Goal: Task Accomplishment & Management: Manage account settings

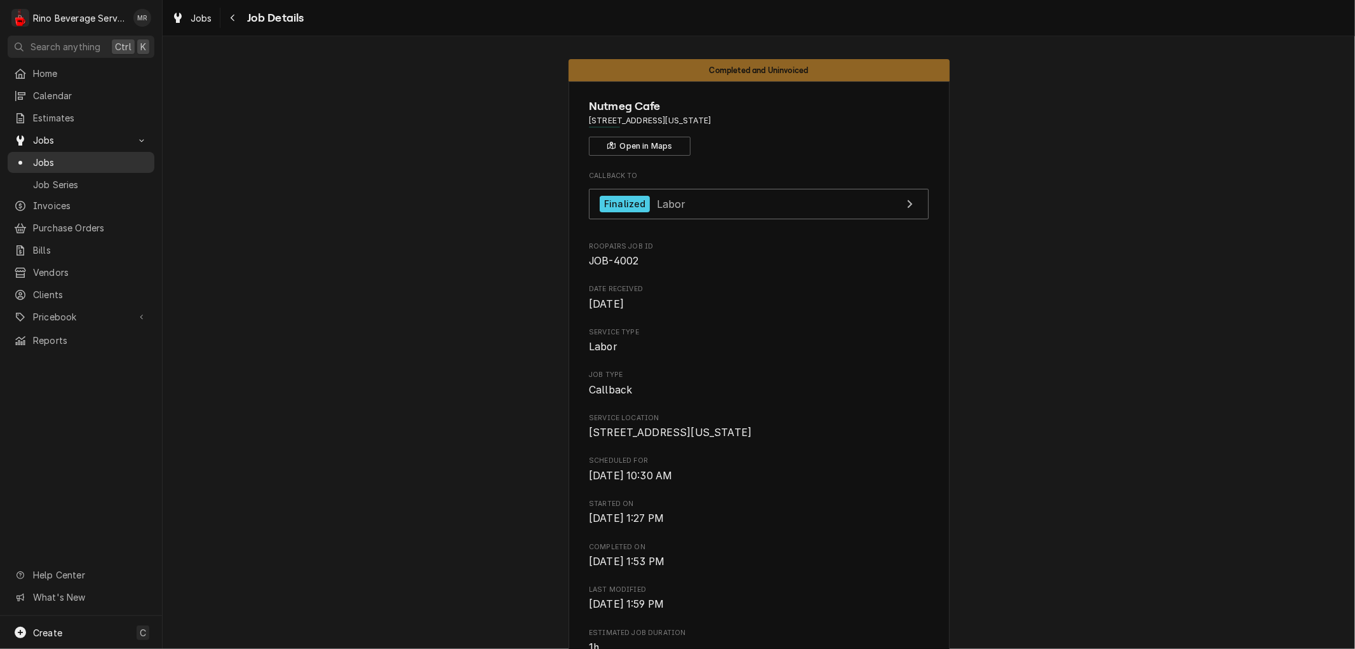
click at [49, 156] on span "Jobs" at bounding box center [90, 162] width 115 height 13
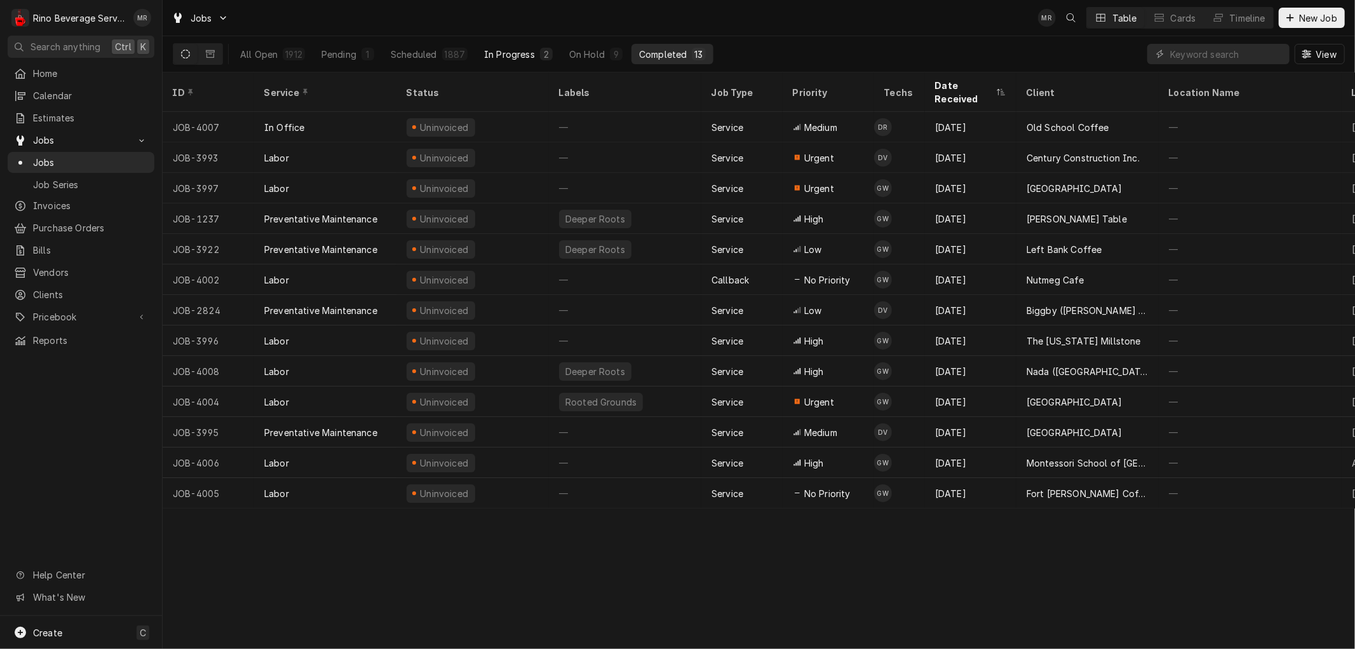
click at [508, 52] on div "In Progress" at bounding box center [509, 54] width 51 height 13
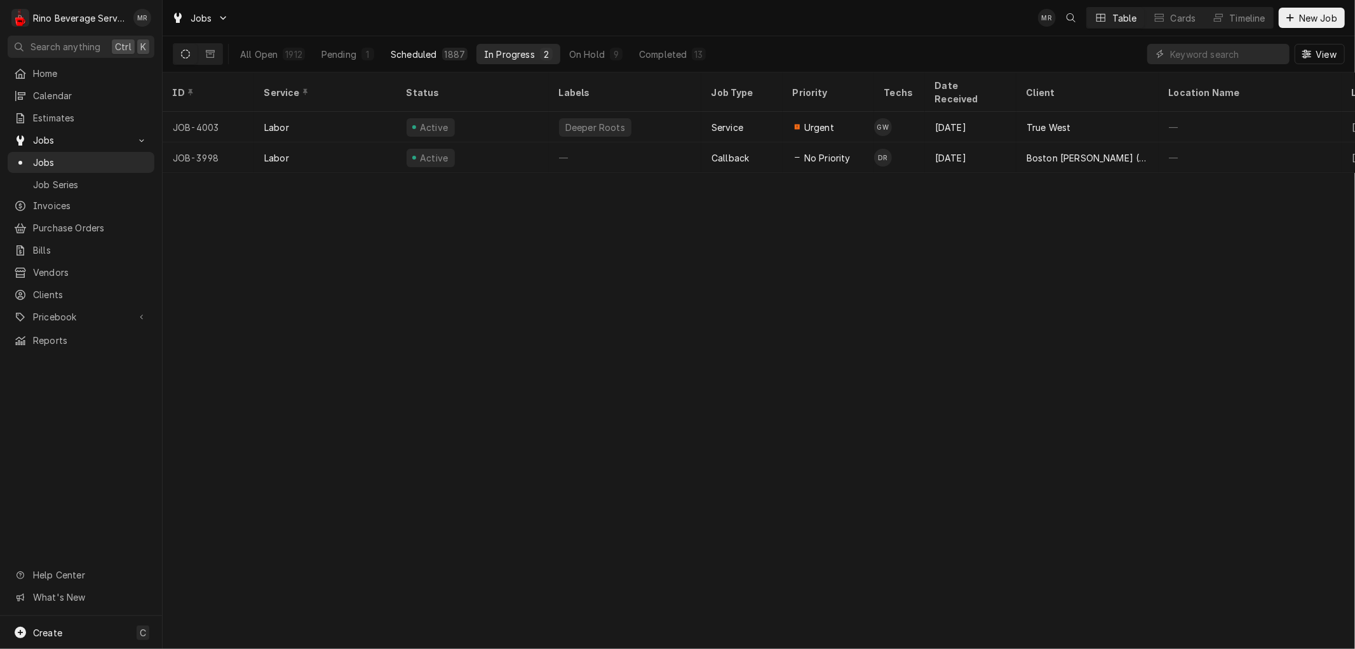
click at [417, 55] on div "Scheduled" at bounding box center [414, 54] width 46 height 13
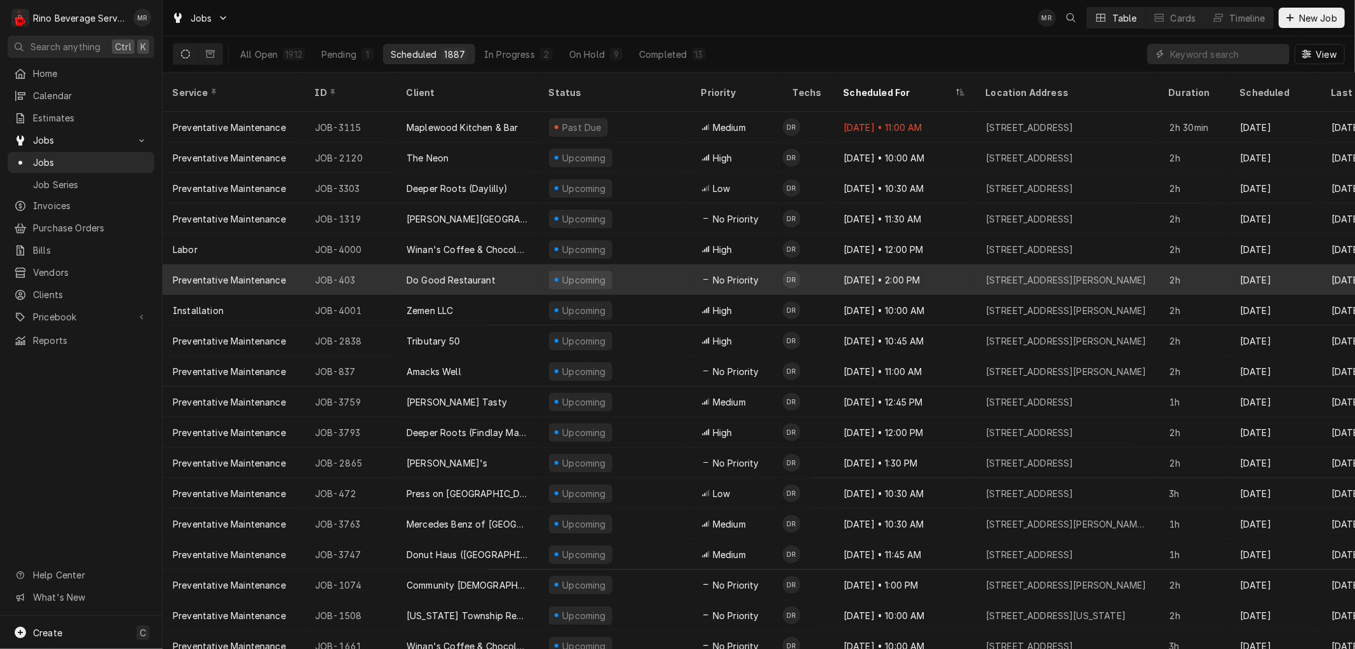
click at [528, 264] on div "Do Good Restaurant" at bounding box center [467, 279] width 142 height 30
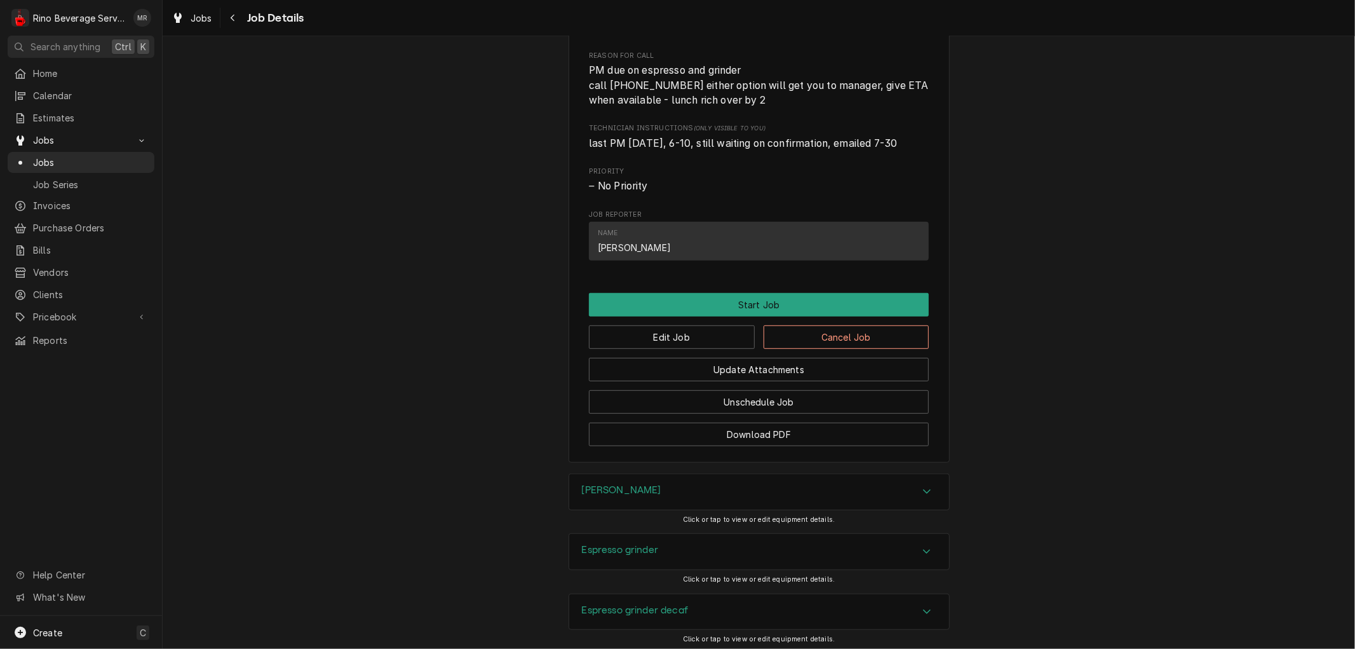
scroll to position [750, 0]
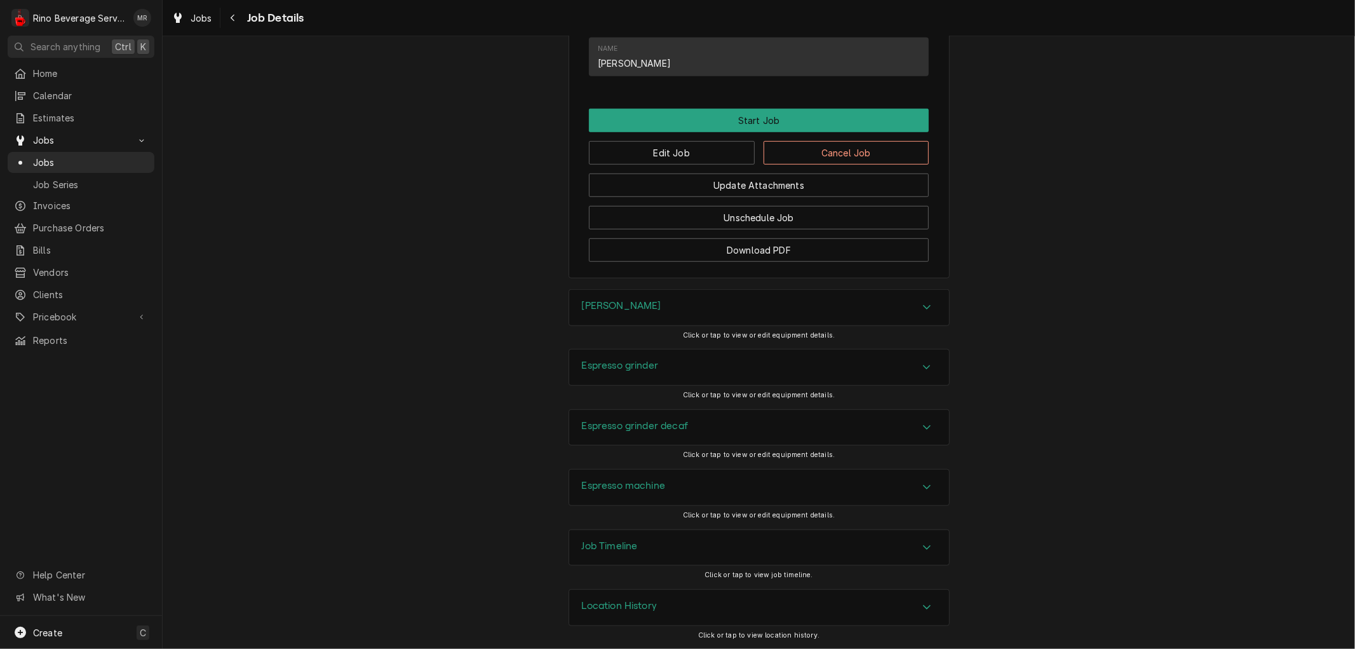
click at [910, 605] on div "Location History" at bounding box center [759, 607] width 380 height 36
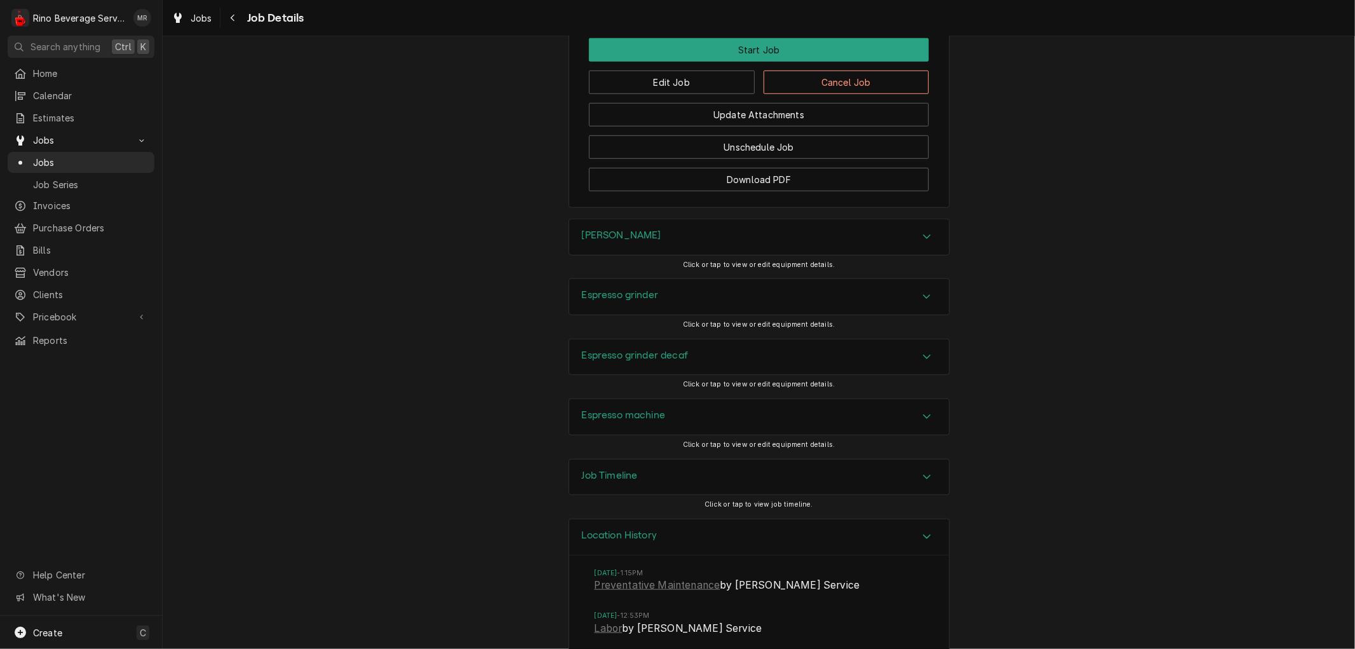
scroll to position [924, 0]
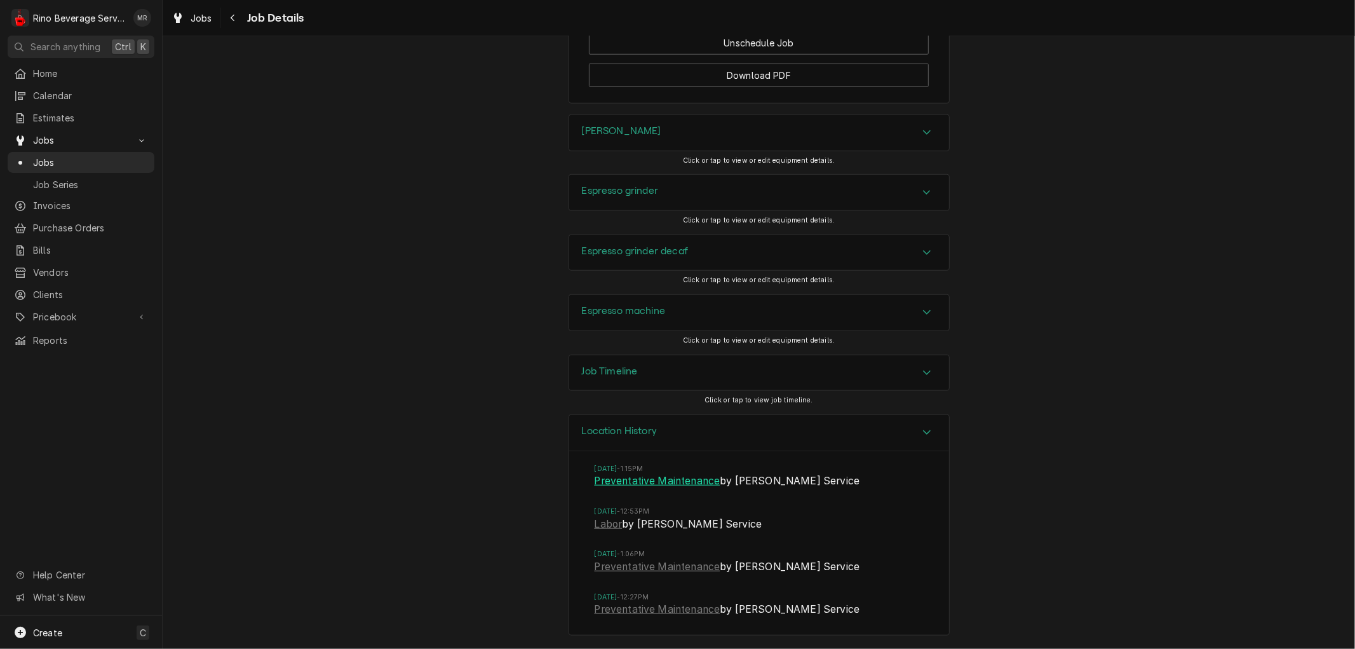
click at [639, 480] on link "Preventative Maintenance" at bounding box center [658, 480] width 126 height 15
click at [603, 523] on link "Labor" at bounding box center [609, 523] width 28 height 15
click at [636, 567] on link "Preventative Maintenance" at bounding box center [658, 566] width 126 height 15
click at [650, 610] on link "Preventative Maintenance" at bounding box center [658, 609] width 126 height 15
click at [607, 481] on link "Preventative Maintenance" at bounding box center [658, 480] width 126 height 15
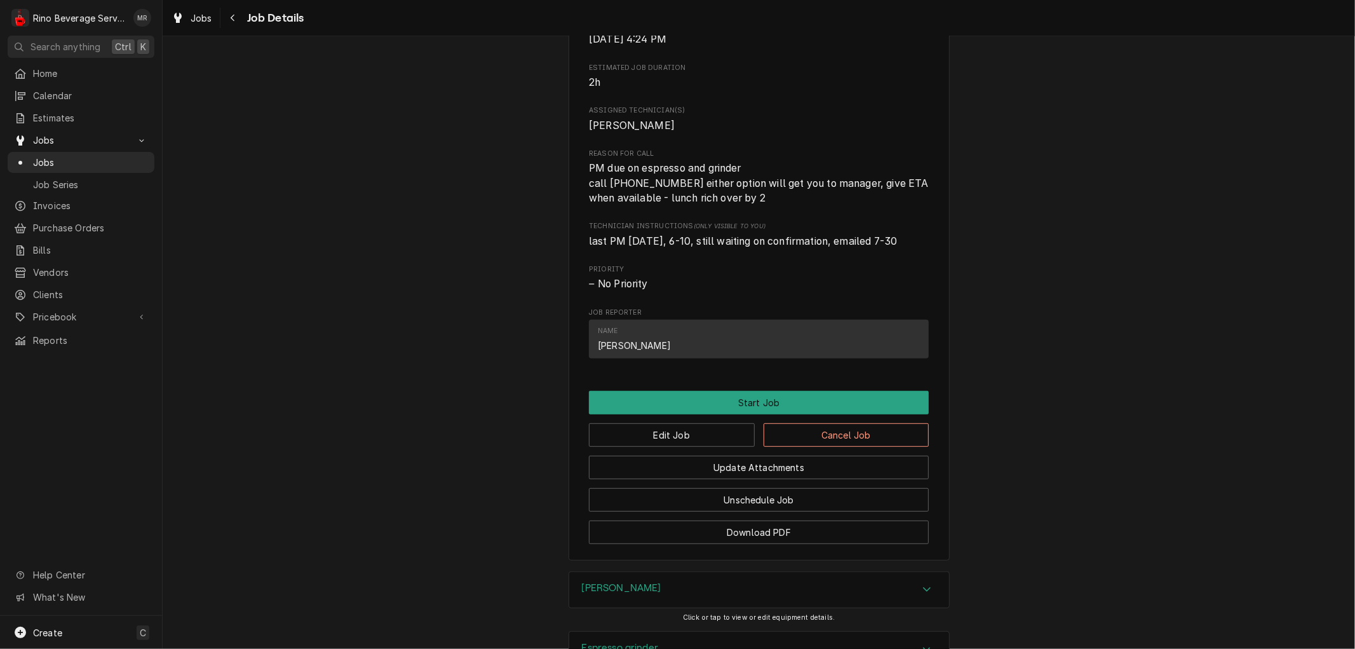
scroll to position [430, 0]
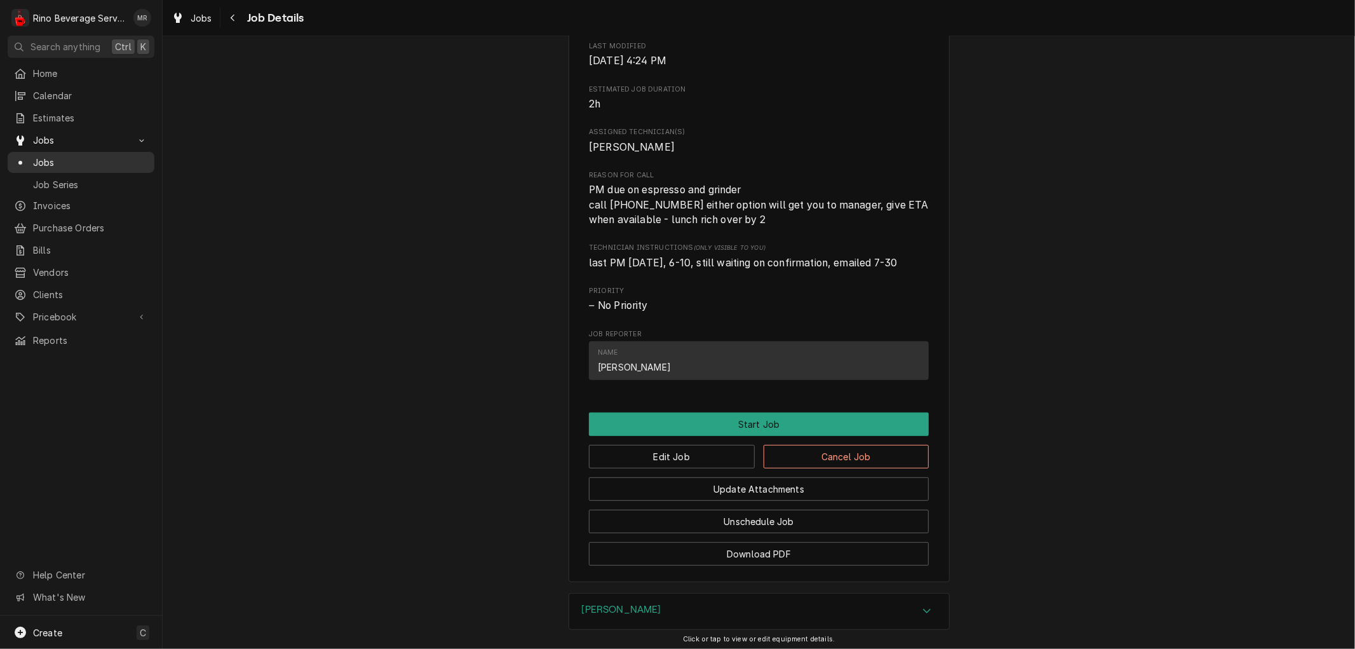
click at [58, 158] on span "Jobs" at bounding box center [90, 162] width 115 height 13
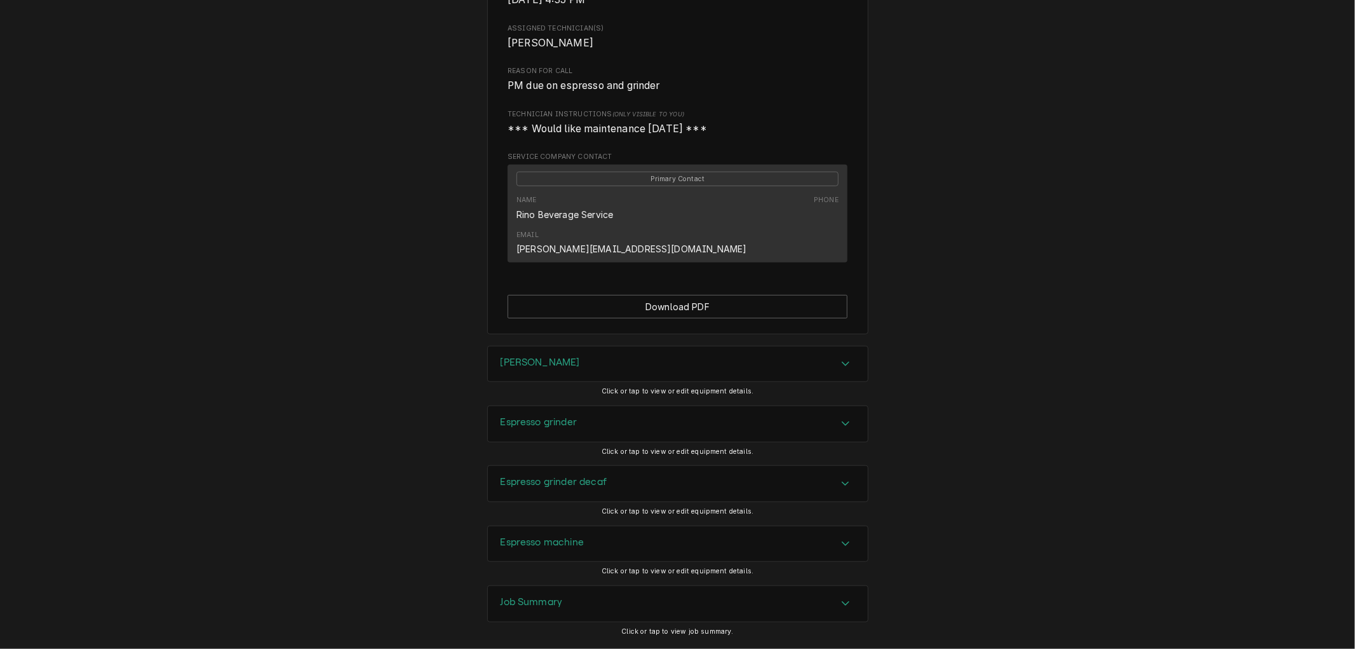
scroll to position [494, 0]
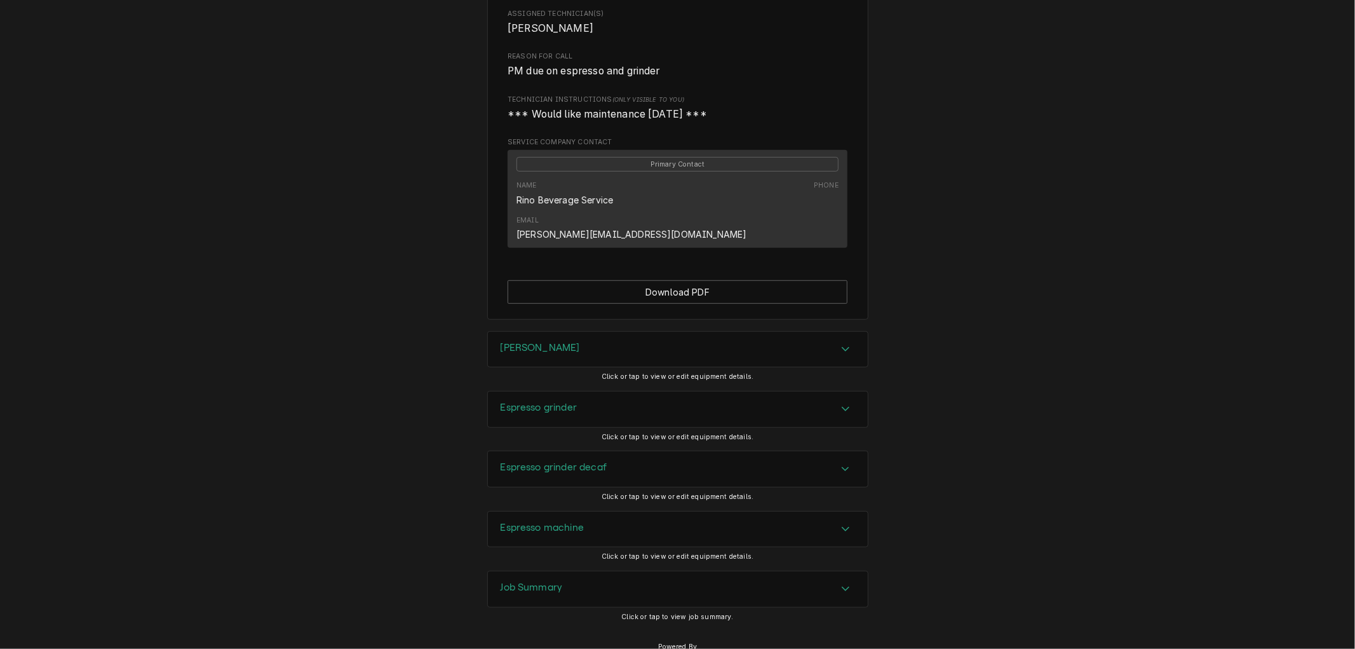
click at [581, 571] on div "Job Summary" at bounding box center [678, 589] width 380 height 36
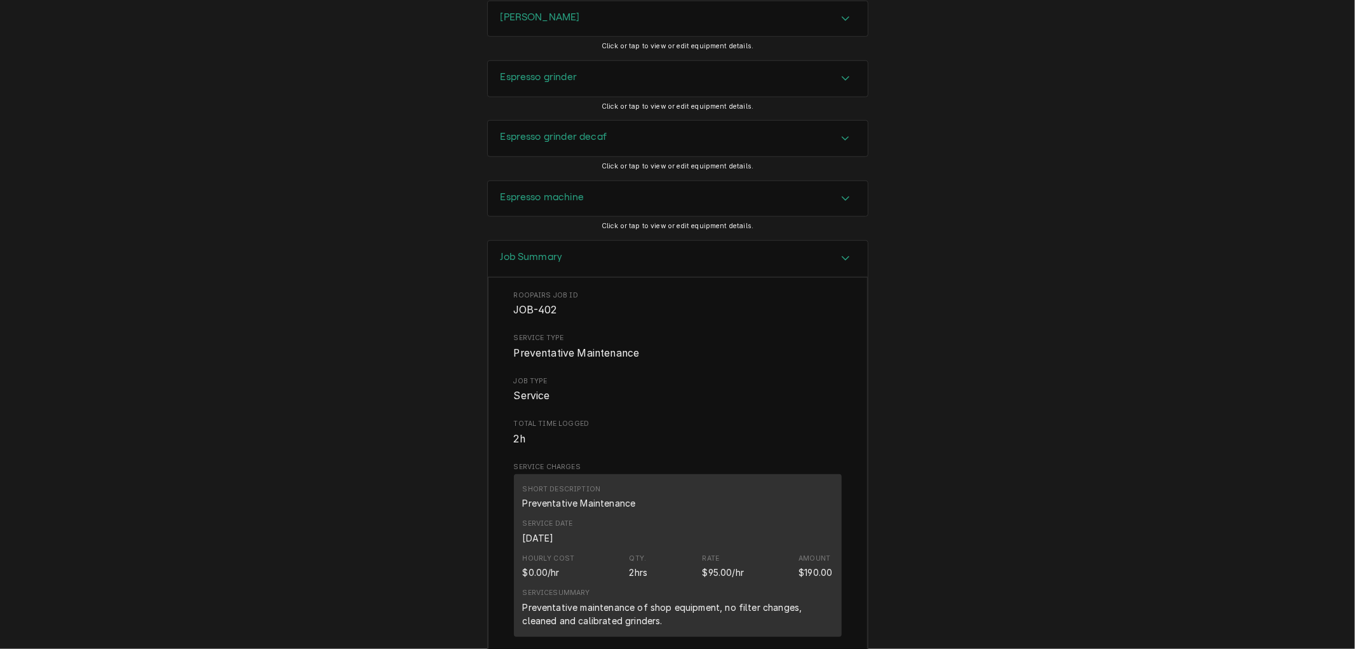
scroll to position [0, 0]
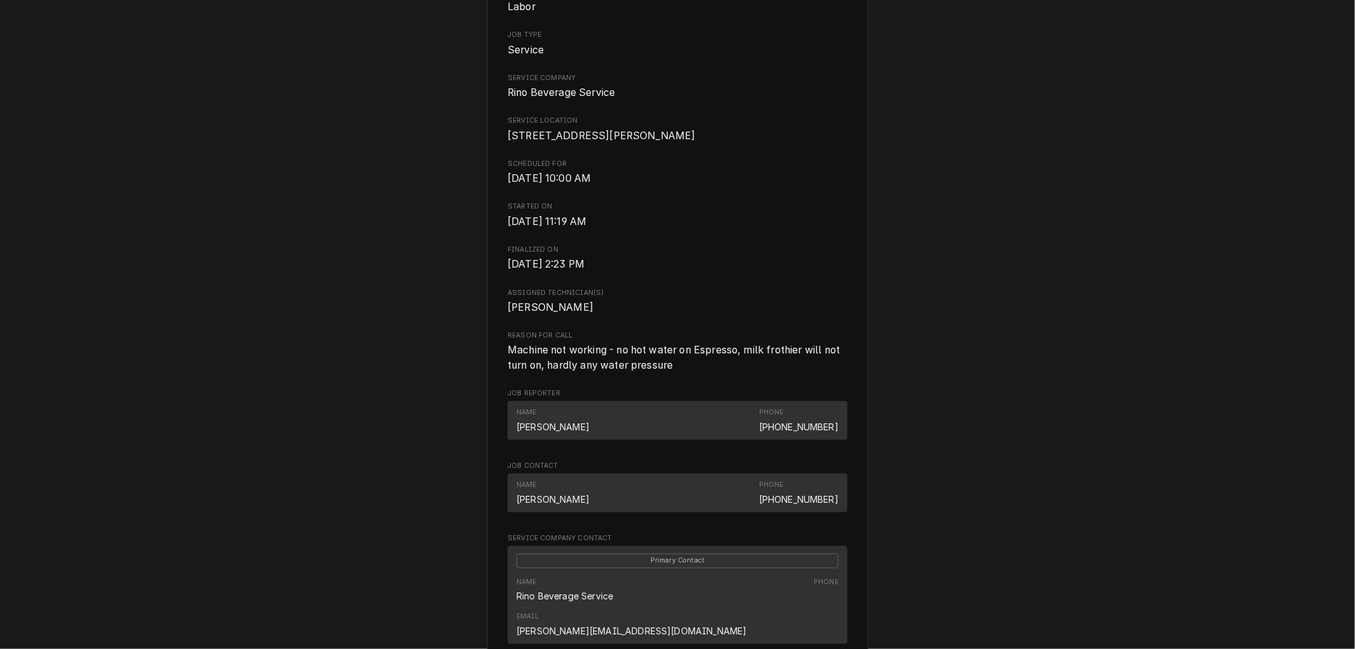
scroll to position [455, 0]
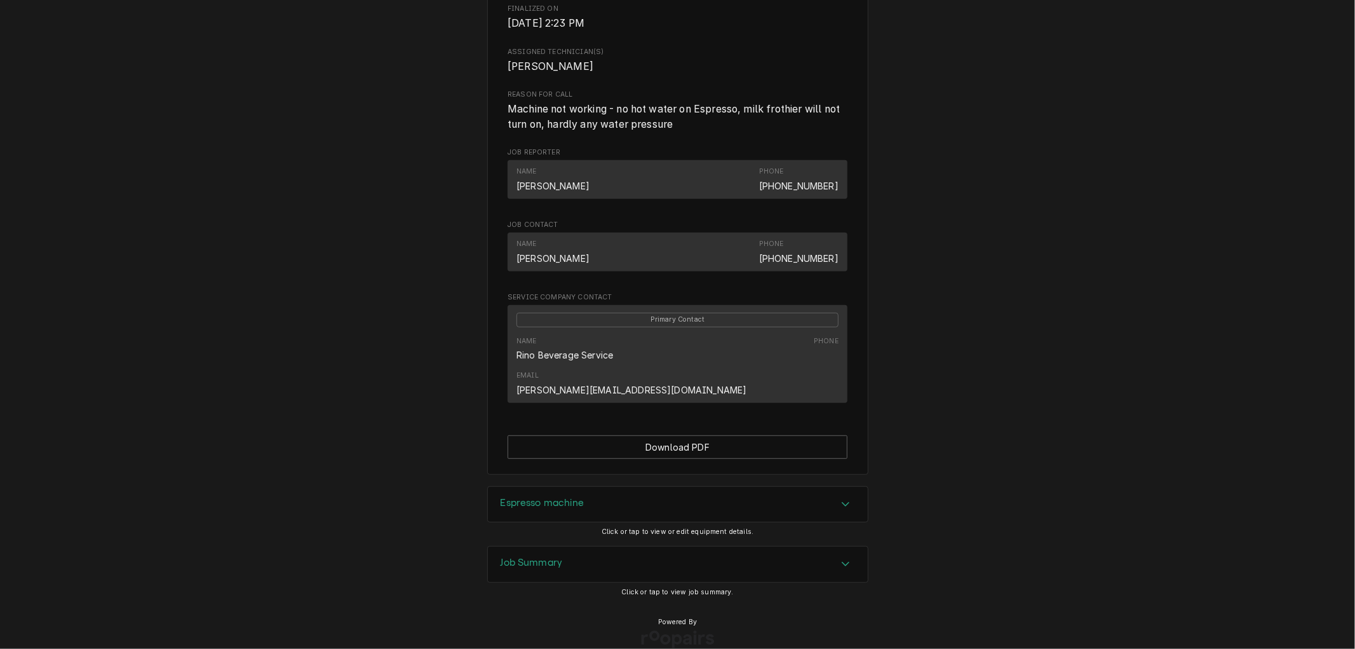
click at [638, 549] on div "Job Summary" at bounding box center [678, 564] width 380 height 36
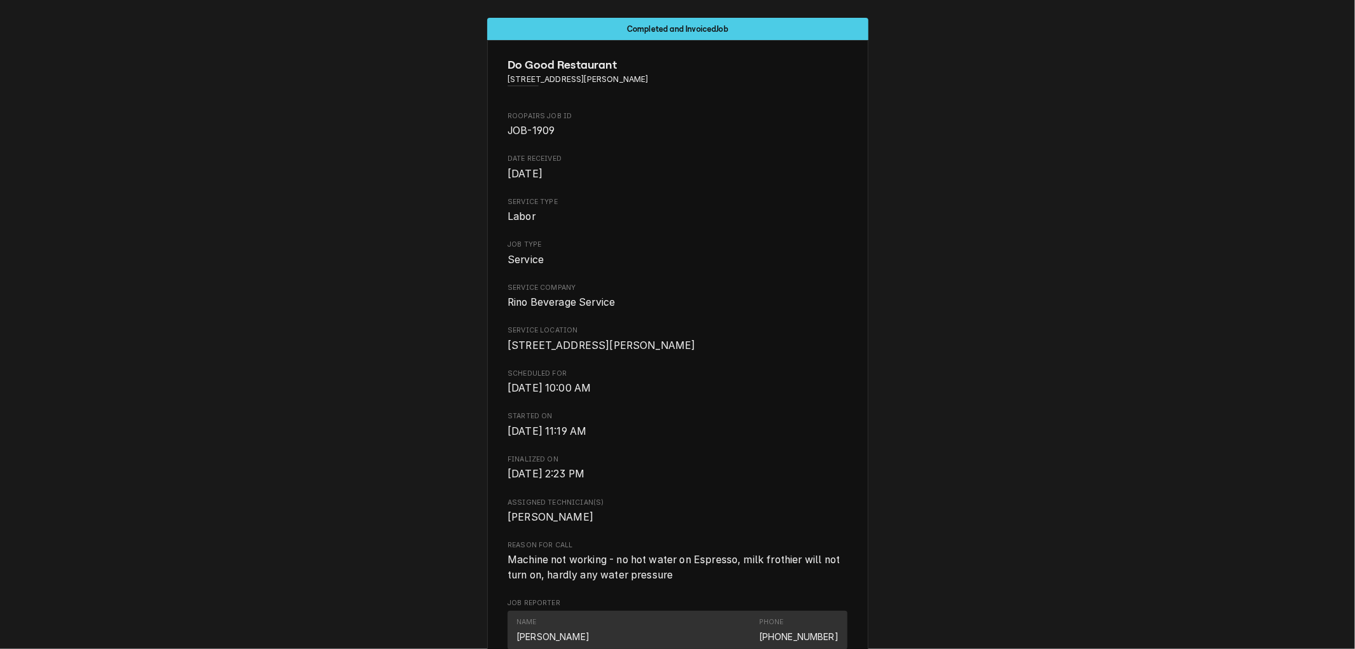
scroll to position [0, 0]
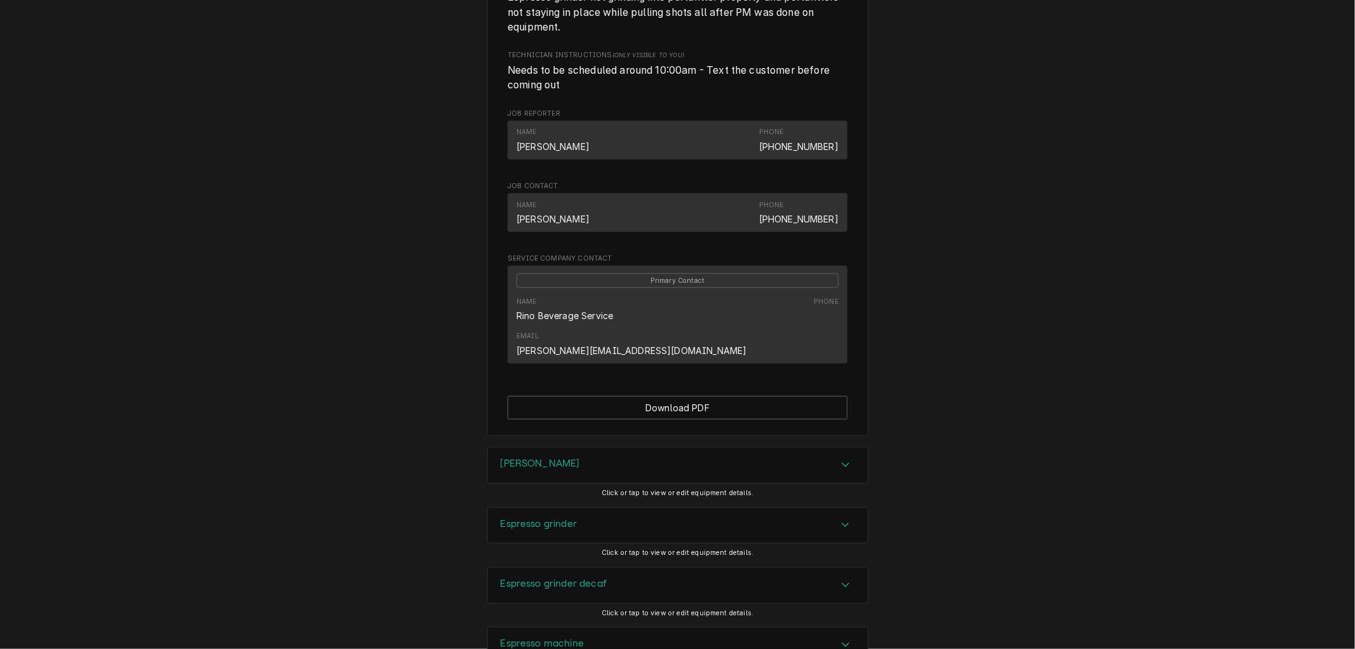
scroll to position [779, 0]
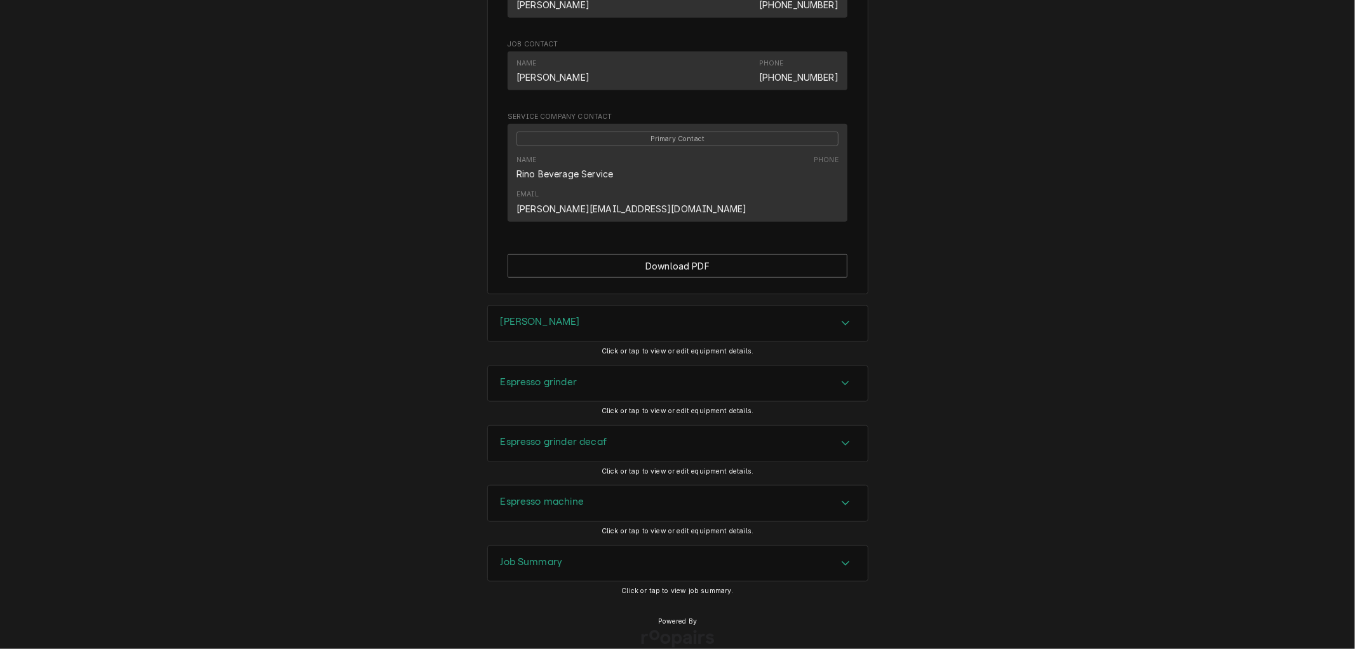
click at [600, 546] on div "Job Summary" at bounding box center [678, 564] width 380 height 36
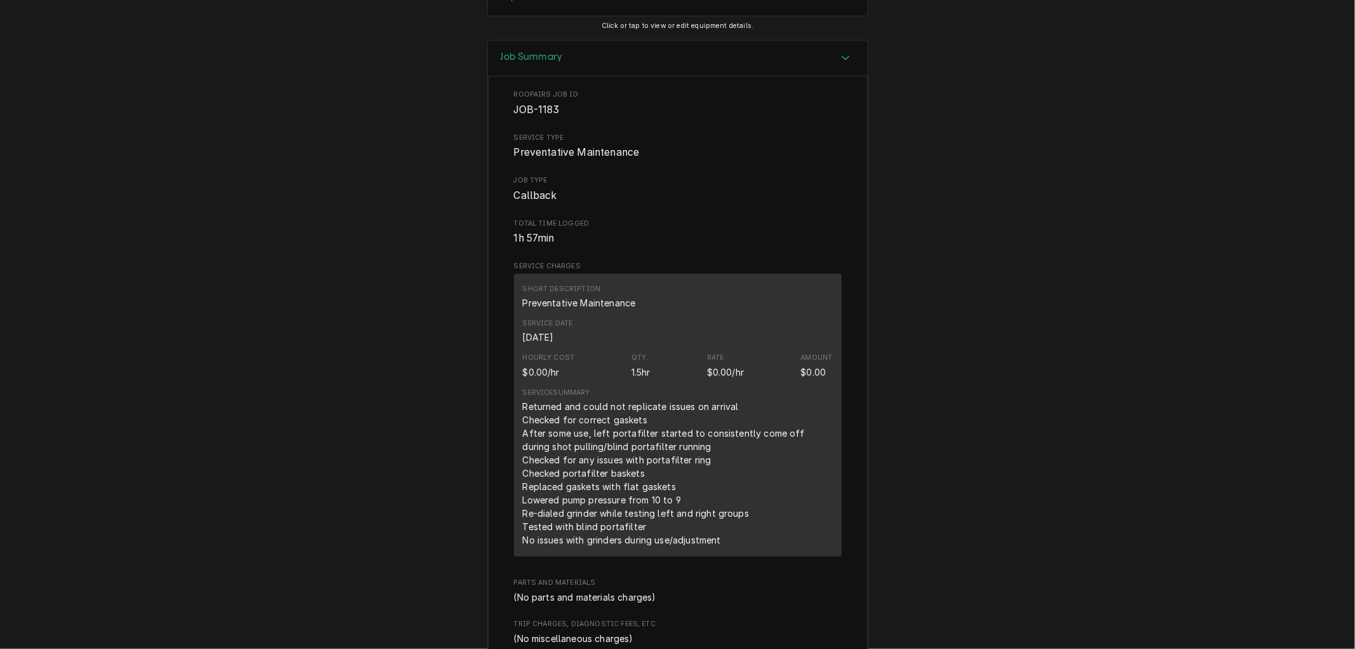
scroll to position [1279, 0]
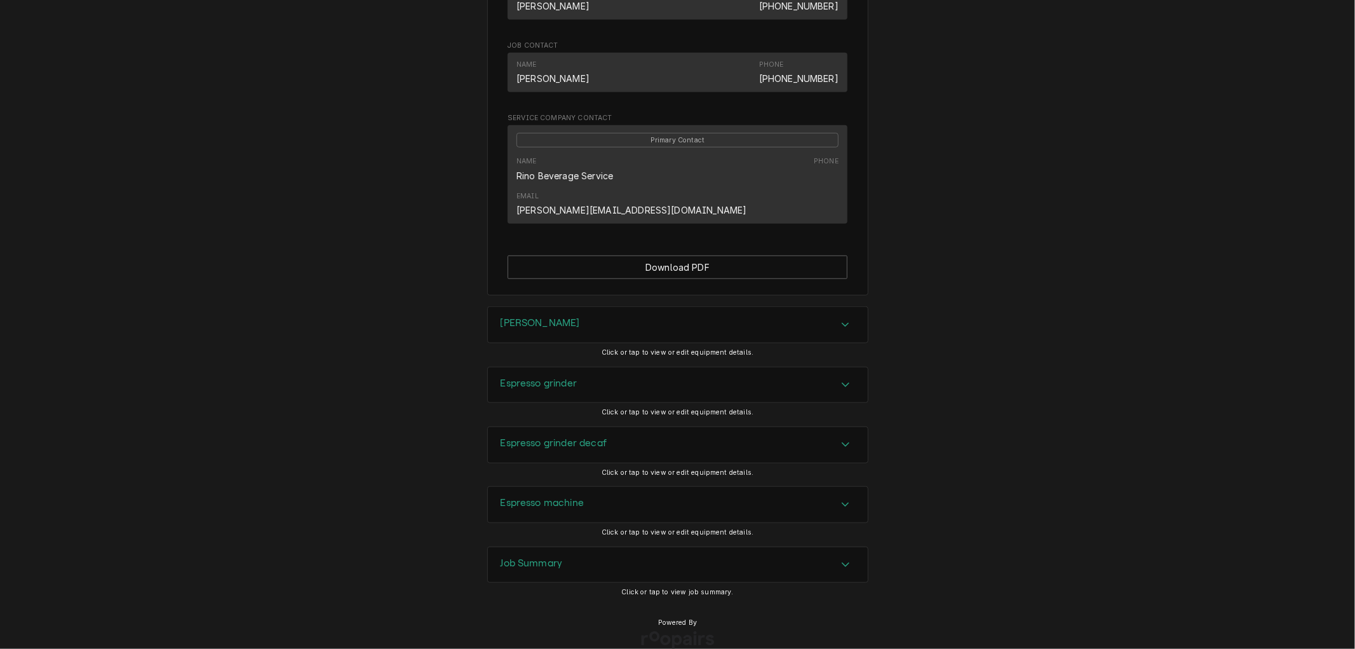
scroll to position [678, 0]
click at [626, 546] on div "Job Summary" at bounding box center [678, 564] width 380 height 36
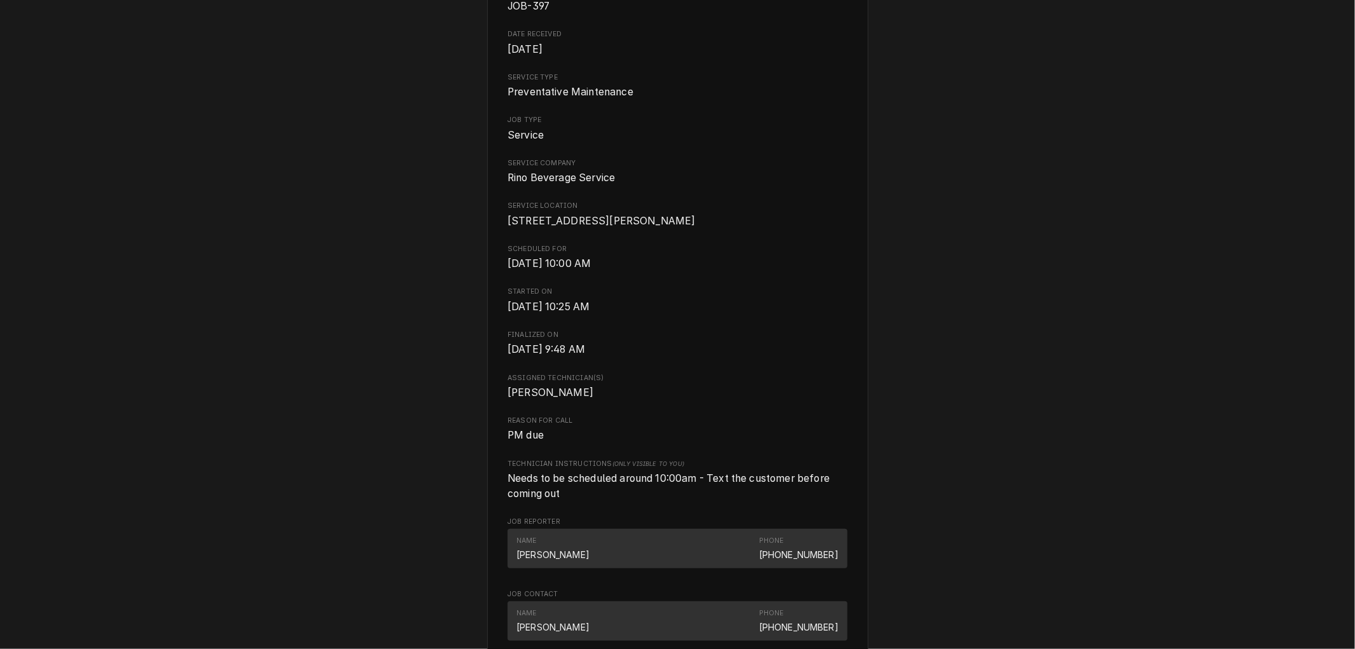
scroll to position [0, 0]
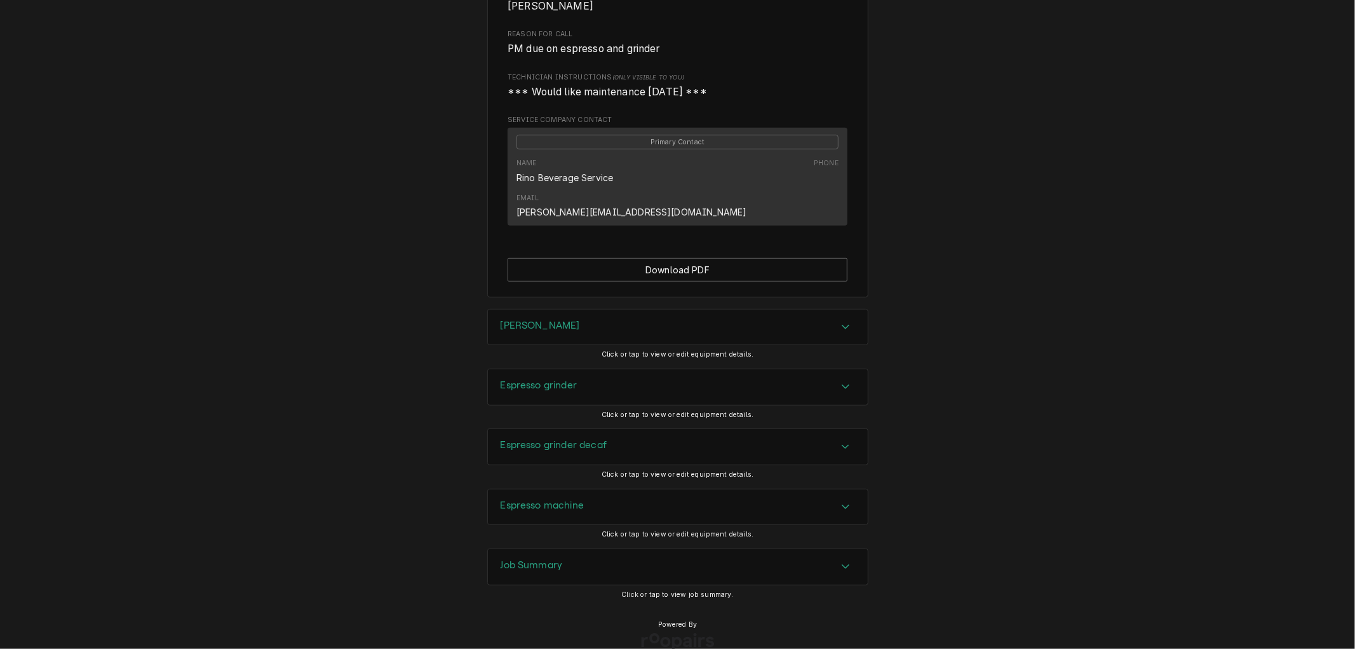
scroll to position [519, 0]
click at [600, 546] on div "Job Summary" at bounding box center [678, 564] width 380 height 36
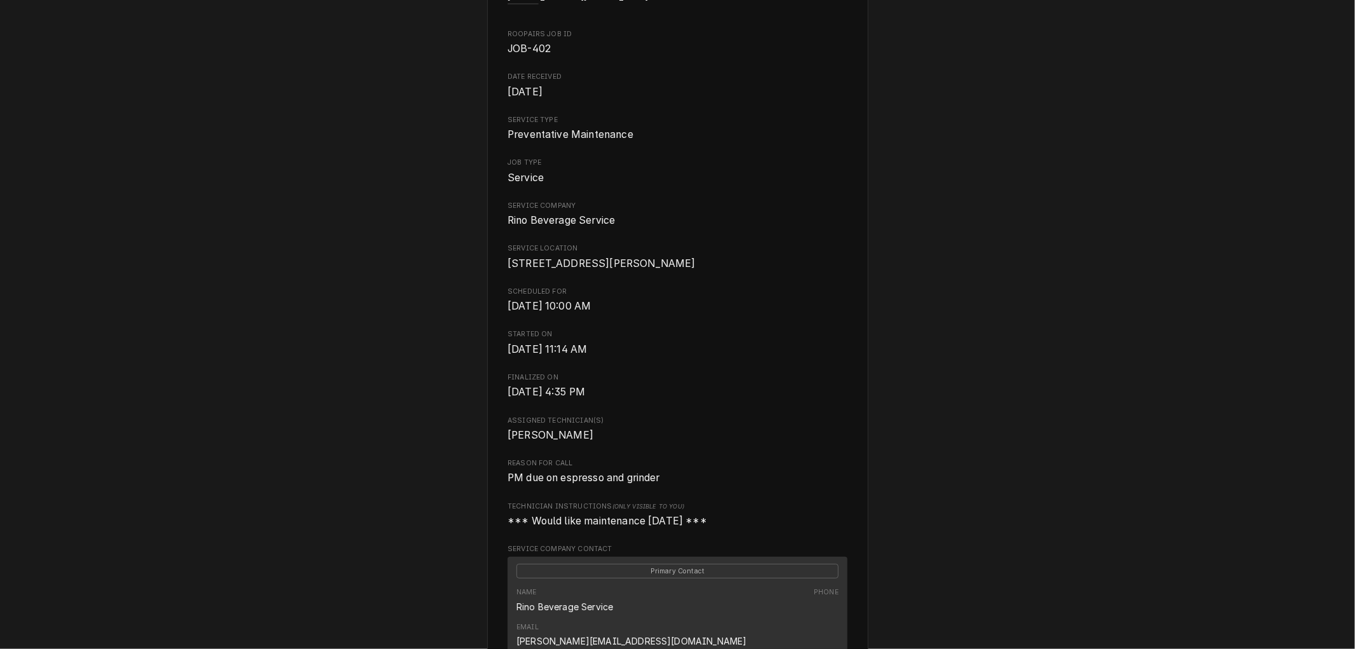
scroll to position [0, 0]
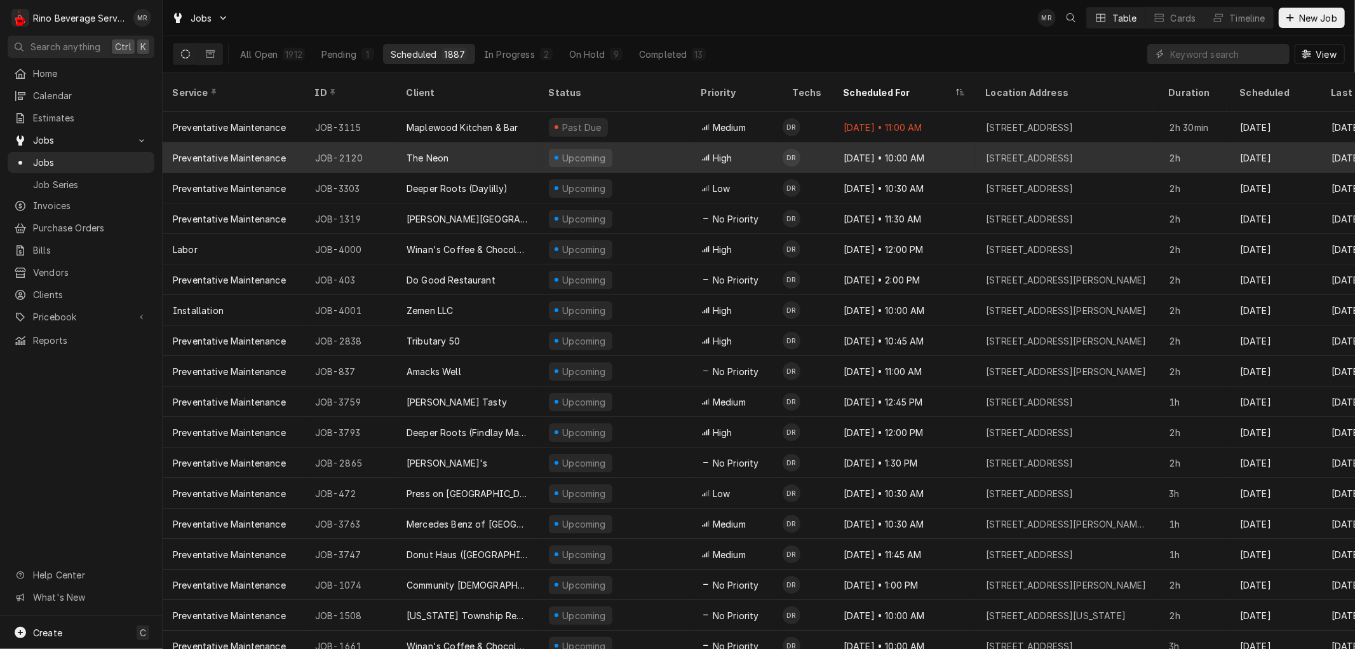
click at [511, 142] on div "The Neon" at bounding box center [467, 157] width 142 height 30
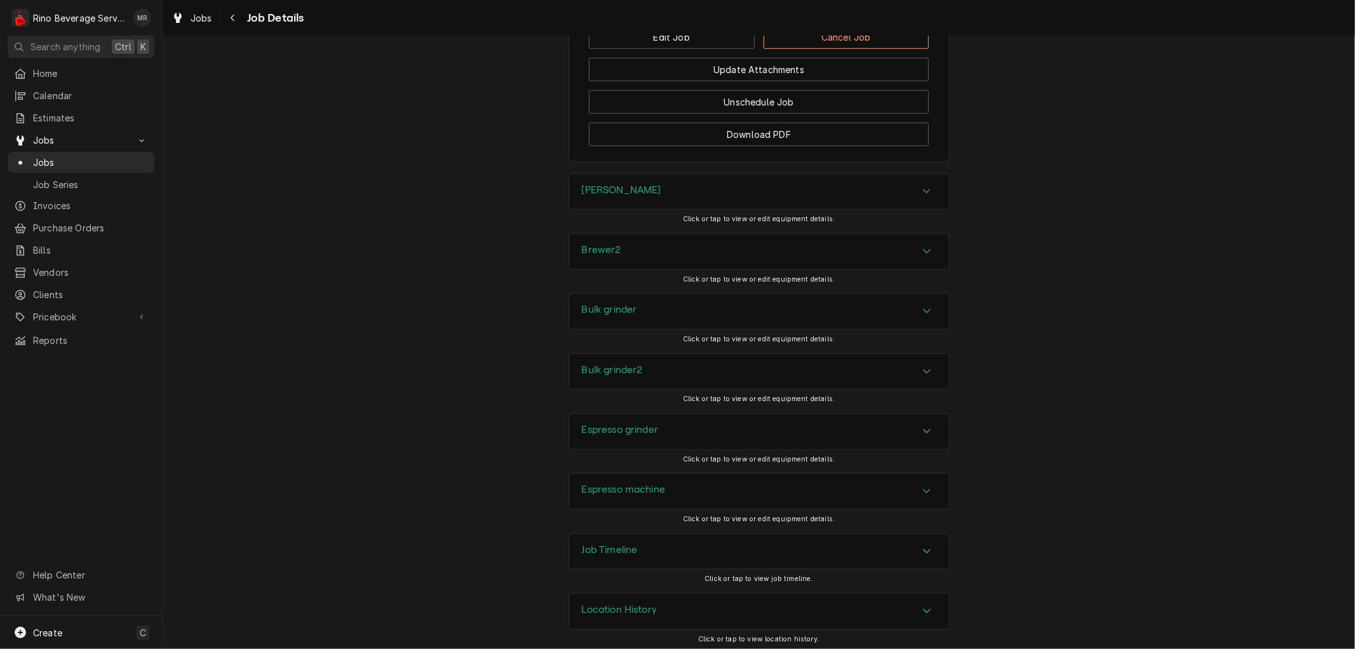
scroll to position [955, 0]
click at [735, 611] on div "Location History" at bounding box center [759, 607] width 380 height 36
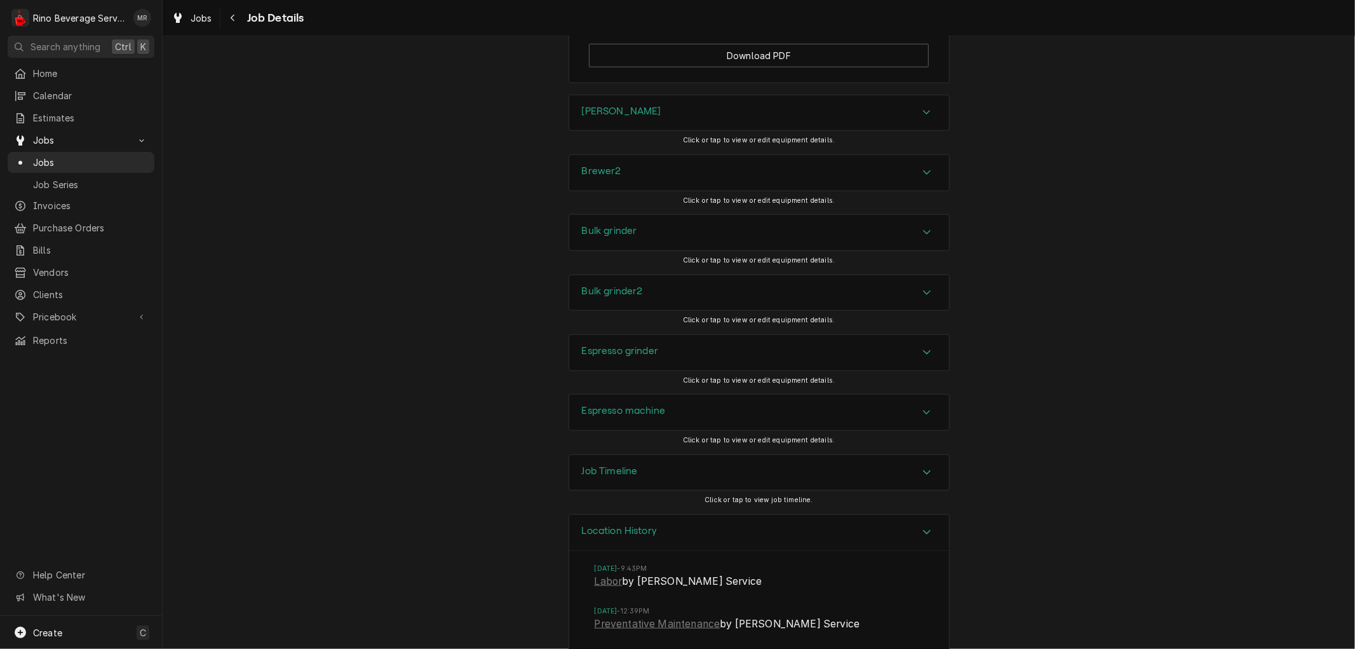
scroll to position [1072, 0]
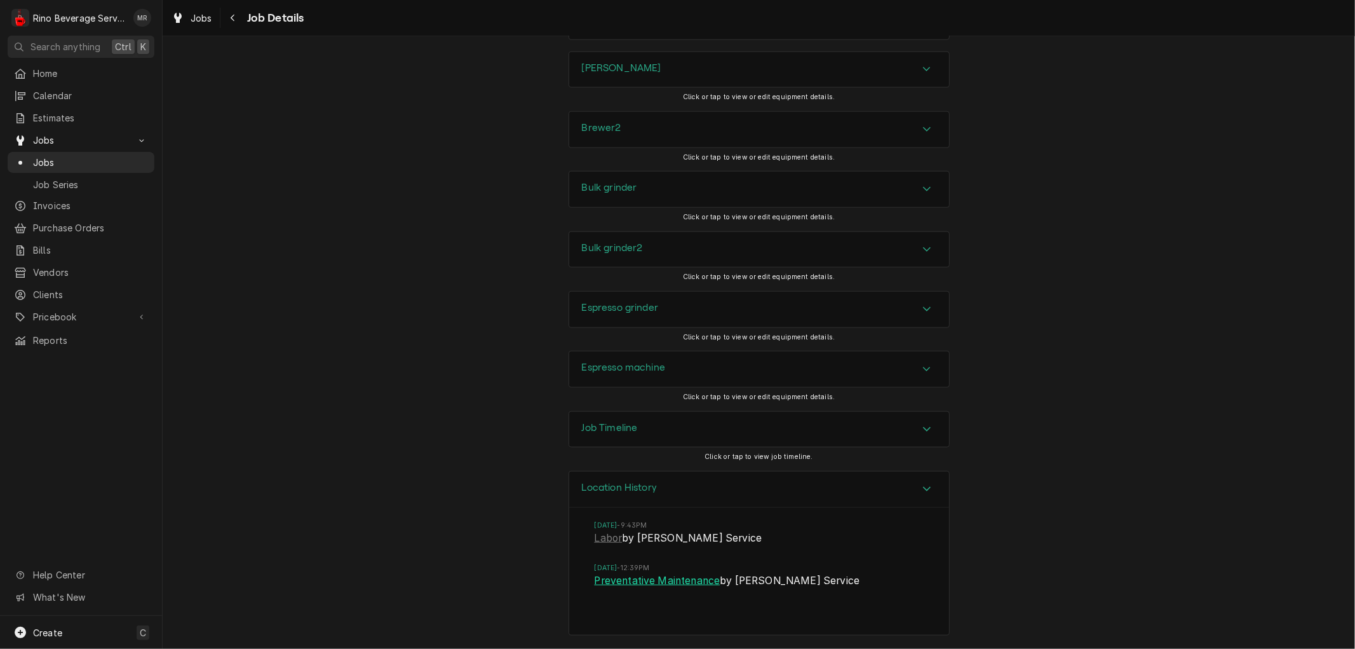
click at [642, 582] on link "Preventative Maintenance" at bounding box center [658, 580] width 126 height 15
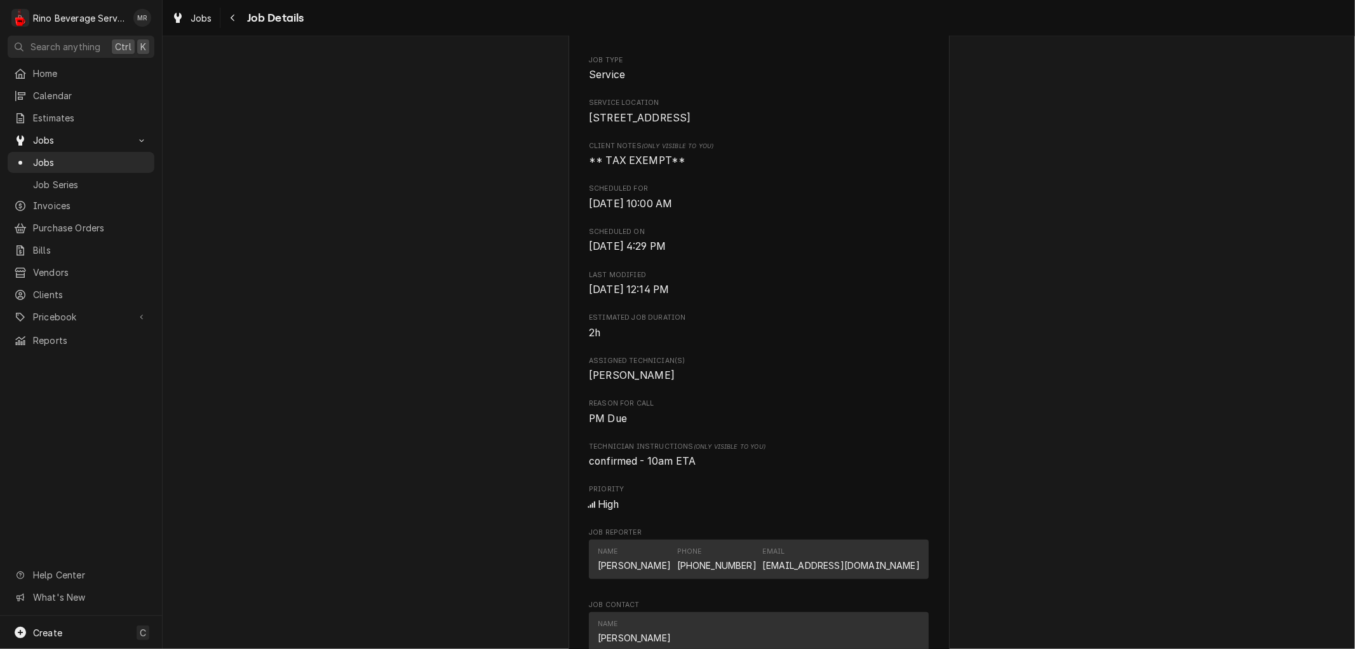
scroll to position [226, 0]
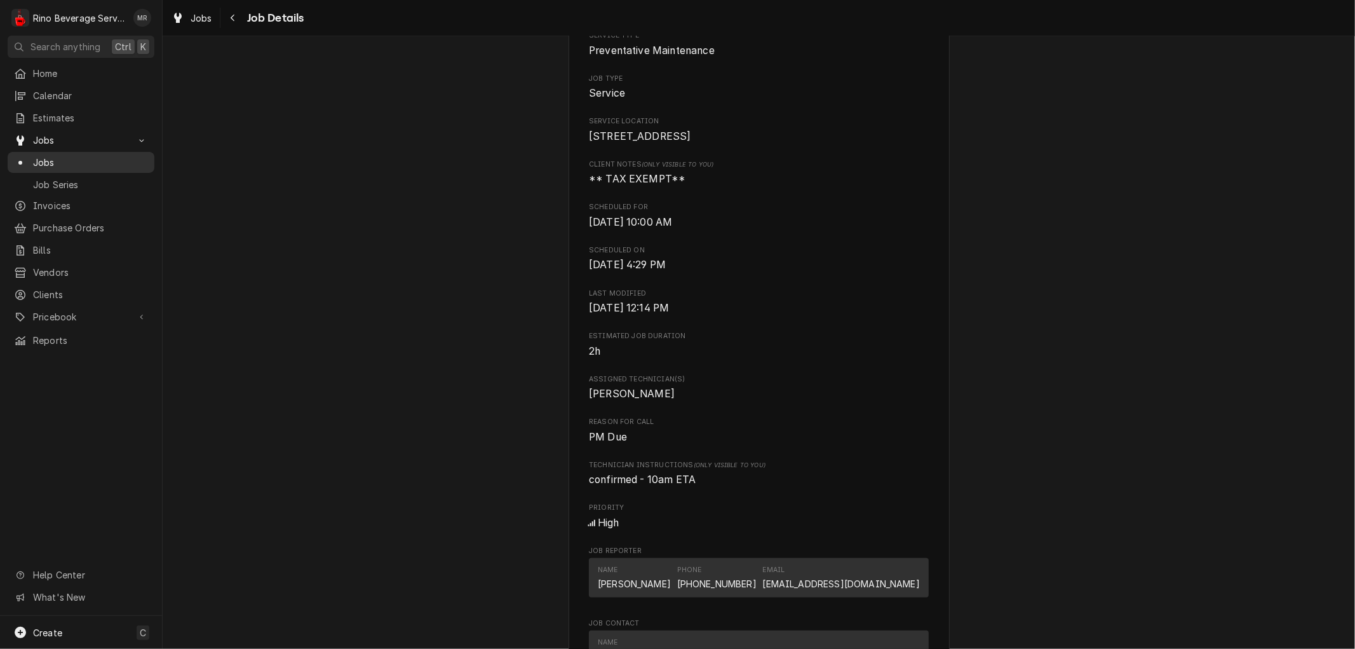
click at [117, 156] on span "Jobs" at bounding box center [90, 162] width 115 height 13
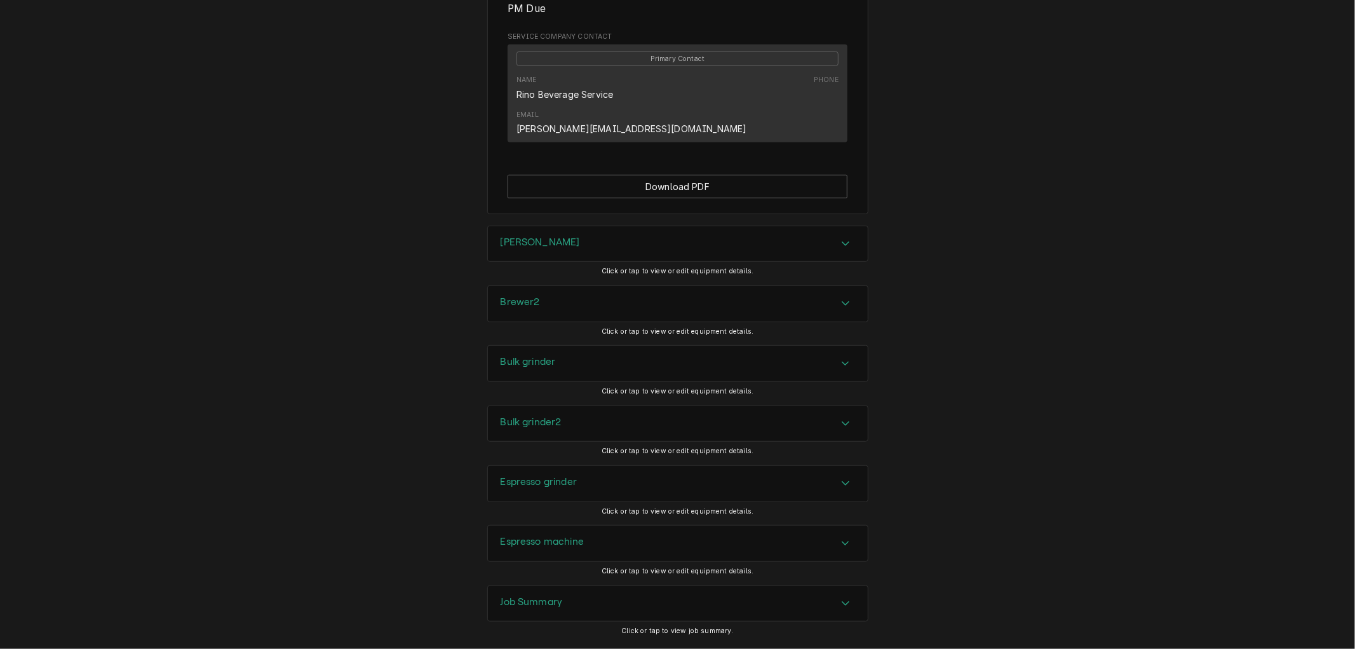
scroll to position [639, 0]
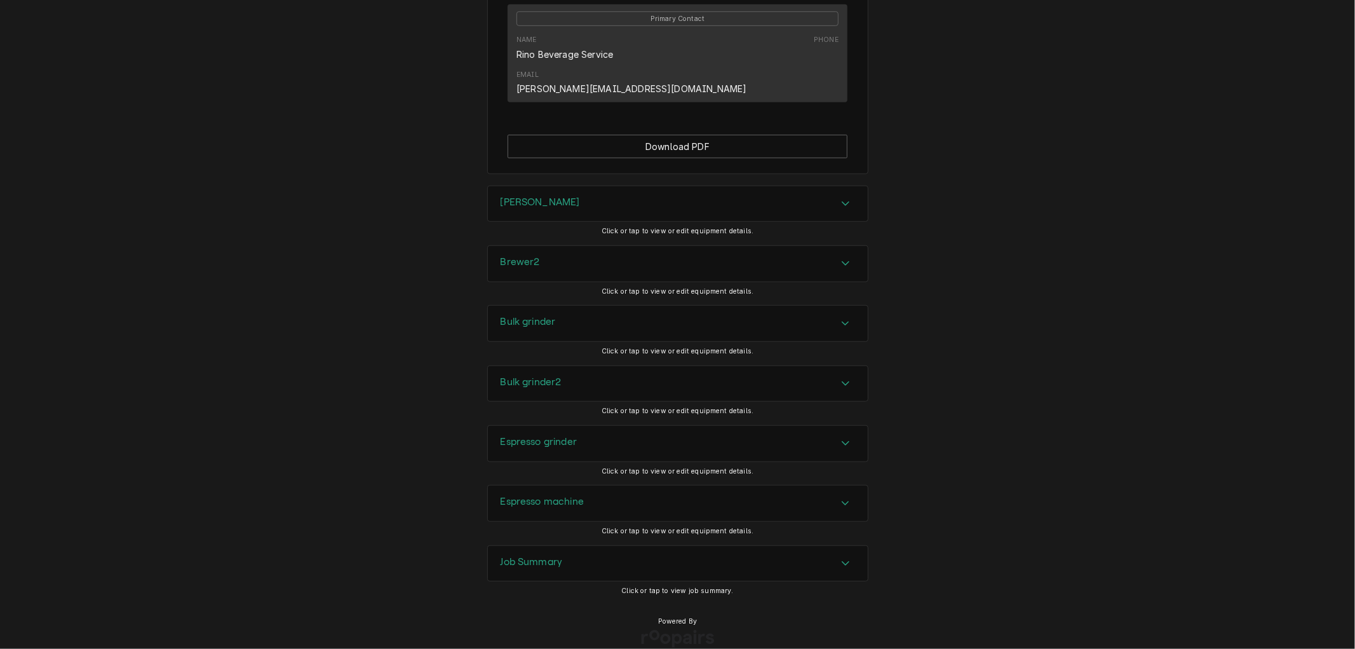
click at [610, 546] on div "Job Summary" at bounding box center [678, 564] width 380 height 36
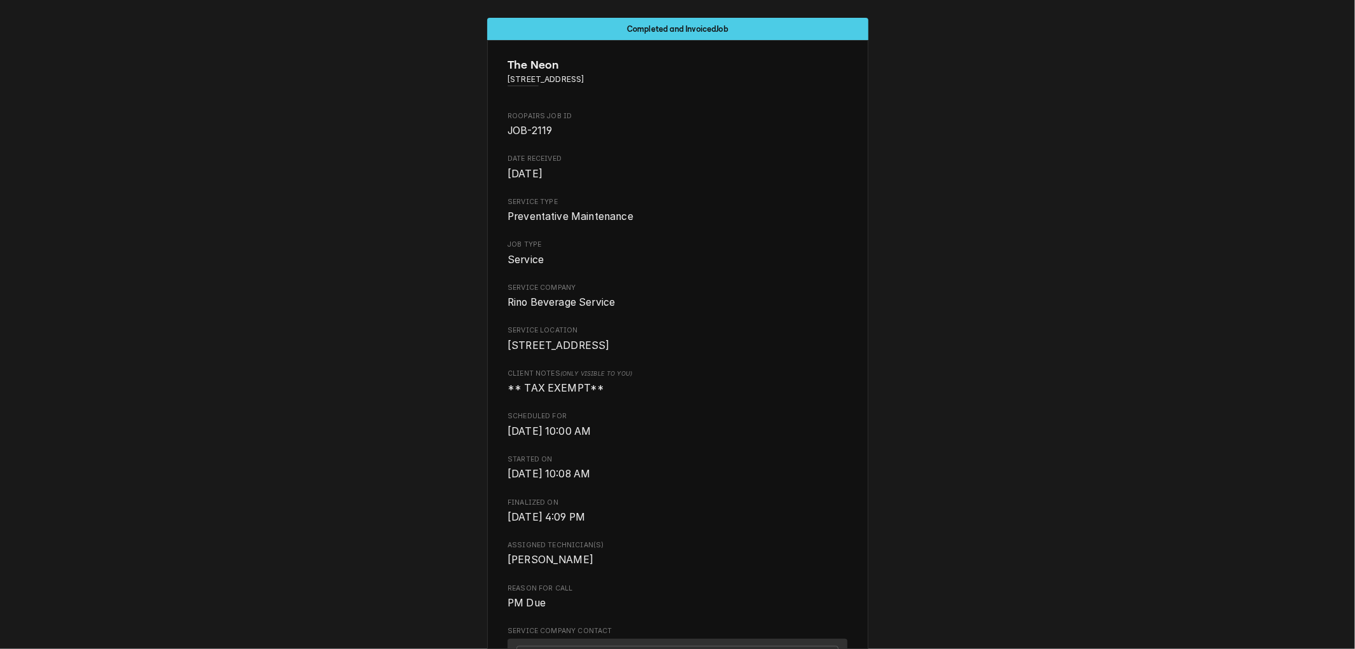
scroll to position [0, 0]
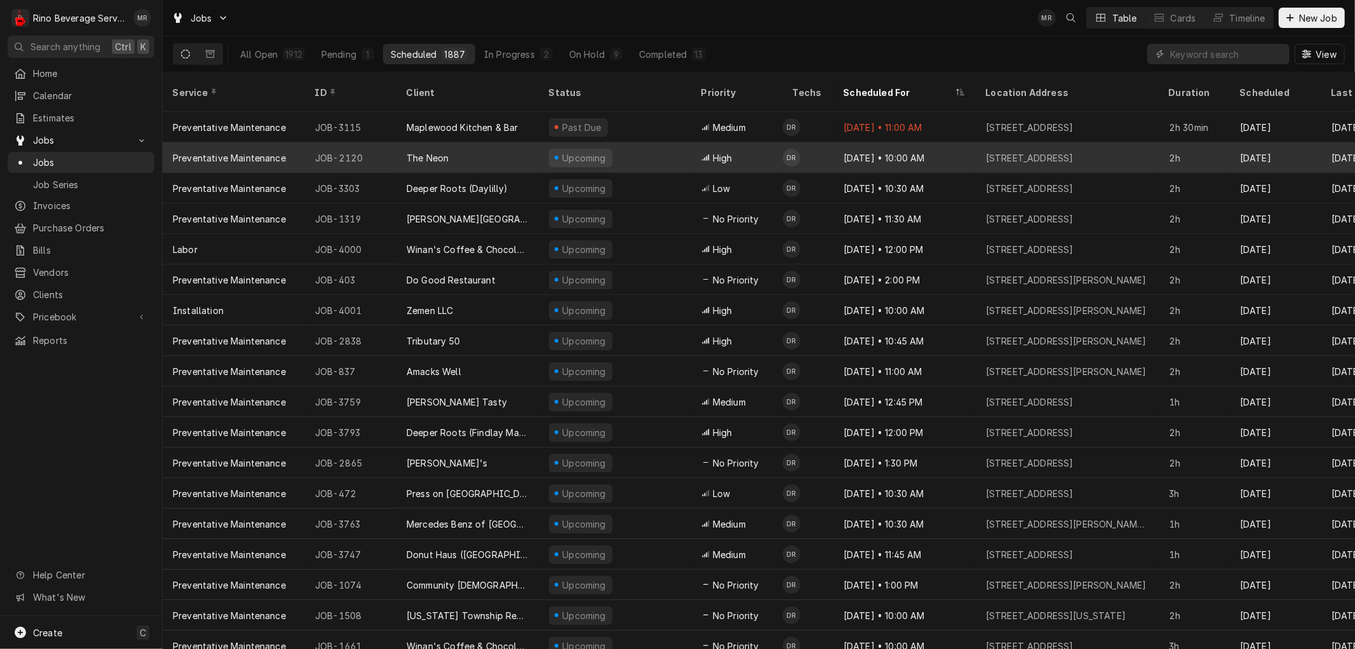
click at [651, 142] on div "Upcoming" at bounding box center [615, 157] width 152 height 30
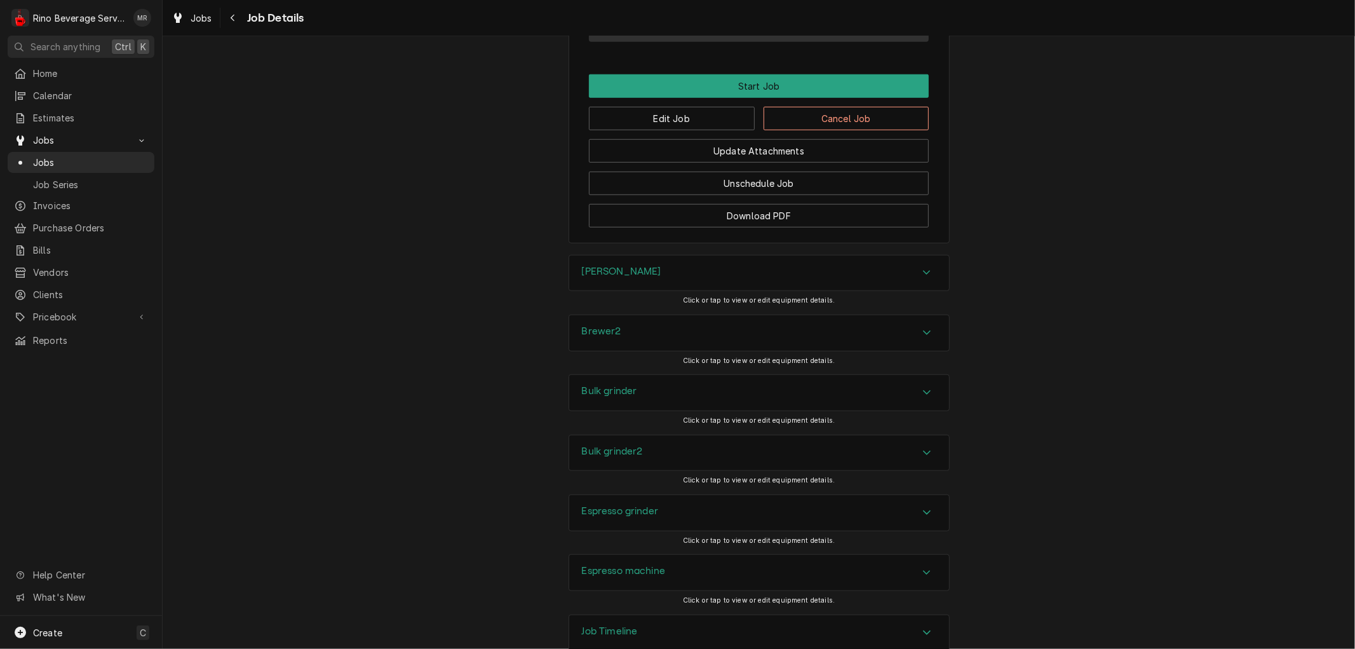
scroll to position [955, 0]
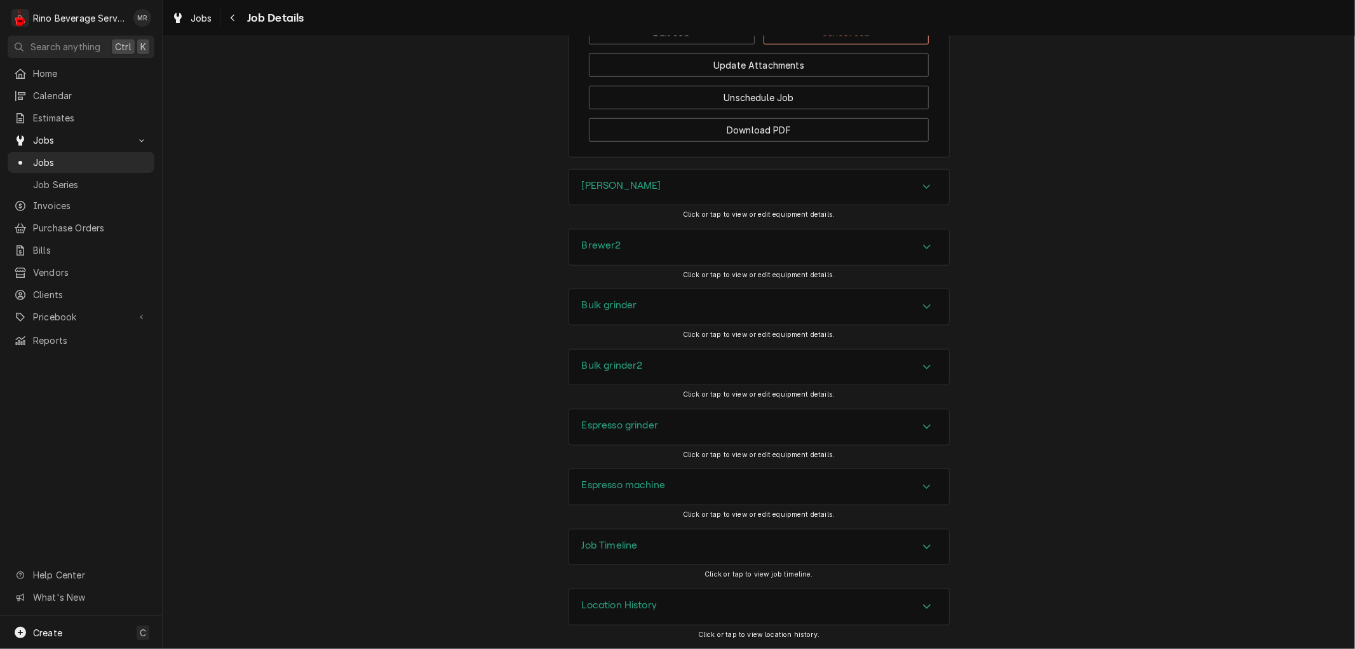
click at [686, 422] on div "Espresso grinder" at bounding box center [759, 427] width 380 height 36
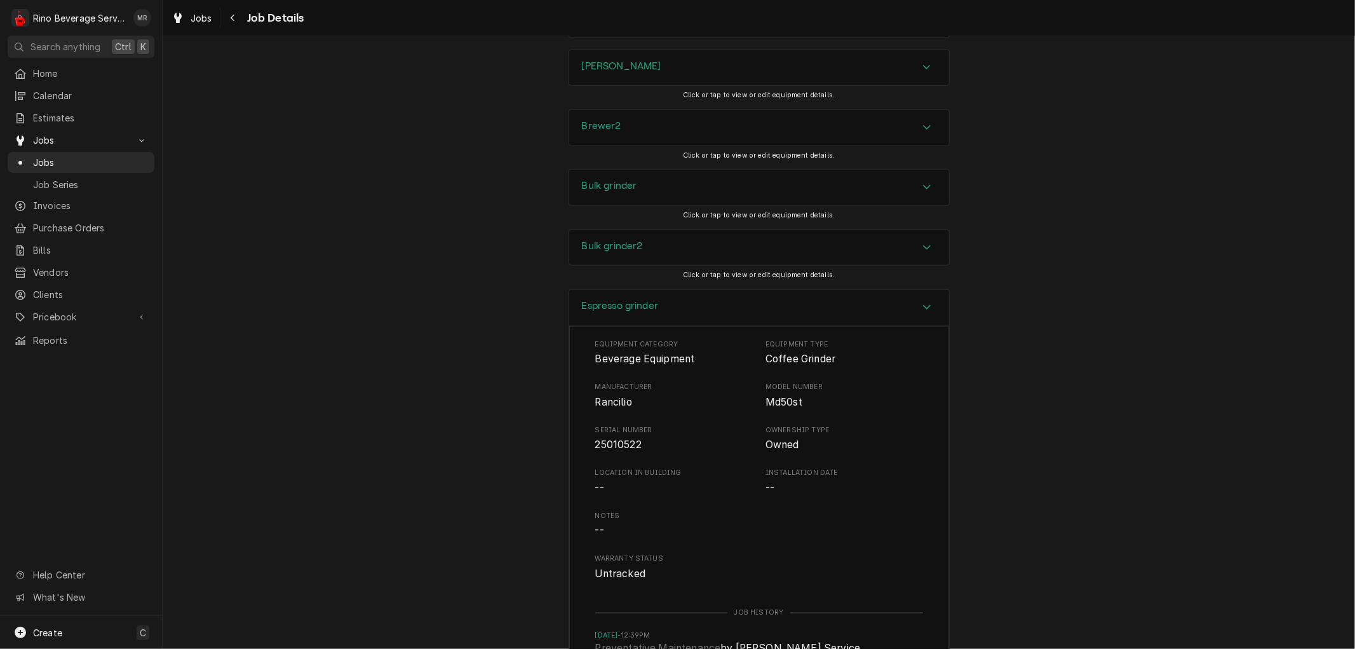
scroll to position [1096, 0]
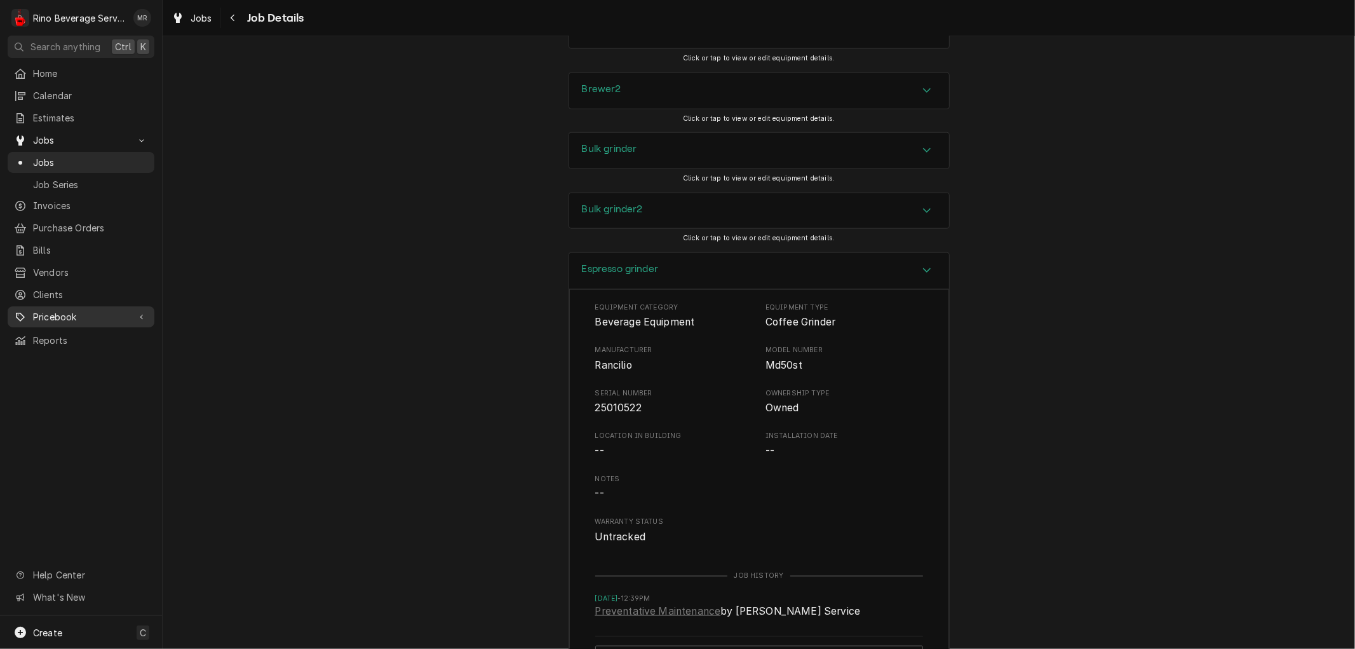
click at [83, 310] on span "Pricebook" at bounding box center [81, 316] width 96 height 13
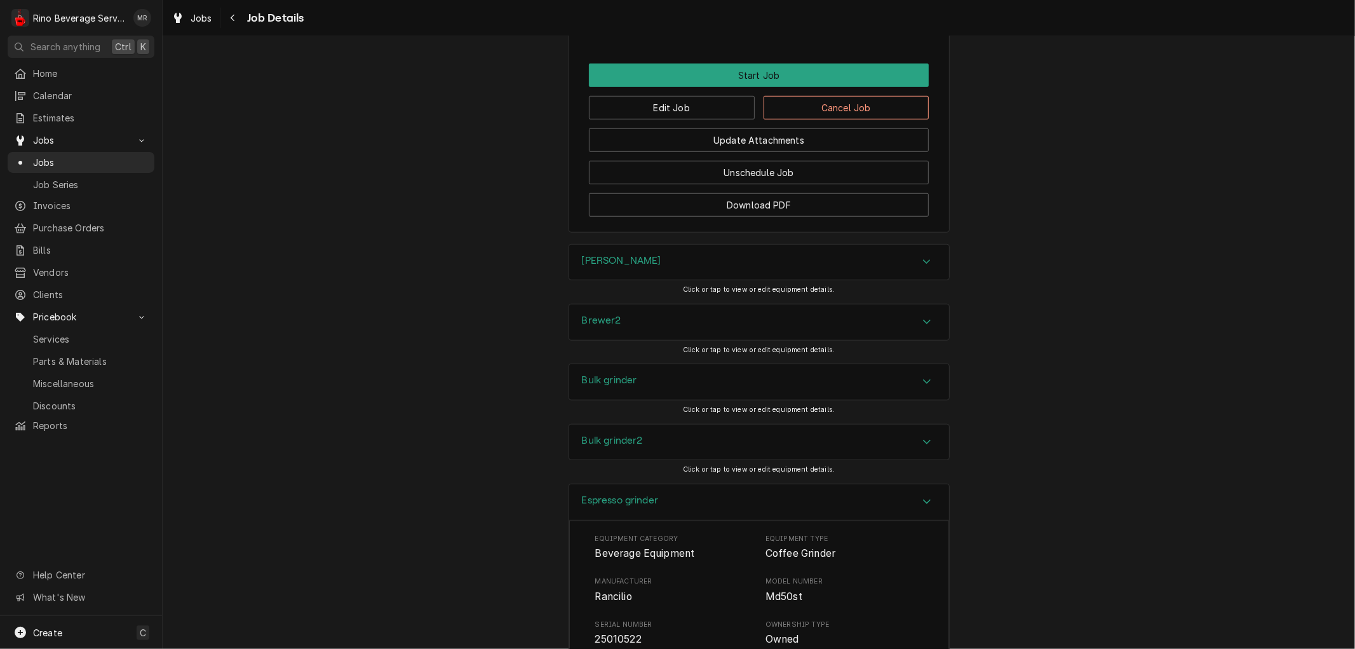
scroll to position [842, 0]
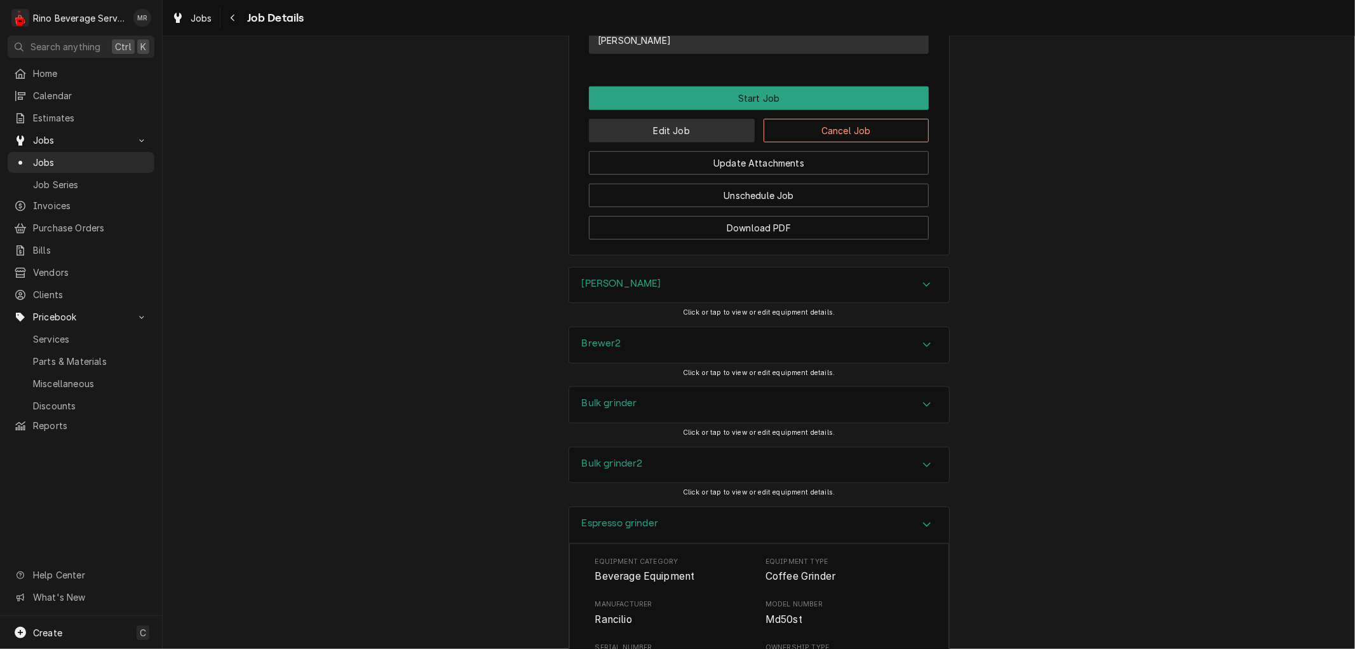
click at [668, 142] on button "Edit Job" at bounding box center [672, 131] width 166 height 24
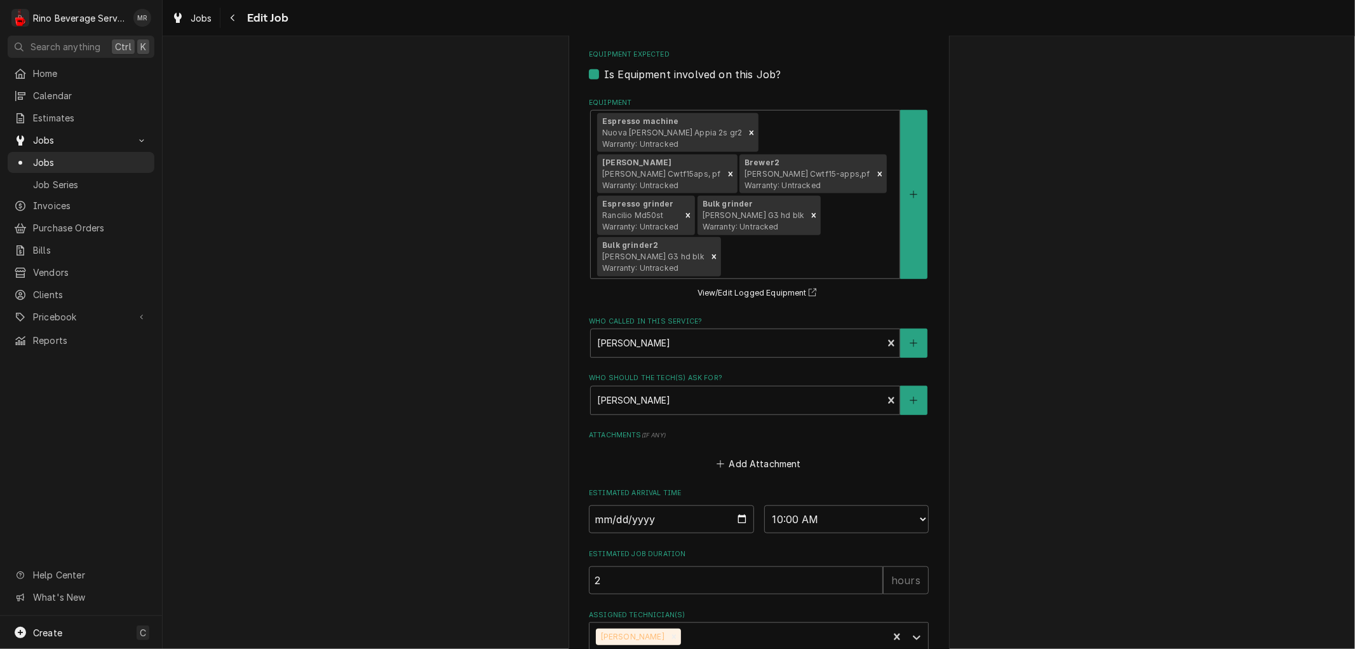
scroll to position [859, 0]
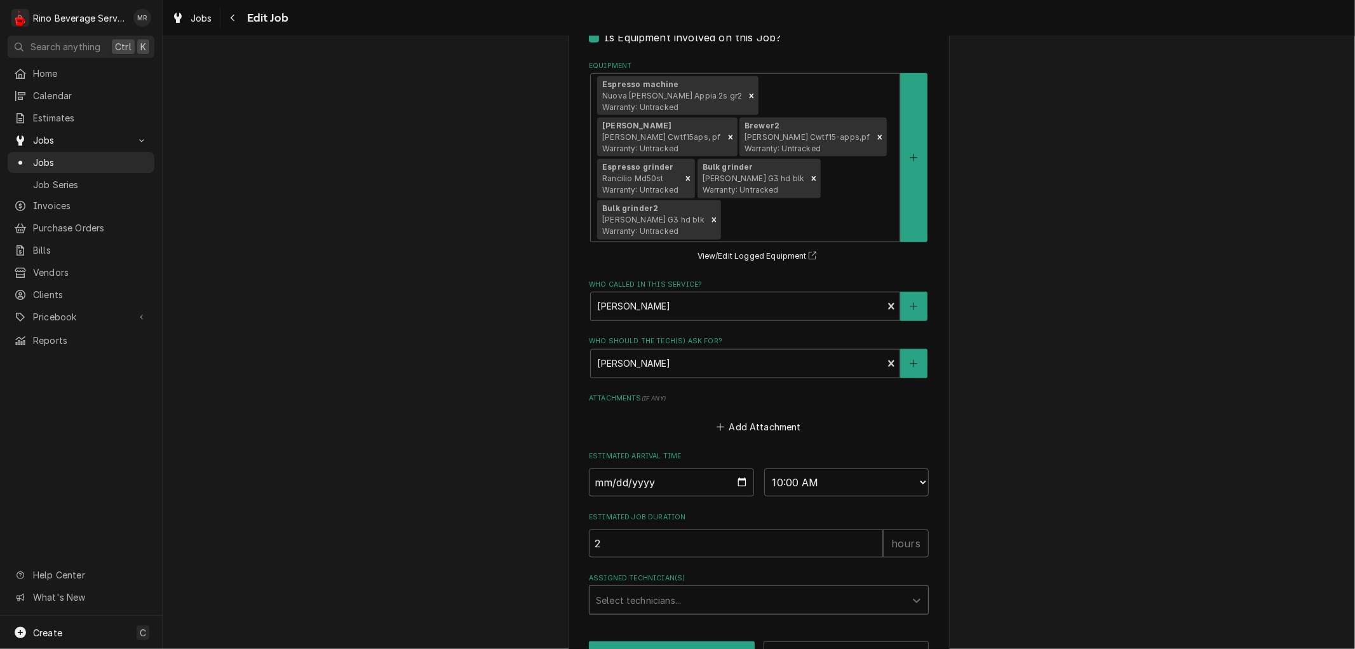
click at [829, 588] on div "Assigned Technician(s)" at bounding box center [747, 599] width 303 height 23
click at [709, 641] on button "Save" at bounding box center [672, 653] width 166 height 24
type textarea "x"
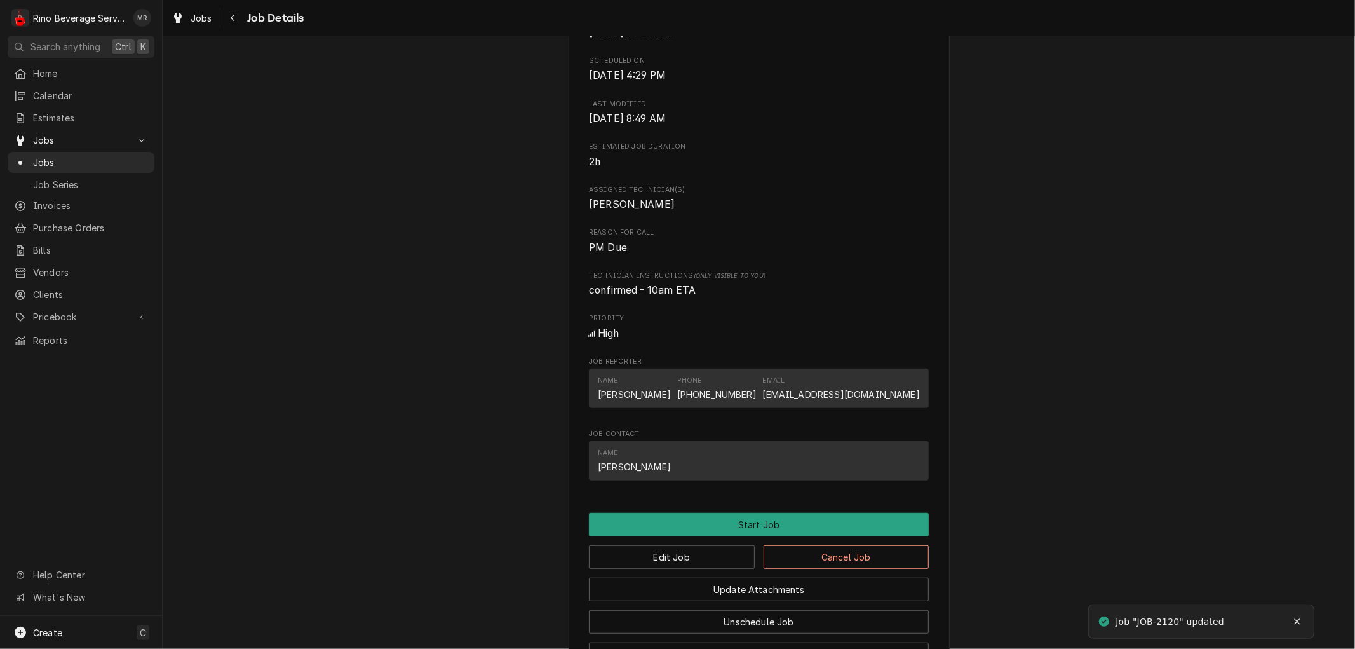
scroll to position [494, 0]
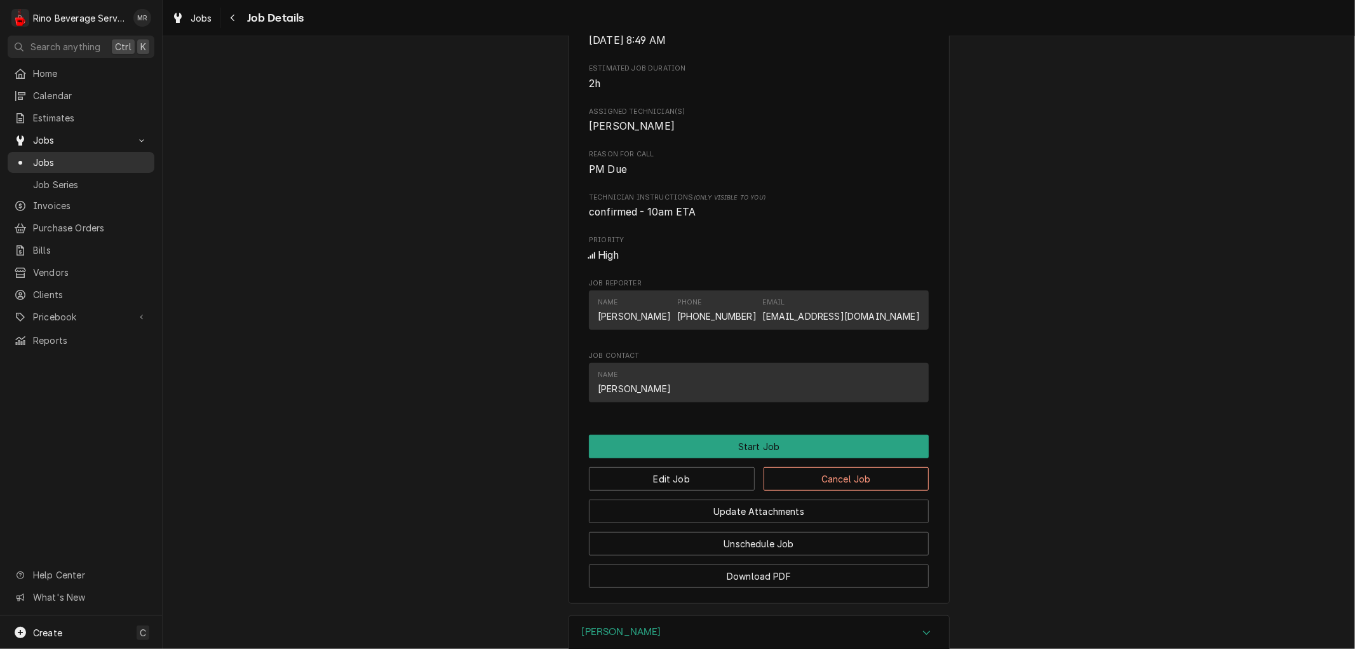
click at [99, 152] on link "Jobs" at bounding box center [81, 162] width 147 height 21
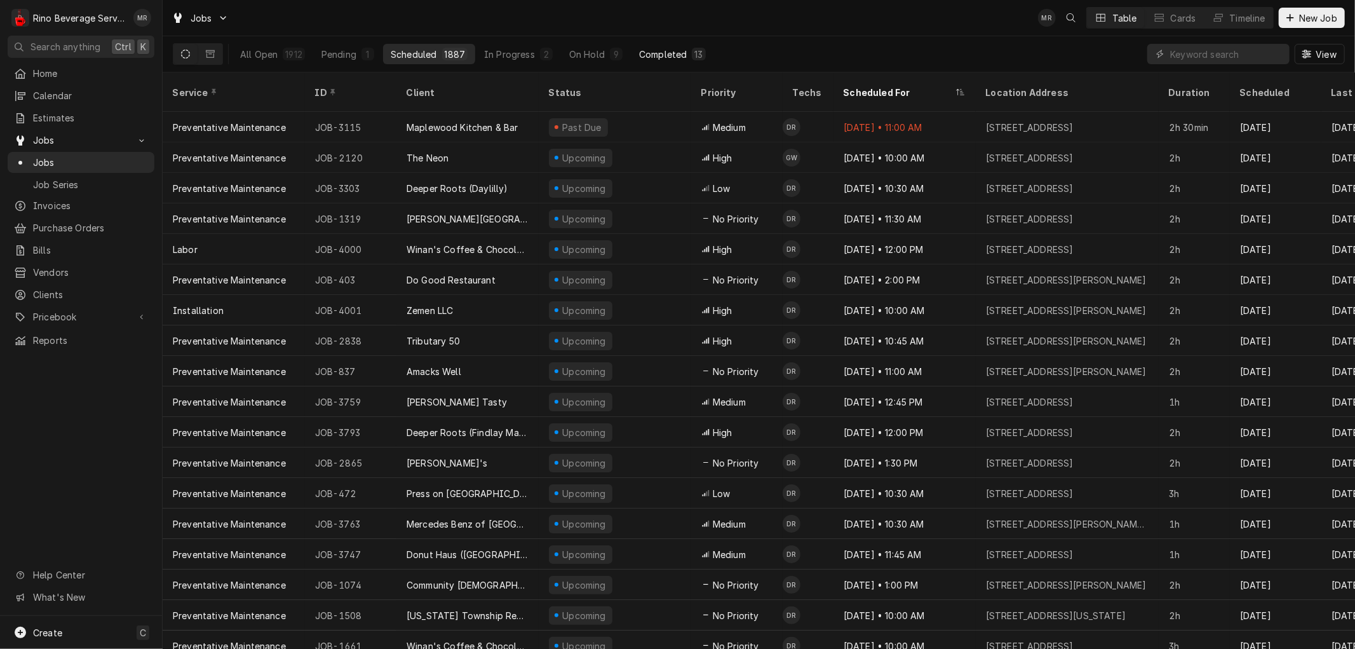
click at [654, 55] on div "Completed" at bounding box center [663, 54] width 48 height 13
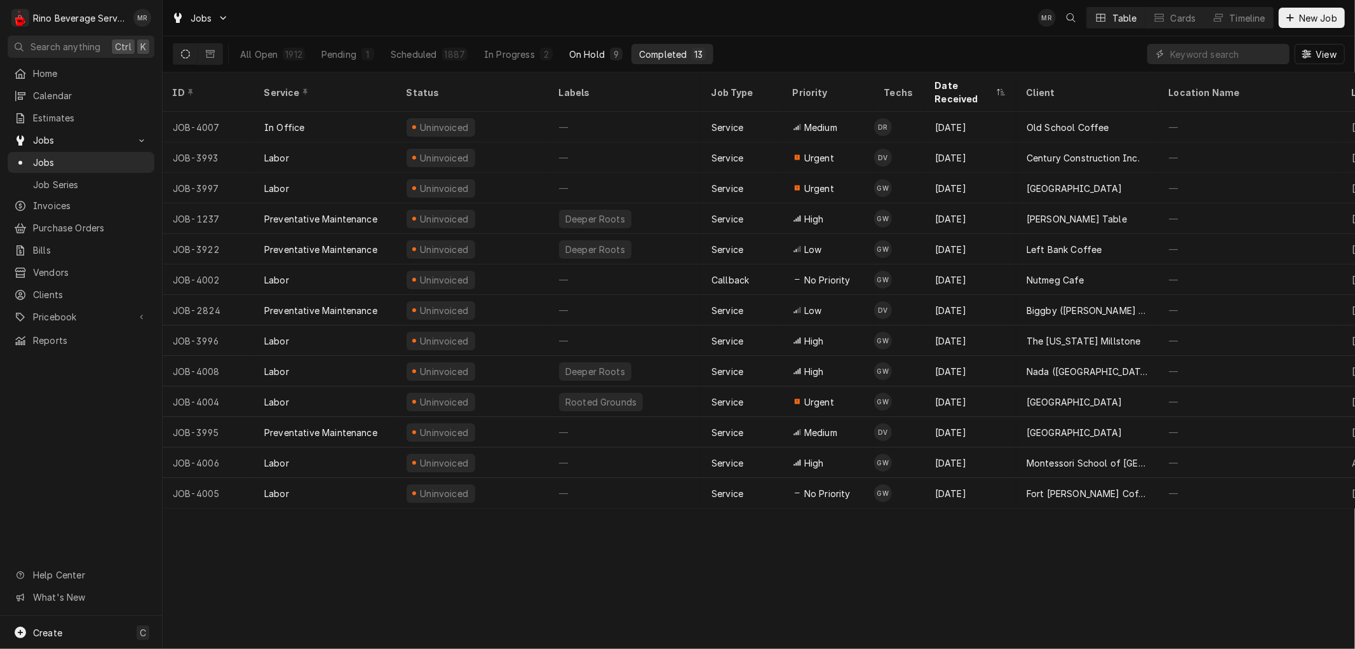
click at [593, 51] on div "On Hold" at bounding box center [587, 54] width 36 height 13
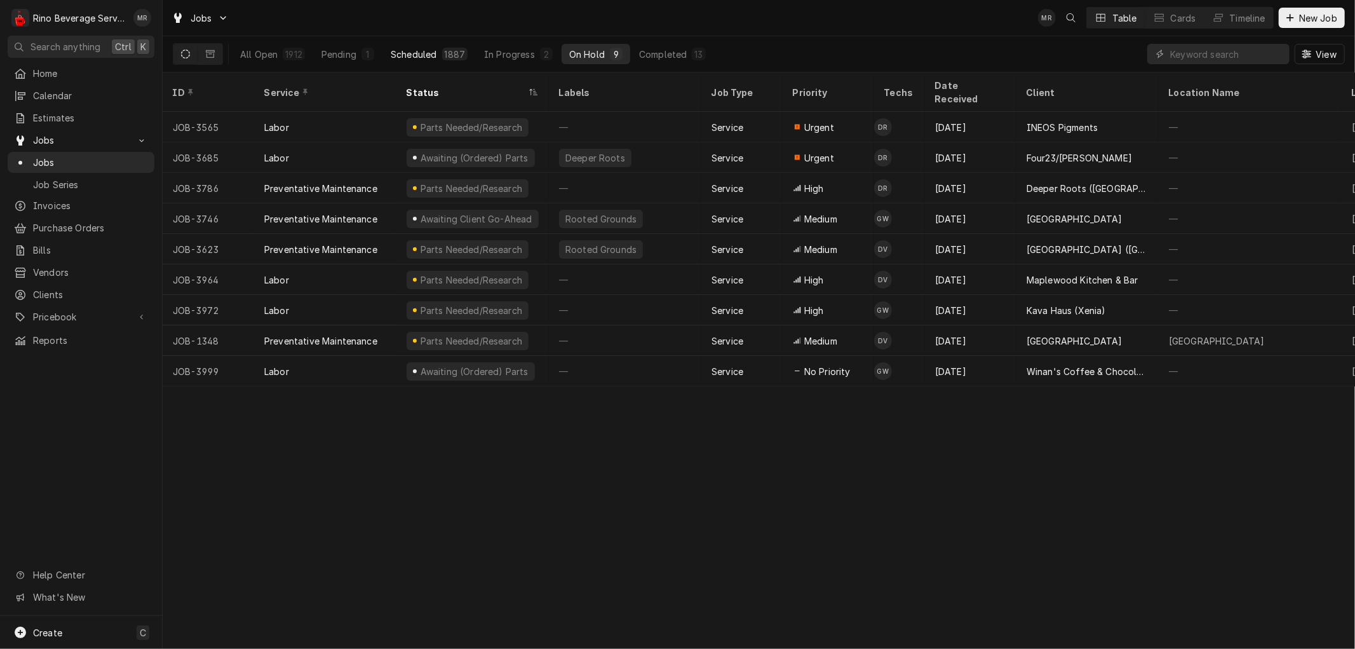
click at [414, 52] on div "Scheduled" at bounding box center [414, 54] width 46 height 13
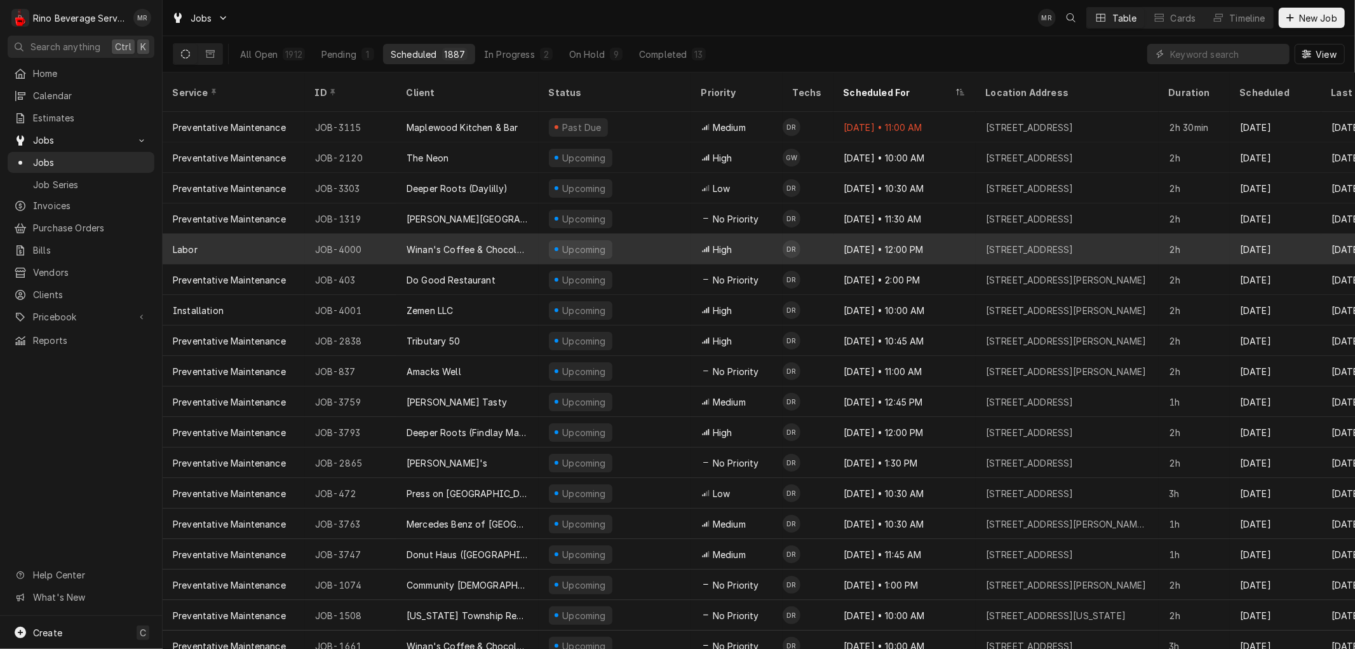
click at [542, 234] on div "Upcoming" at bounding box center [615, 249] width 152 height 30
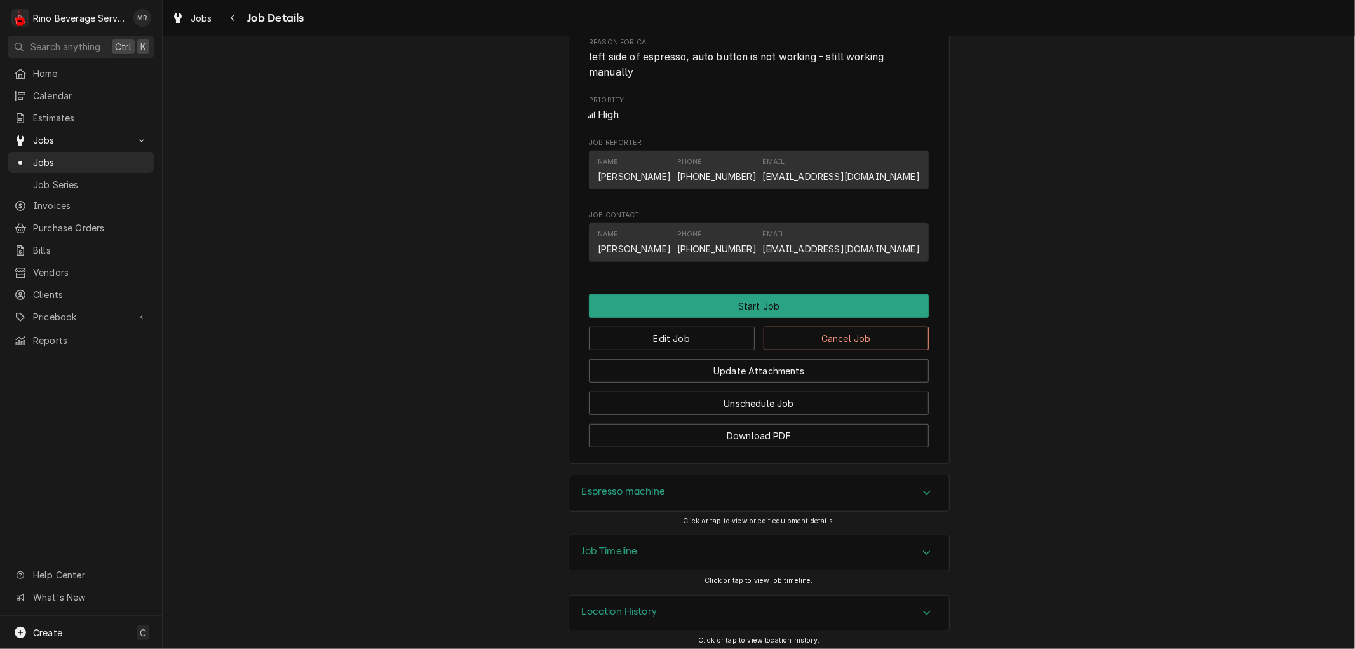
scroll to position [584, 0]
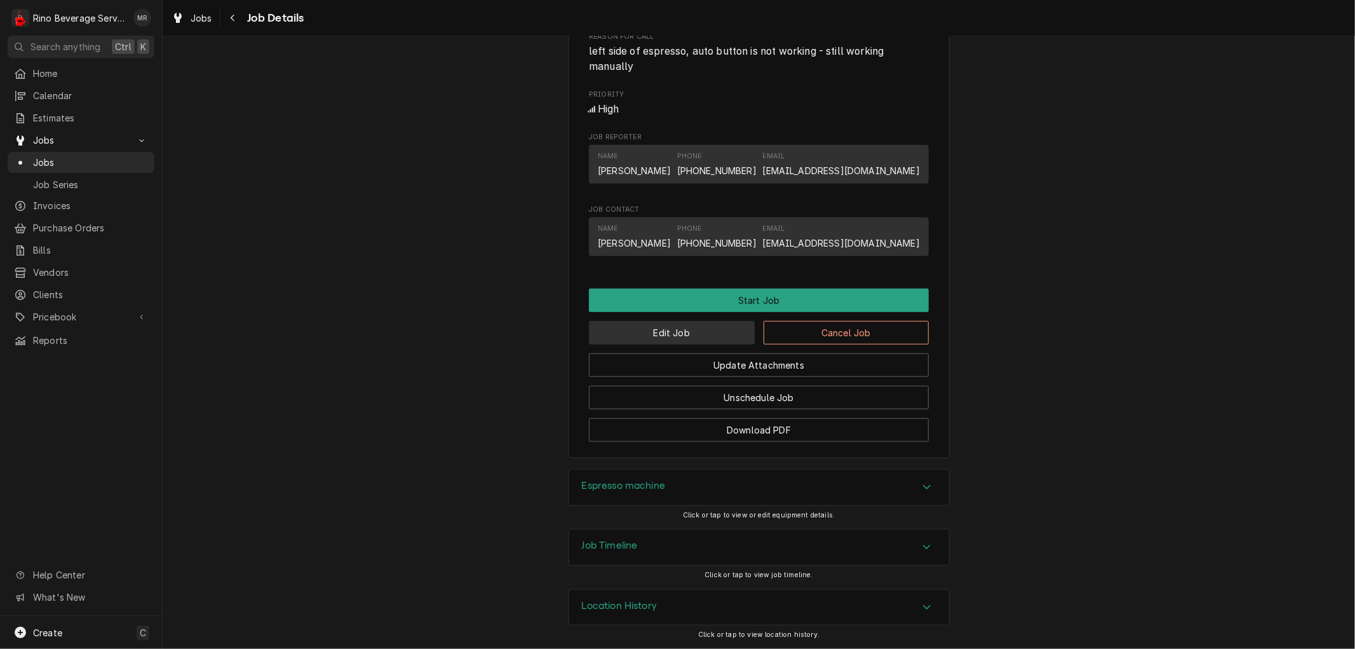
click at [642, 330] on button "Edit Job" at bounding box center [672, 333] width 166 height 24
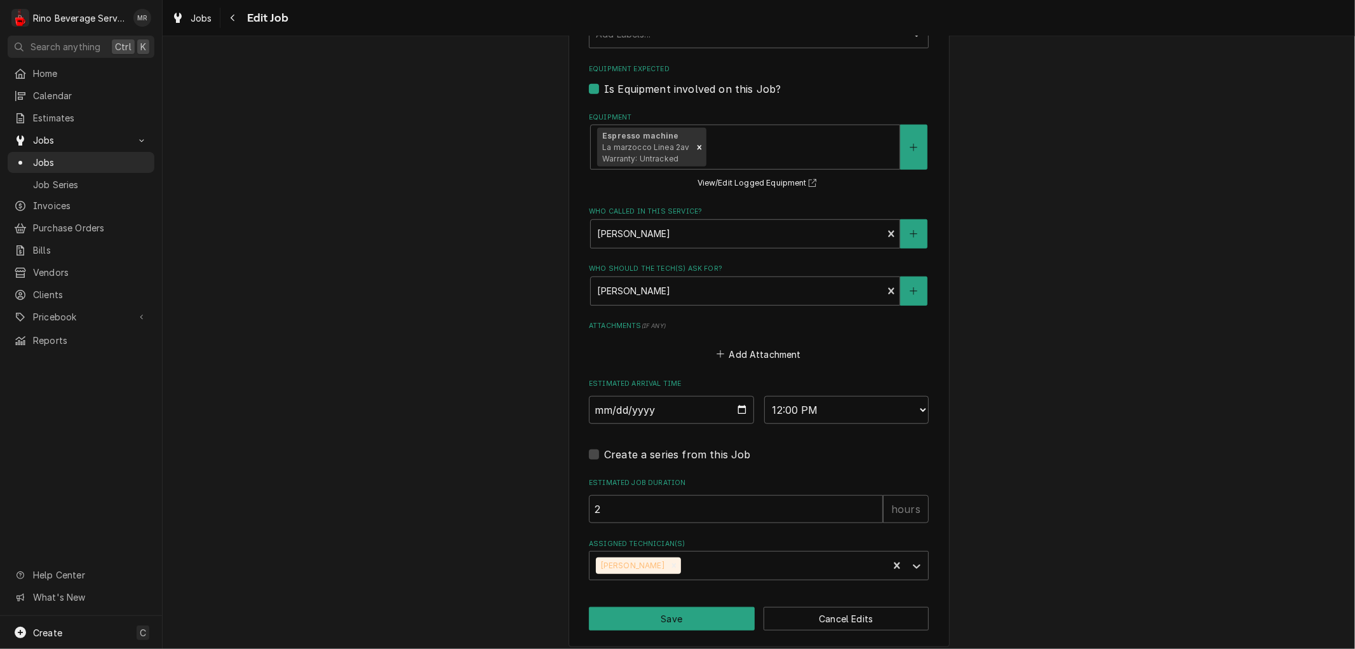
scroll to position [772, 0]
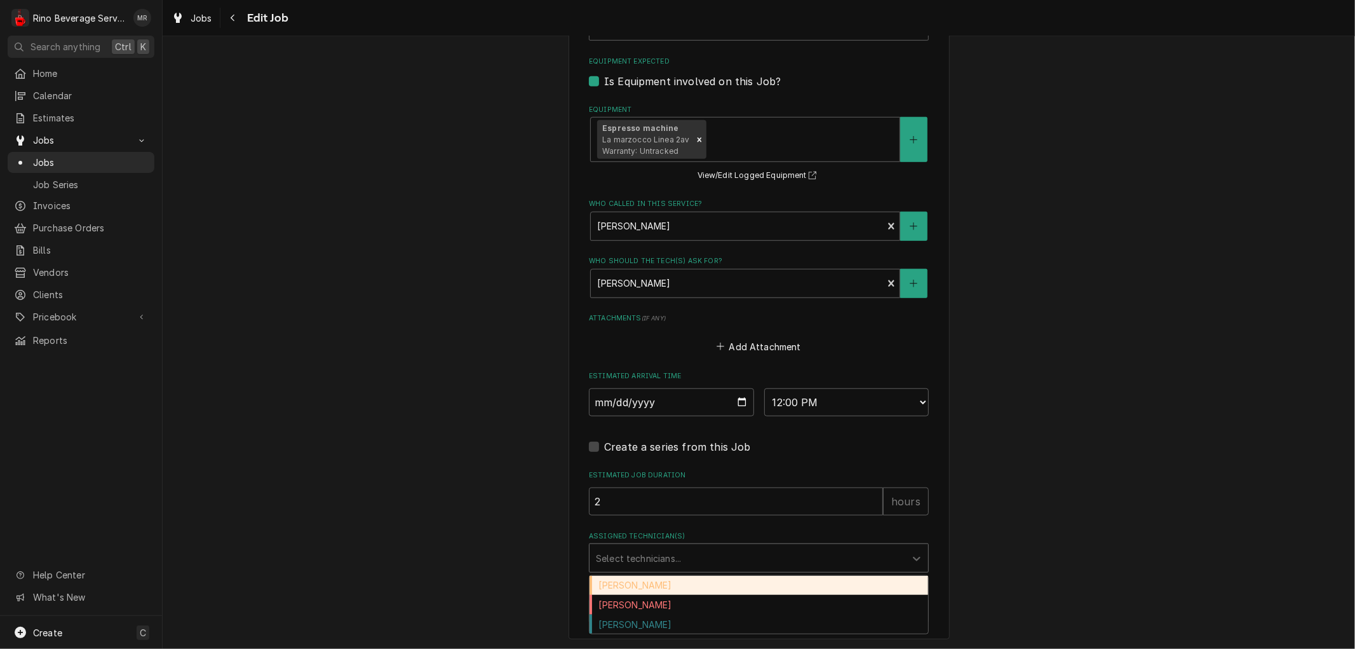
click at [767, 550] on div "Assigned Technician(s)" at bounding box center [747, 557] width 303 height 23
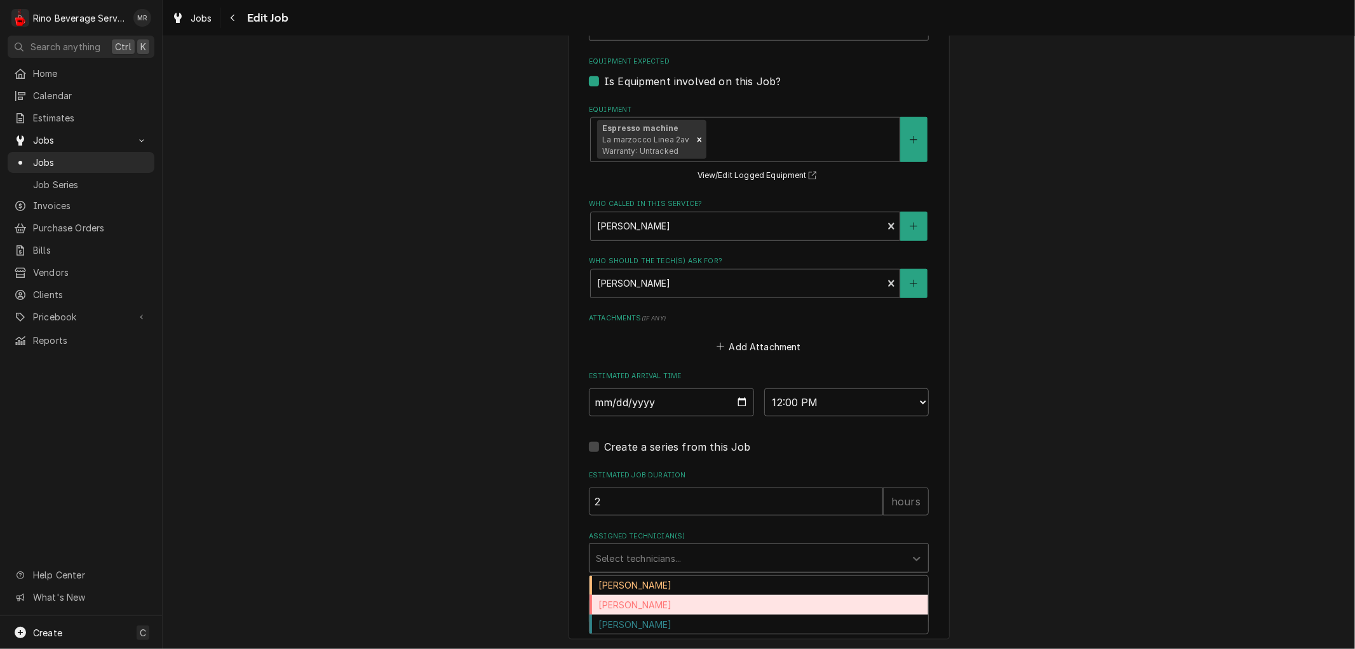
click at [700, 605] on div "[PERSON_NAME]" at bounding box center [758, 605] width 339 height 20
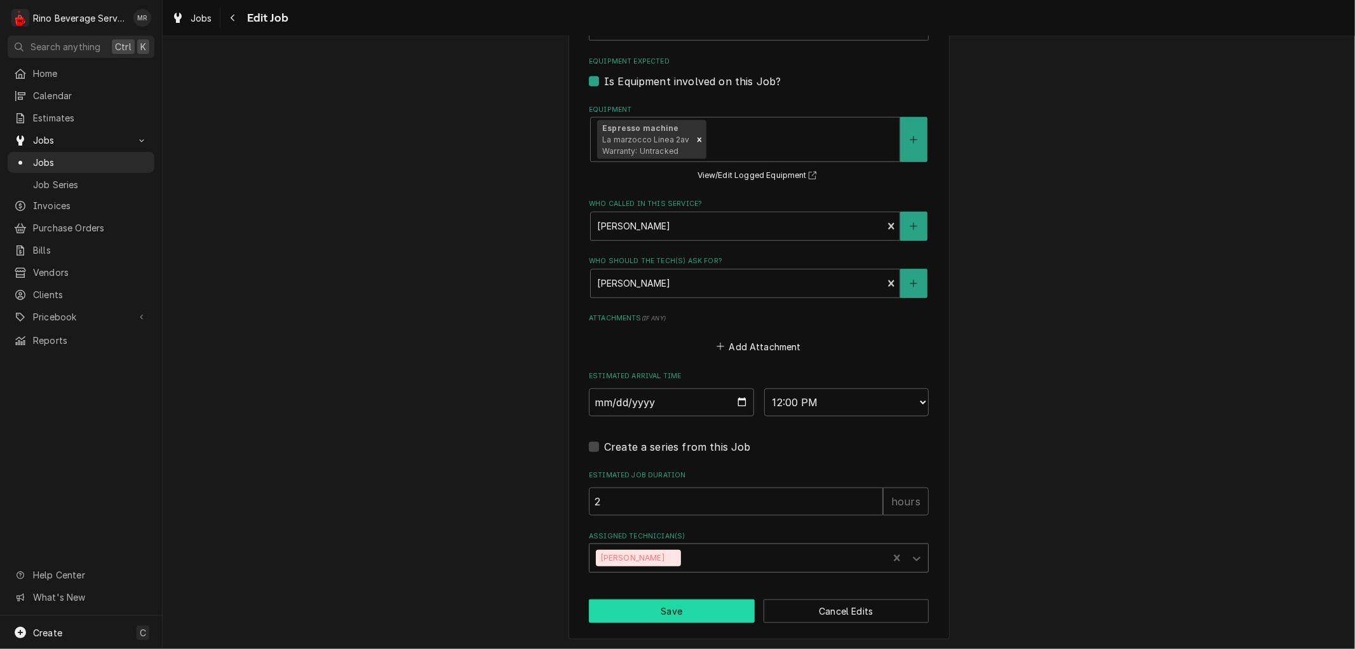
click at [687, 609] on button "Save" at bounding box center [672, 611] width 166 height 24
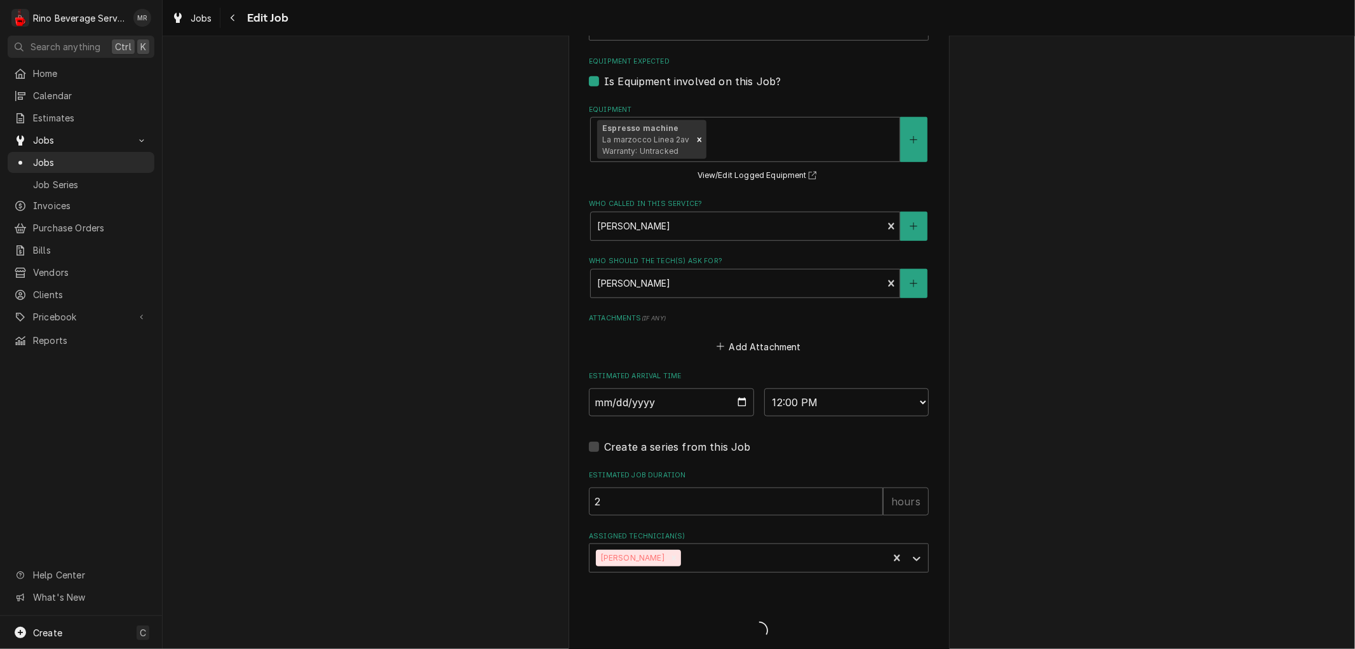
type textarea "x"
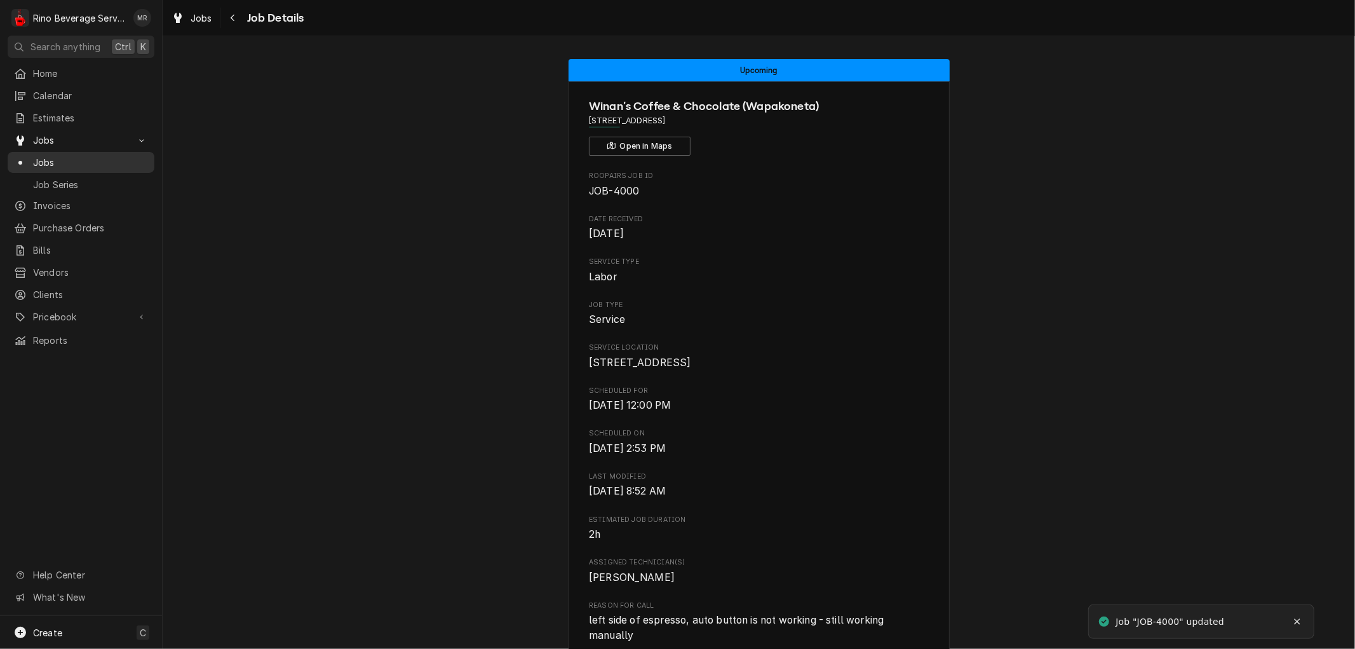
click at [86, 156] on span "Jobs" at bounding box center [90, 162] width 115 height 13
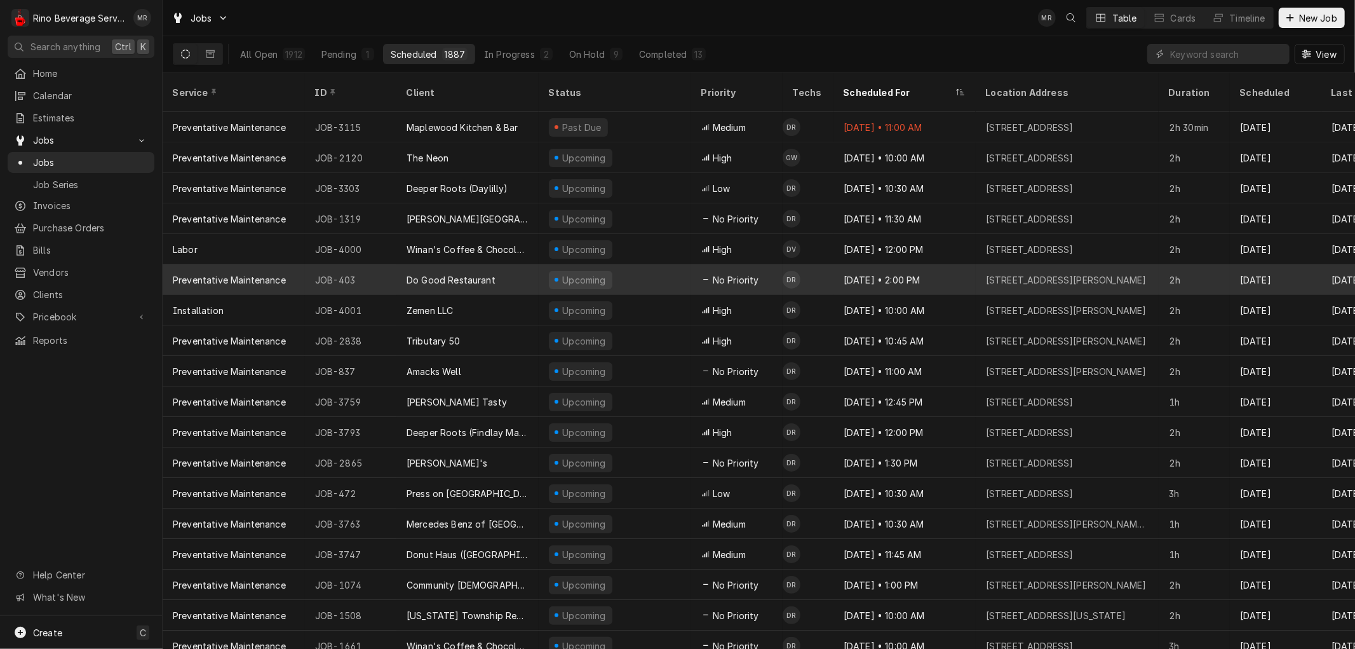
click at [643, 264] on div "Upcoming" at bounding box center [615, 279] width 152 height 30
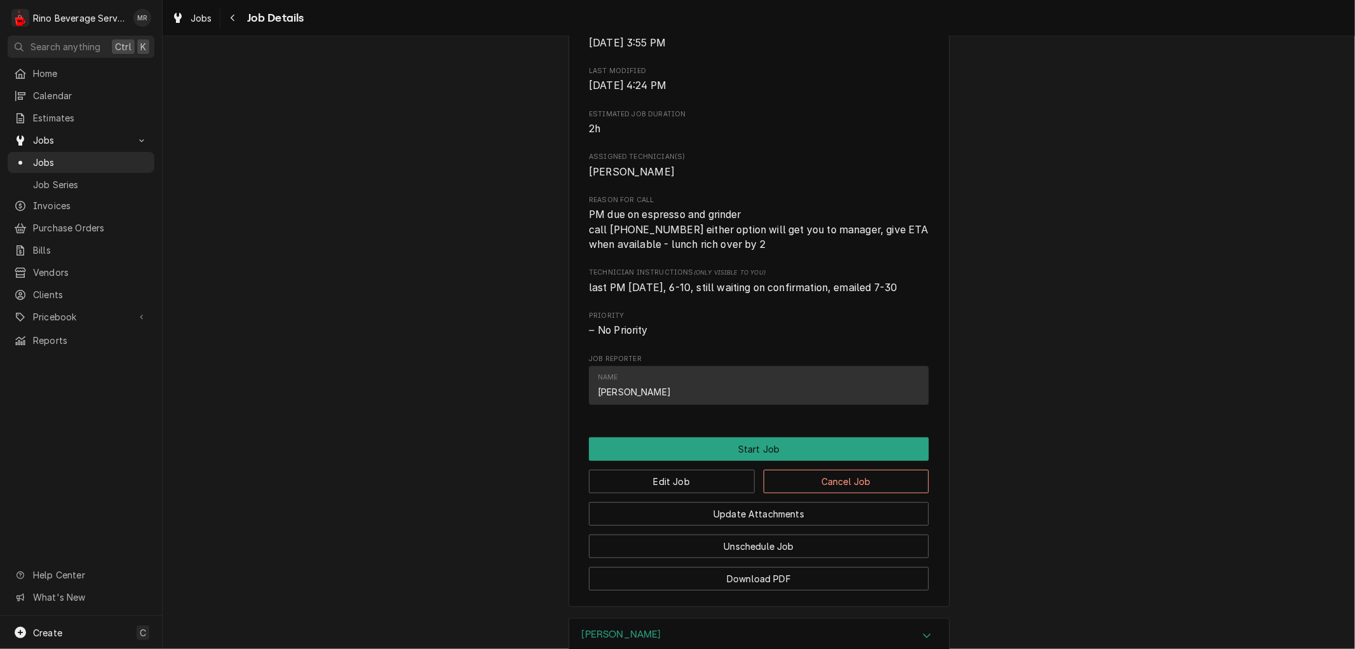
scroll to position [423, 0]
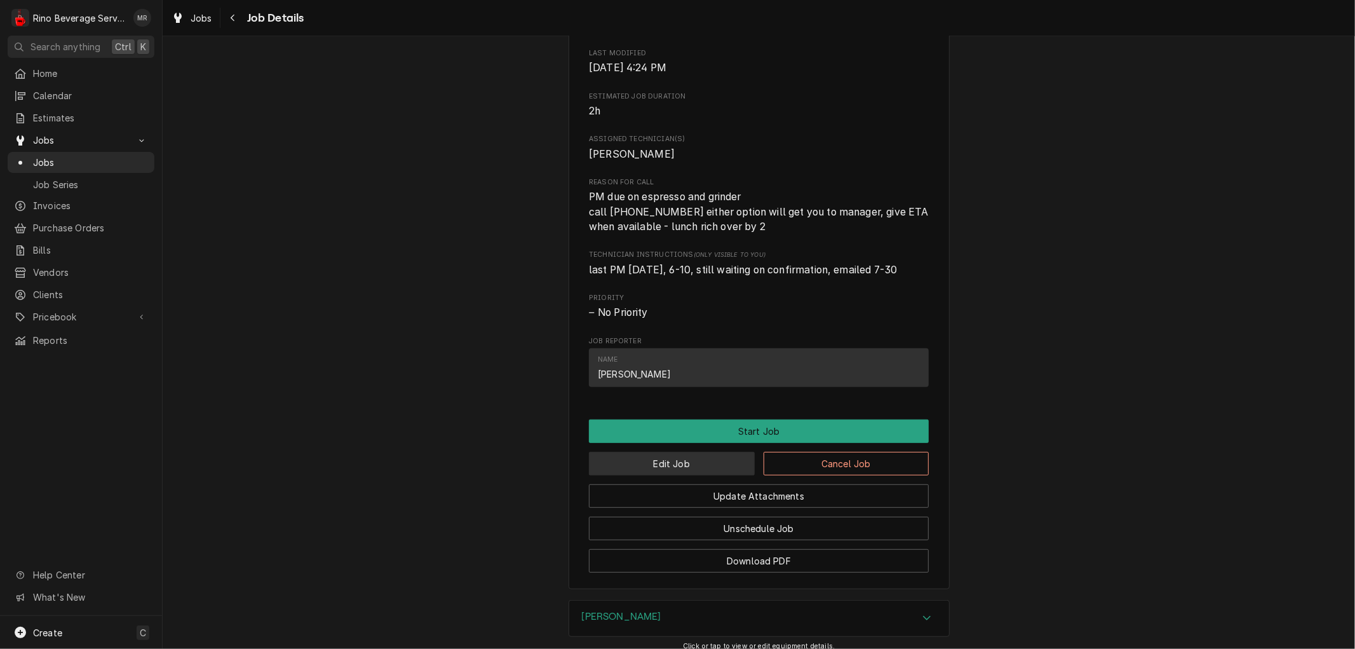
click at [697, 474] on button "Edit Job" at bounding box center [672, 464] width 166 height 24
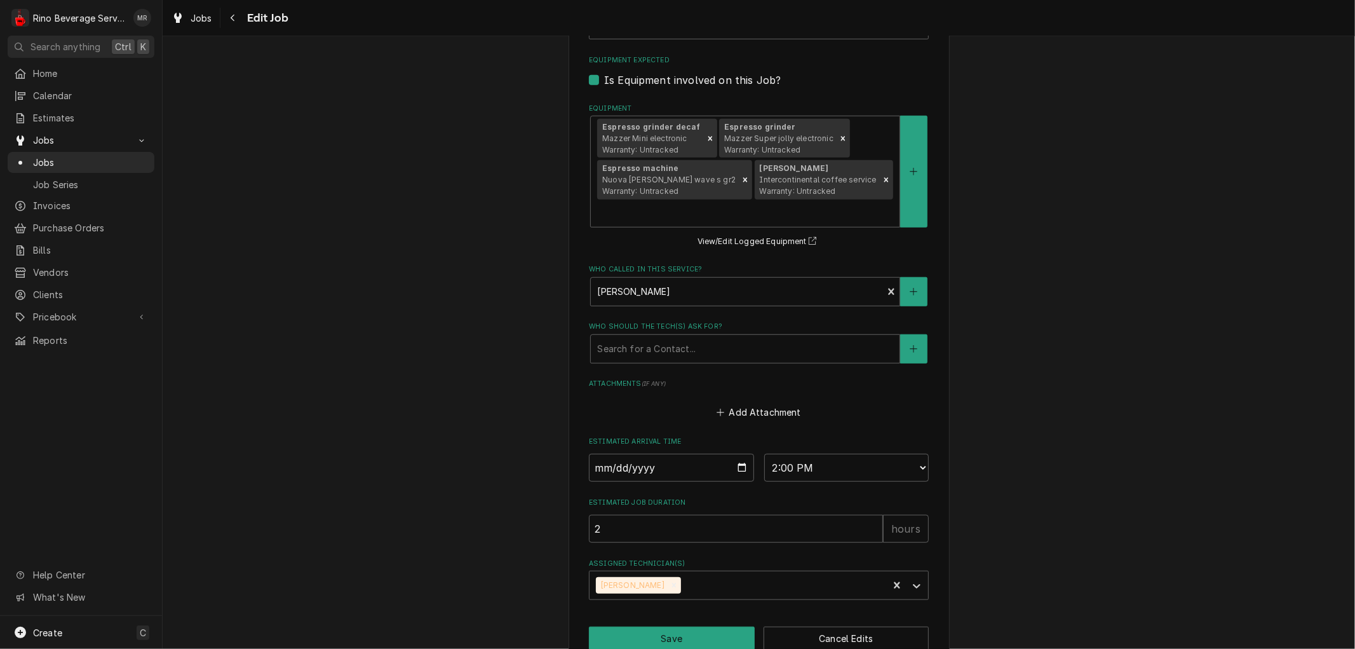
scroll to position [775, 0]
click at [737, 572] on div "Assigned Technician(s)" at bounding box center [747, 583] width 303 height 23
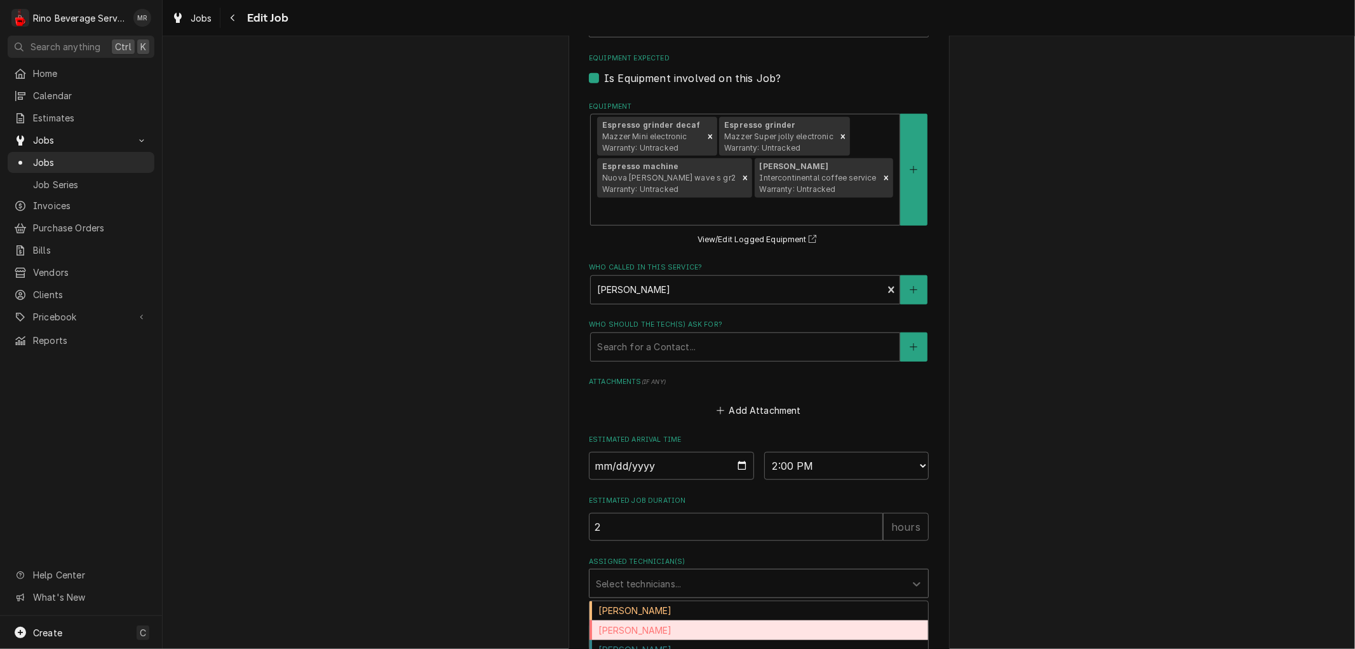
click at [706, 620] on div "[PERSON_NAME]" at bounding box center [758, 630] width 339 height 20
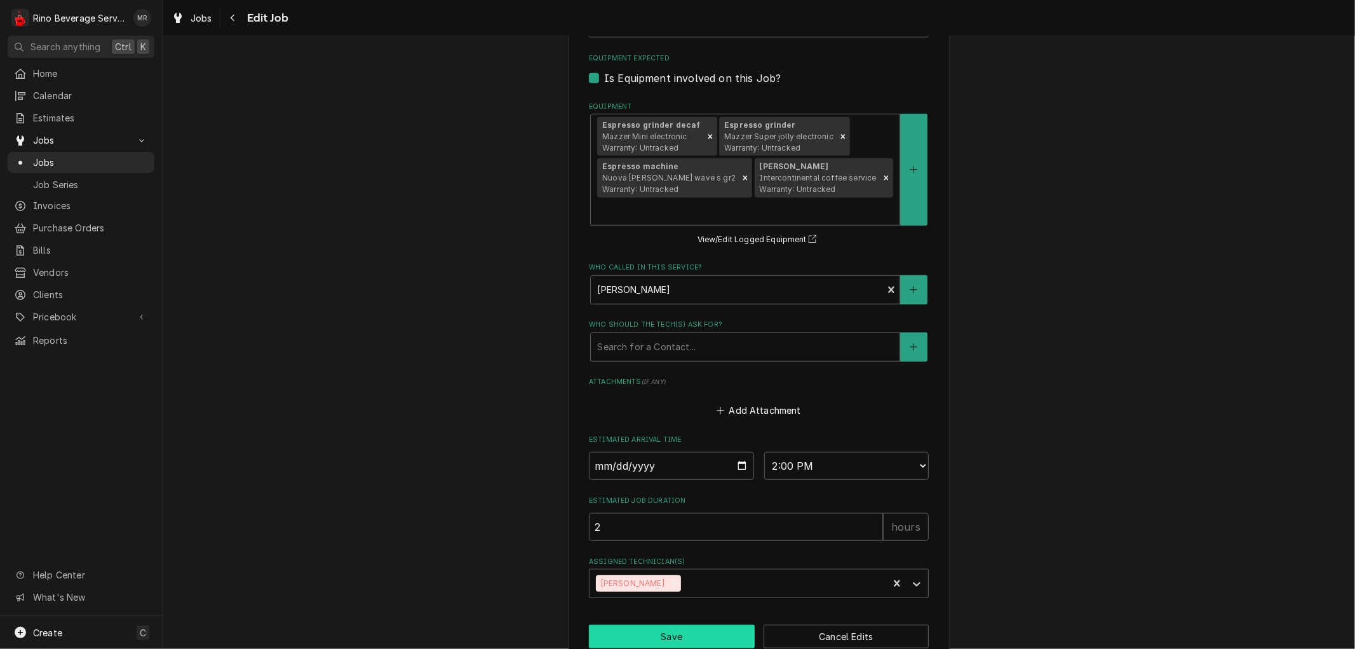
click at [693, 624] on button "Save" at bounding box center [672, 636] width 166 height 24
type textarea "x"
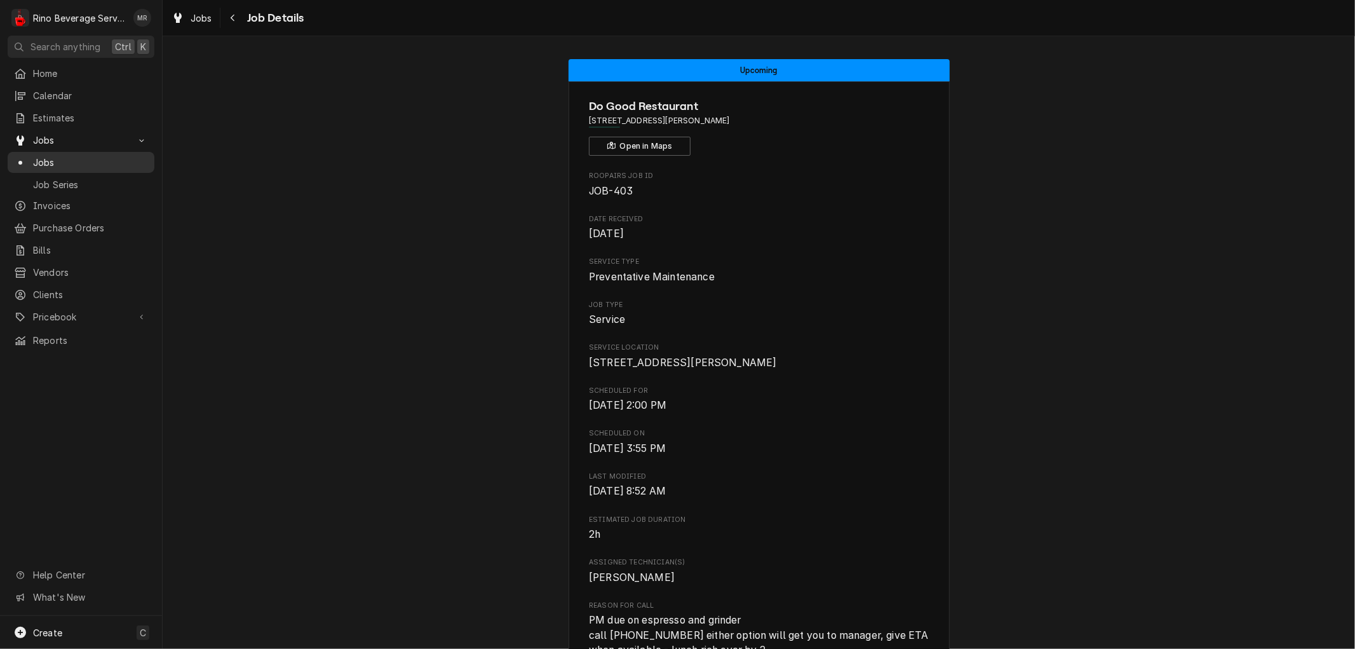
click at [71, 159] on span "Jobs" at bounding box center [90, 162] width 115 height 13
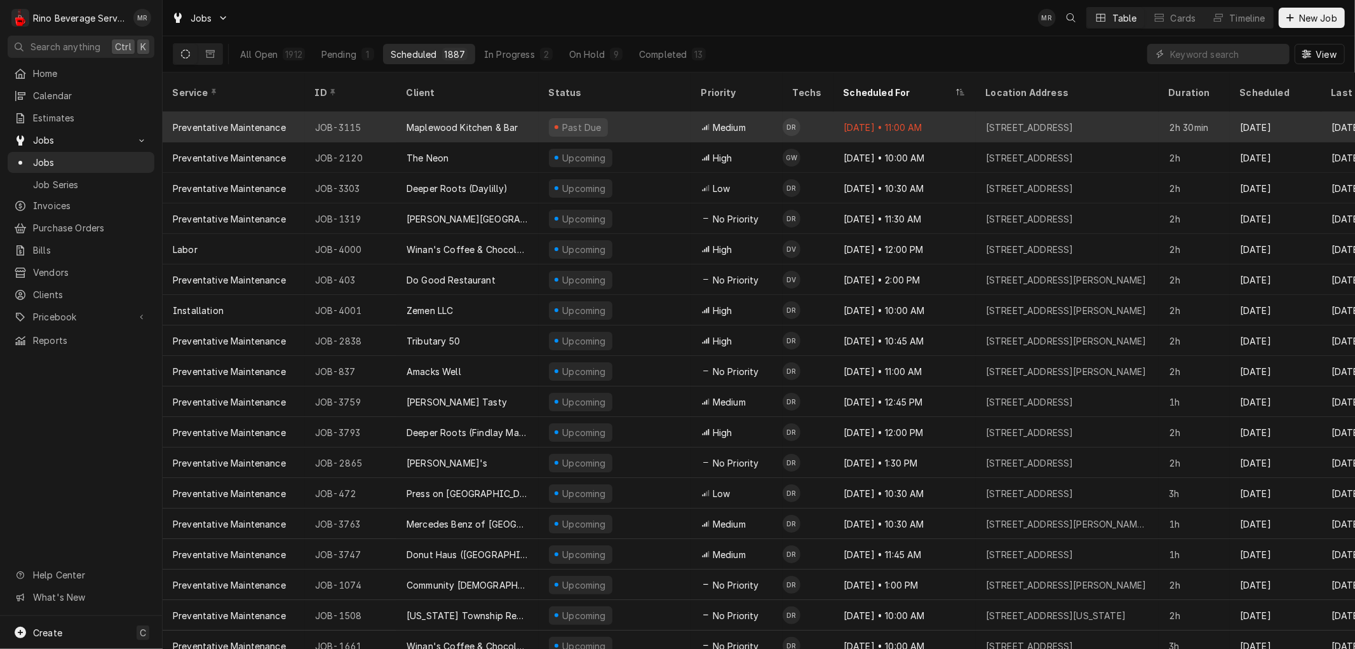
click at [672, 116] on div "Past Due" at bounding box center [615, 127] width 152 height 30
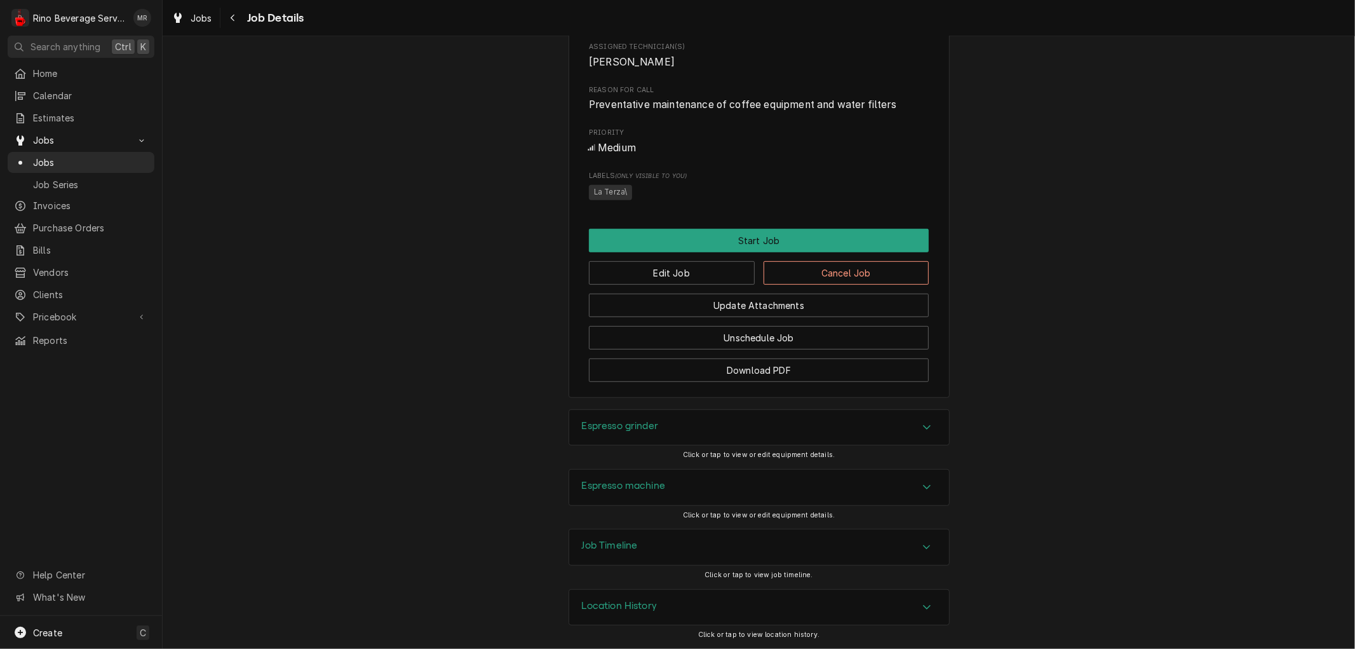
scroll to position [530, 0]
click at [694, 267] on button "Edit Job" at bounding box center [672, 273] width 166 height 24
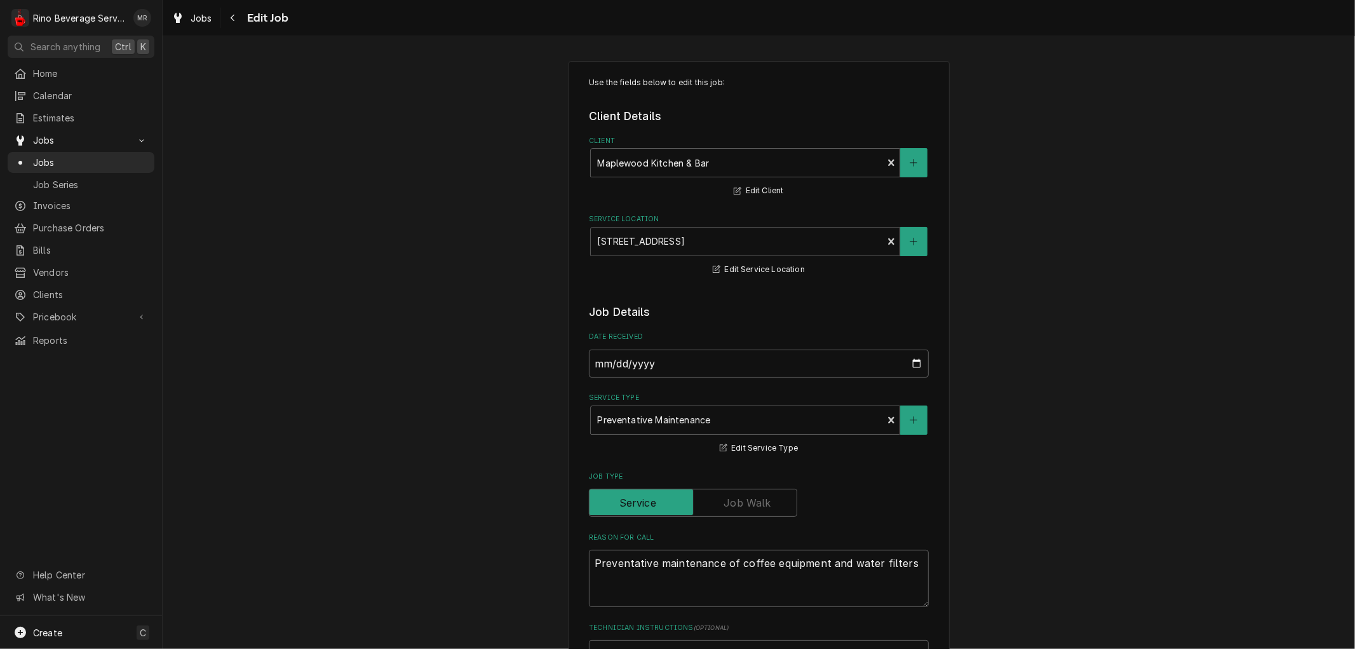
type textarea "x"
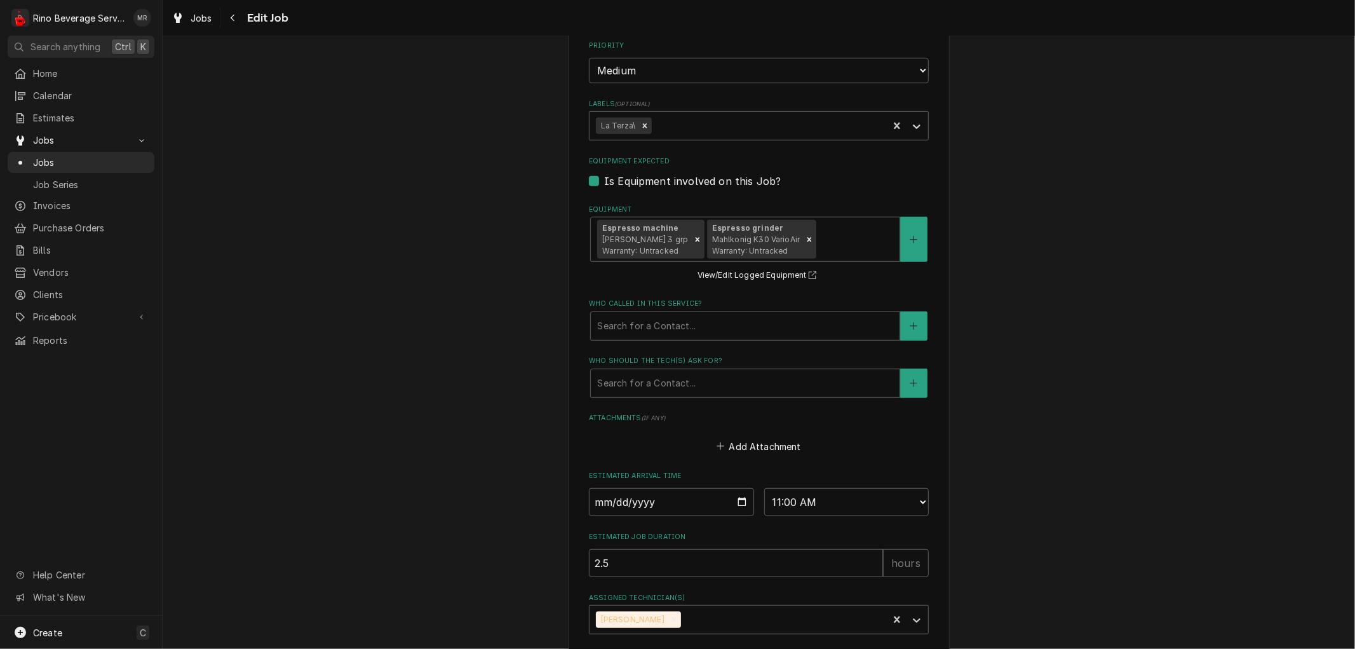
scroll to position [733, 0]
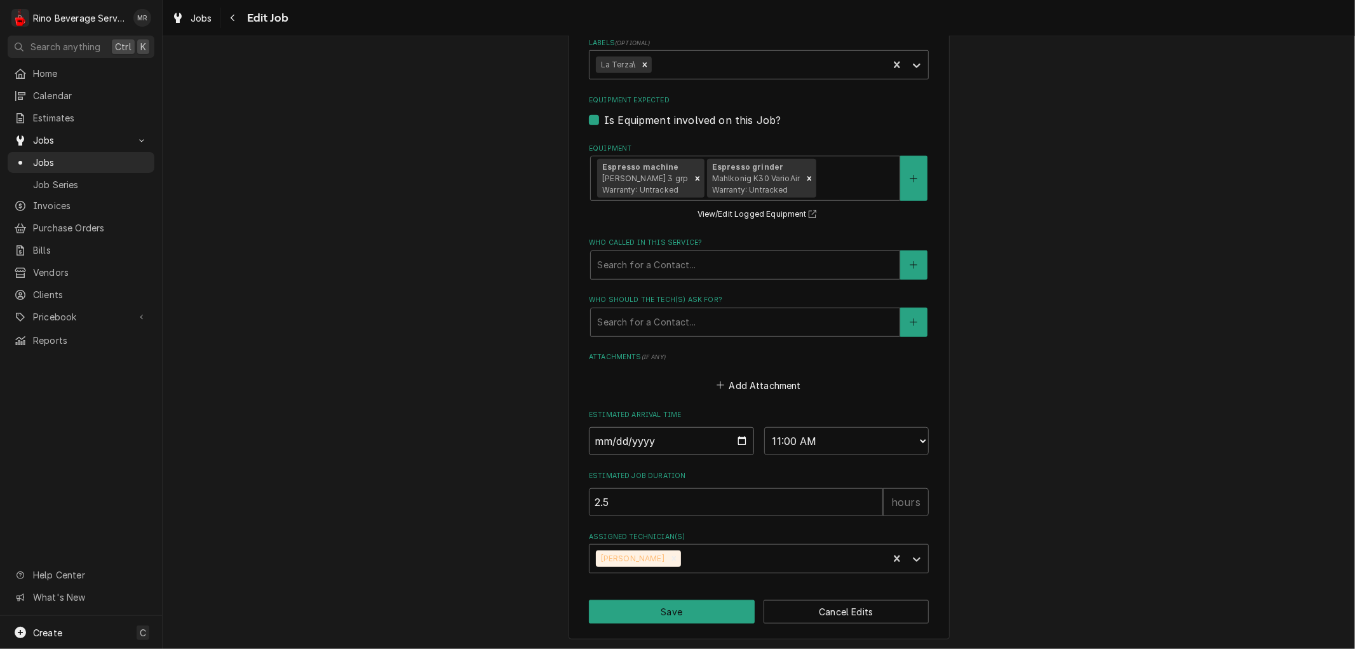
click at [735, 437] on input "2025-08-19" at bounding box center [671, 441] width 165 height 28
type input "2025-09-02"
click at [637, 616] on button "Save" at bounding box center [672, 612] width 166 height 24
type textarea "x"
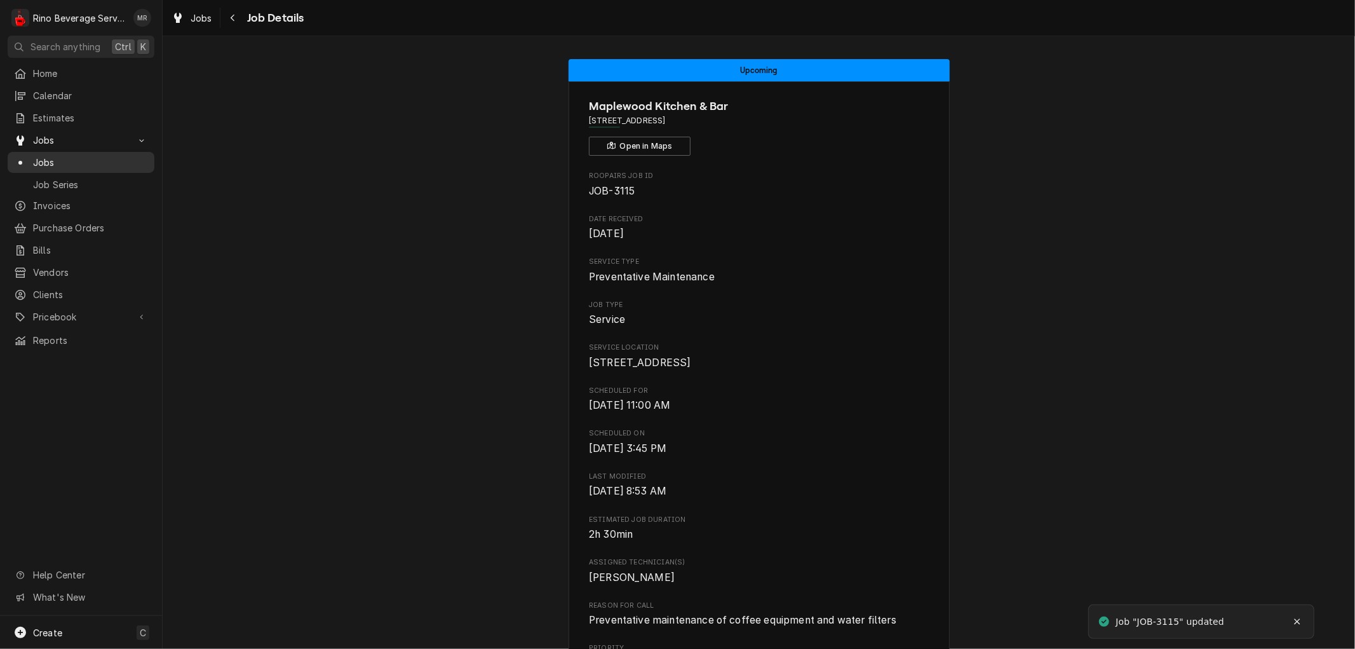
click at [79, 156] on span "Jobs" at bounding box center [90, 162] width 115 height 13
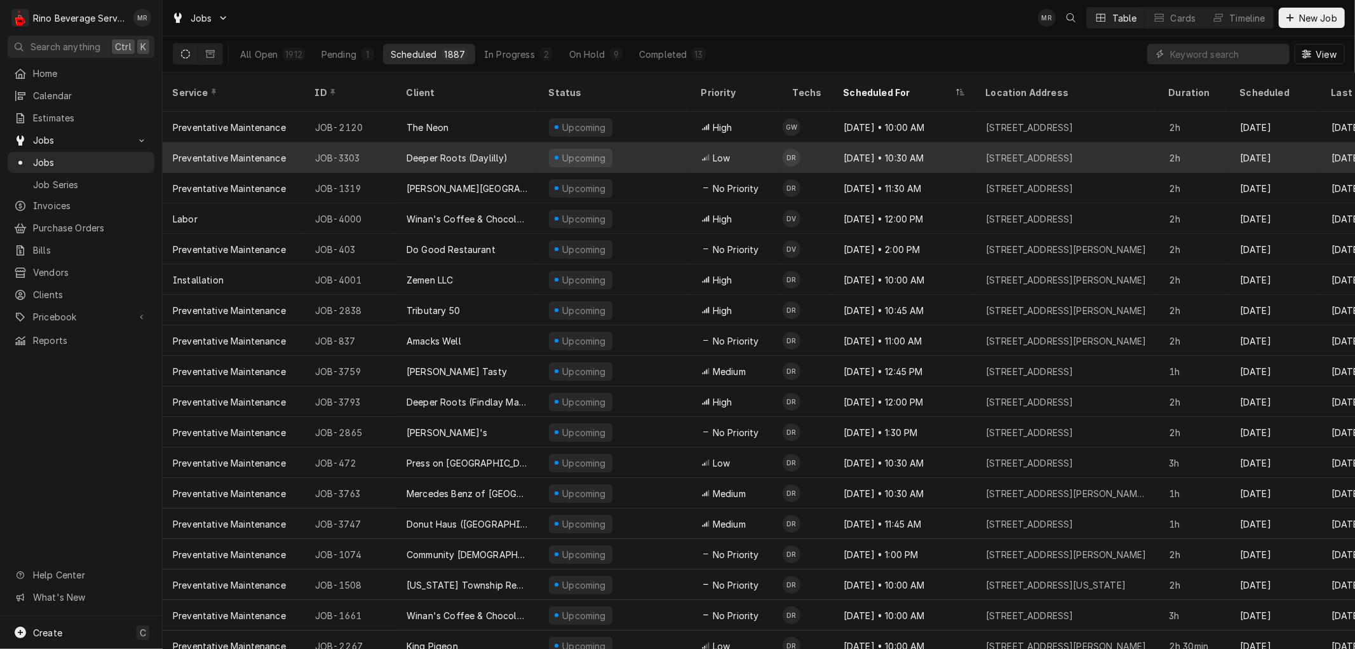
click at [528, 143] on div "Deeper Roots (Daylilly)" at bounding box center [467, 157] width 142 height 30
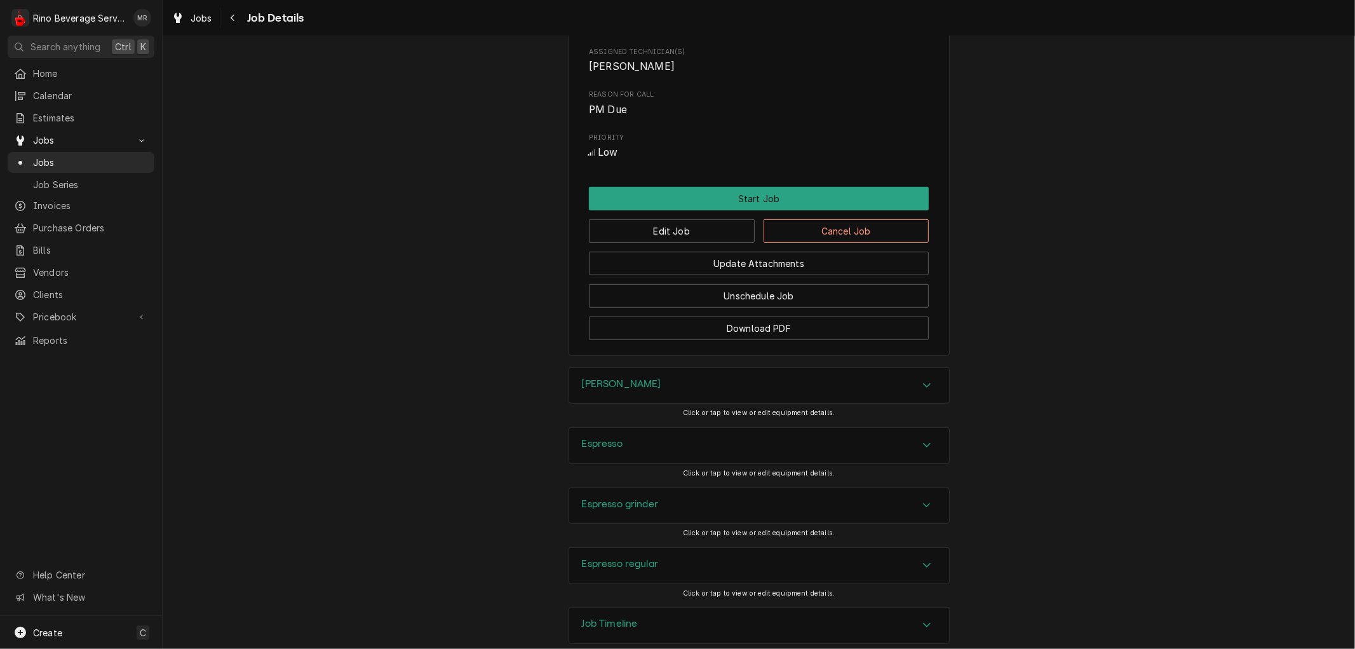
scroll to position [647, 0]
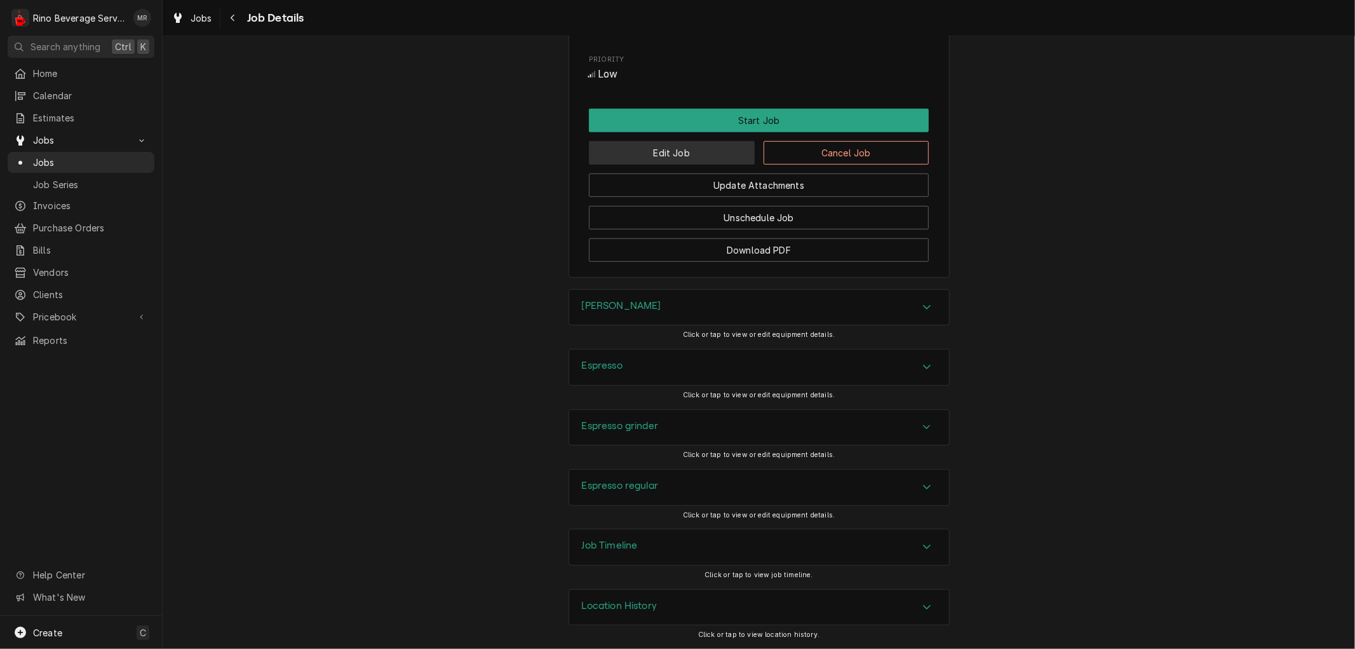
click at [653, 149] on button "Edit Job" at bounding box center [672, 153] width 166 height 24
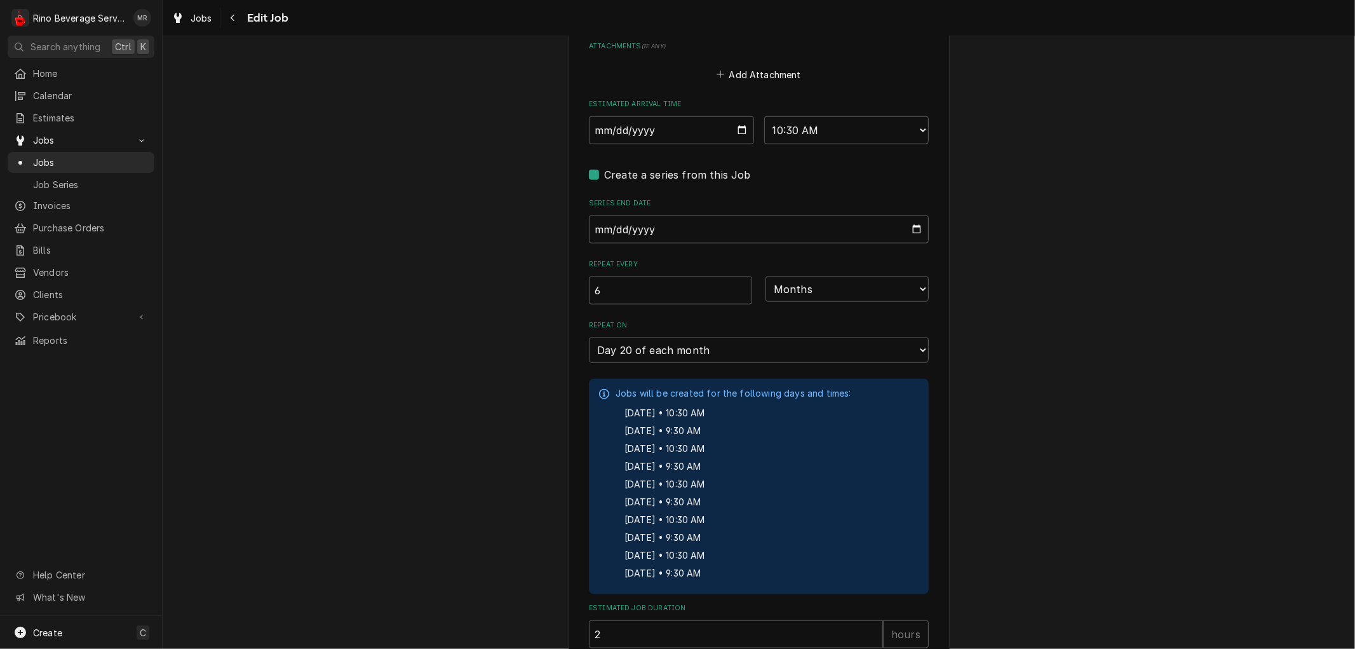
scroll to position [1110, 0]
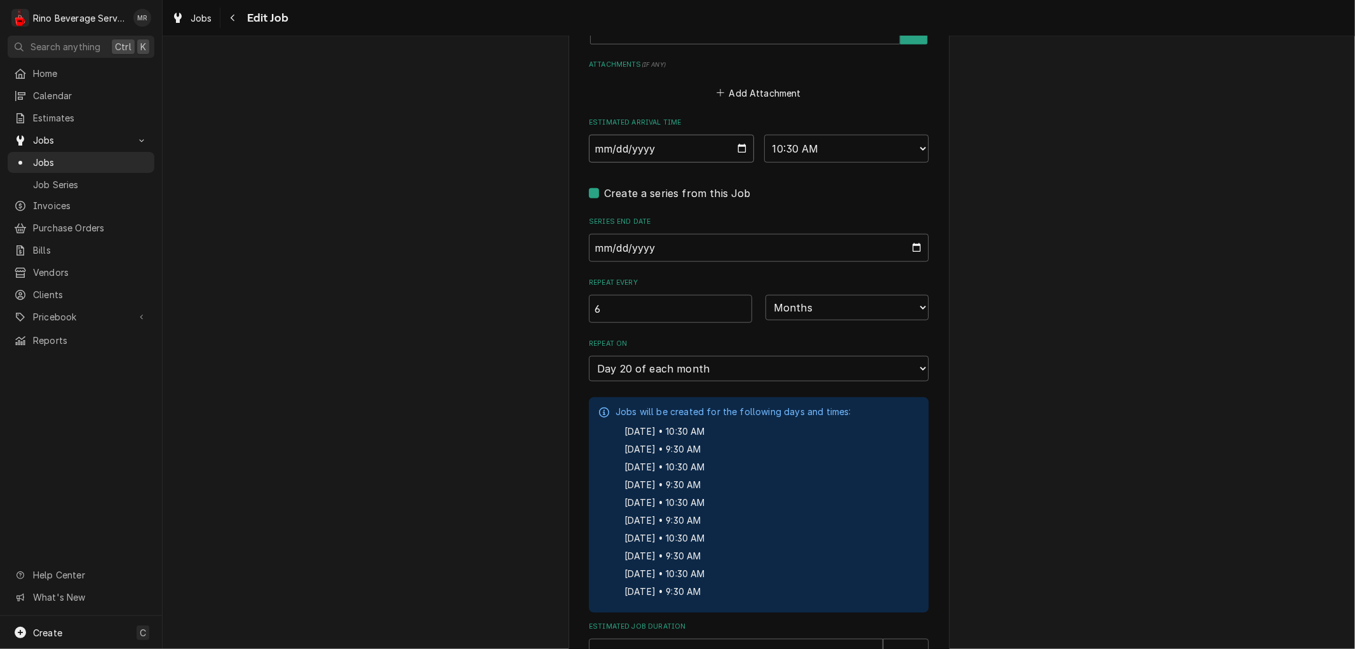
click at [733, 145] on input "[DATE]" at bounding box center [671, 149] width 165 height 28
type textarea "x"
type input "2025-09-03"
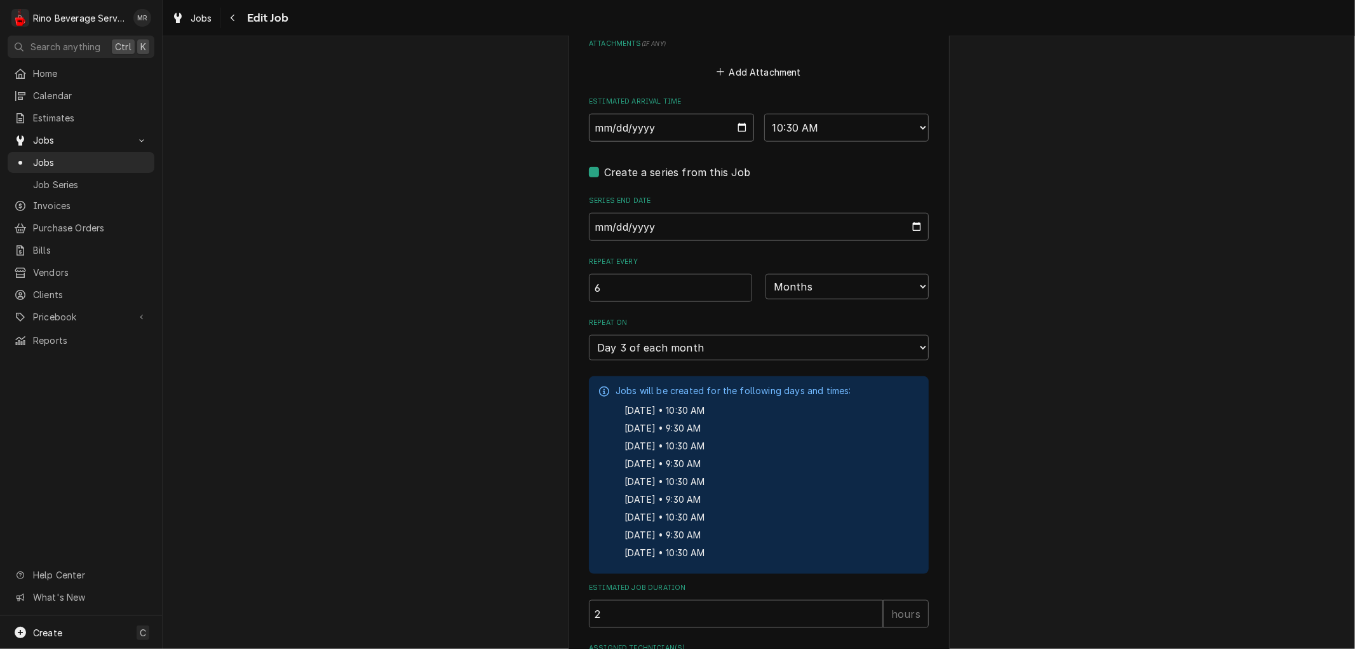
scroll to position [1234, 0]
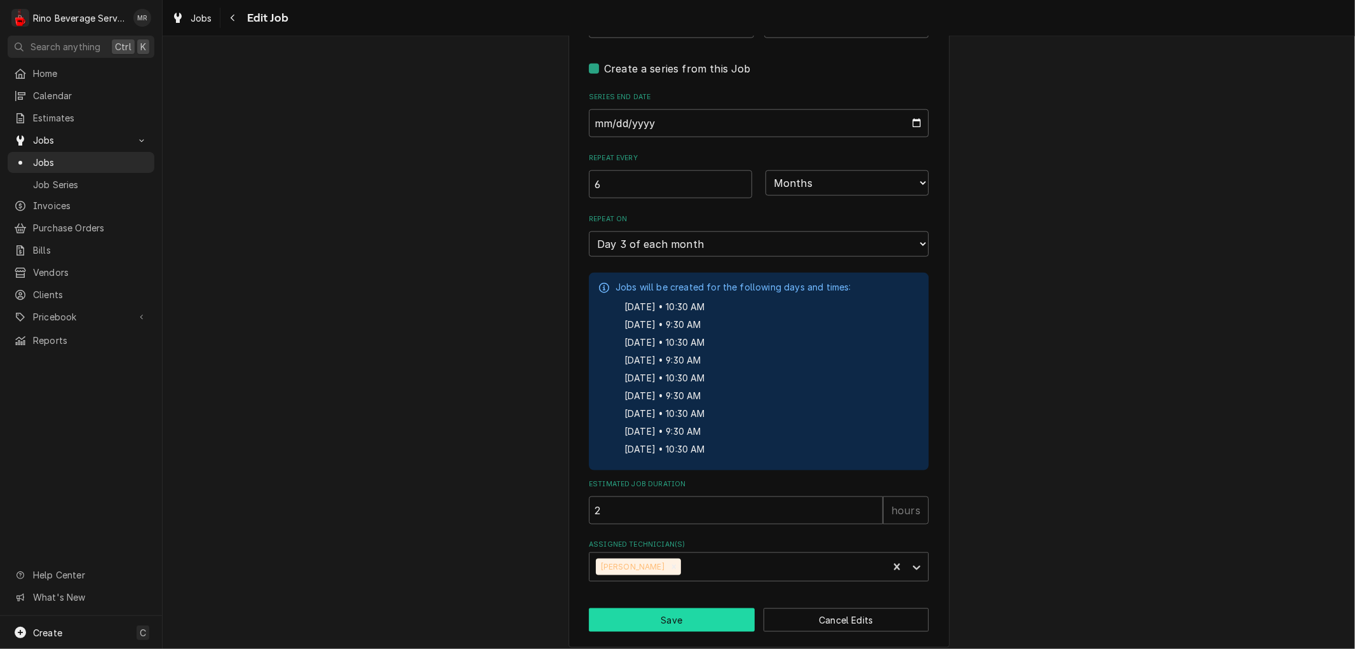
click at [695, 608] on button "Save" at bounding box center [672, 620] width 166 height 24
type textarea "x"
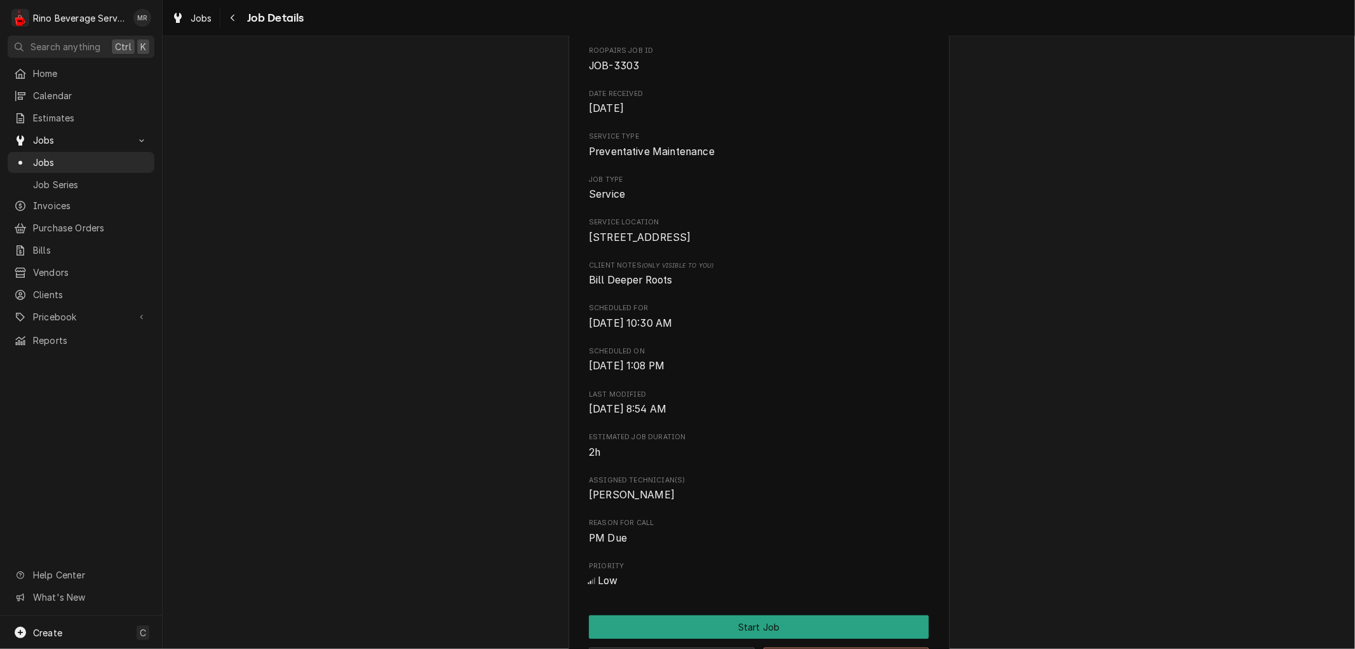
scroll to position [83, 0]
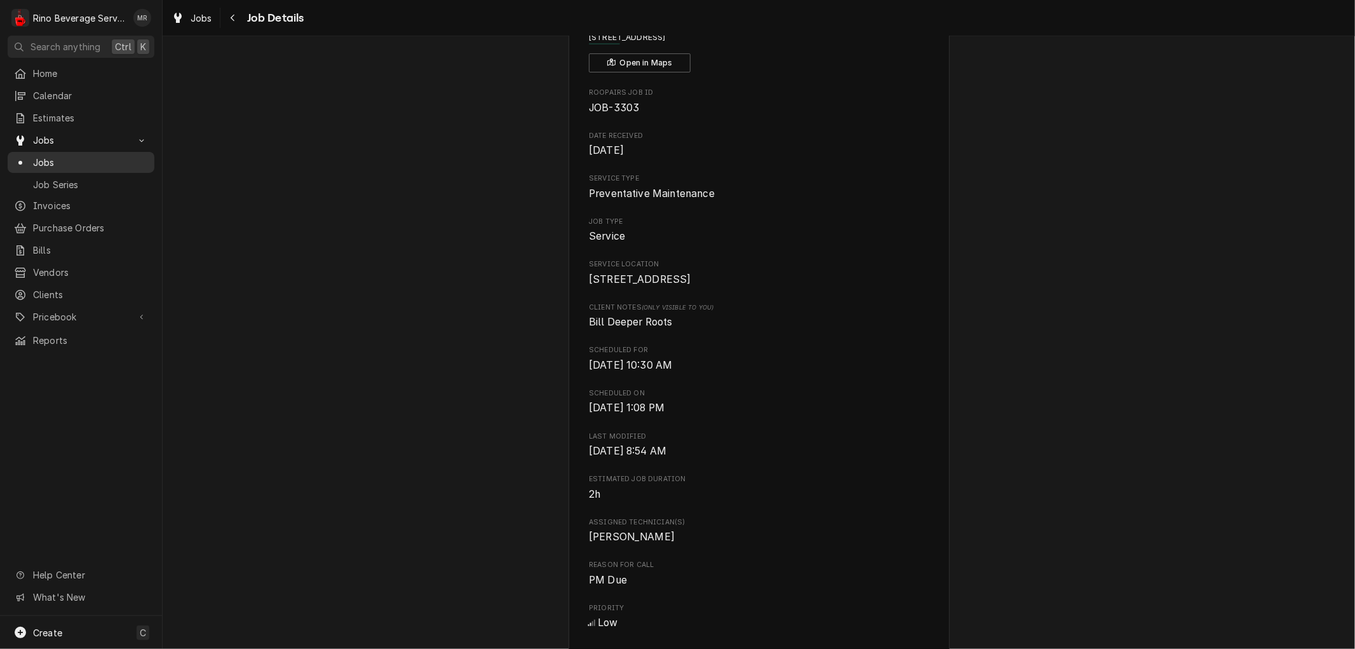
click at [96, 156] on span "Jobs" at bounding box center [90, 162] width 115 height 13
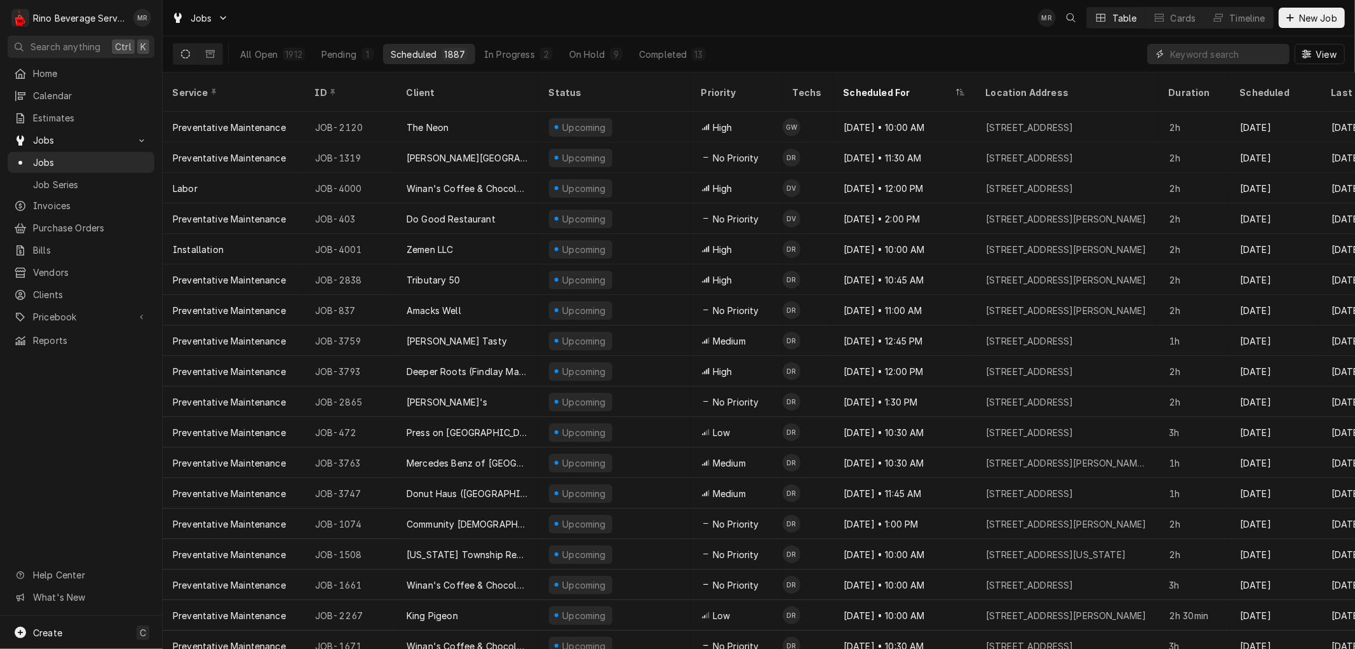
click at [1223, 54] on input "Dynamic Content Wrapper" at bounding box center [1226, 54] width 113 height 20
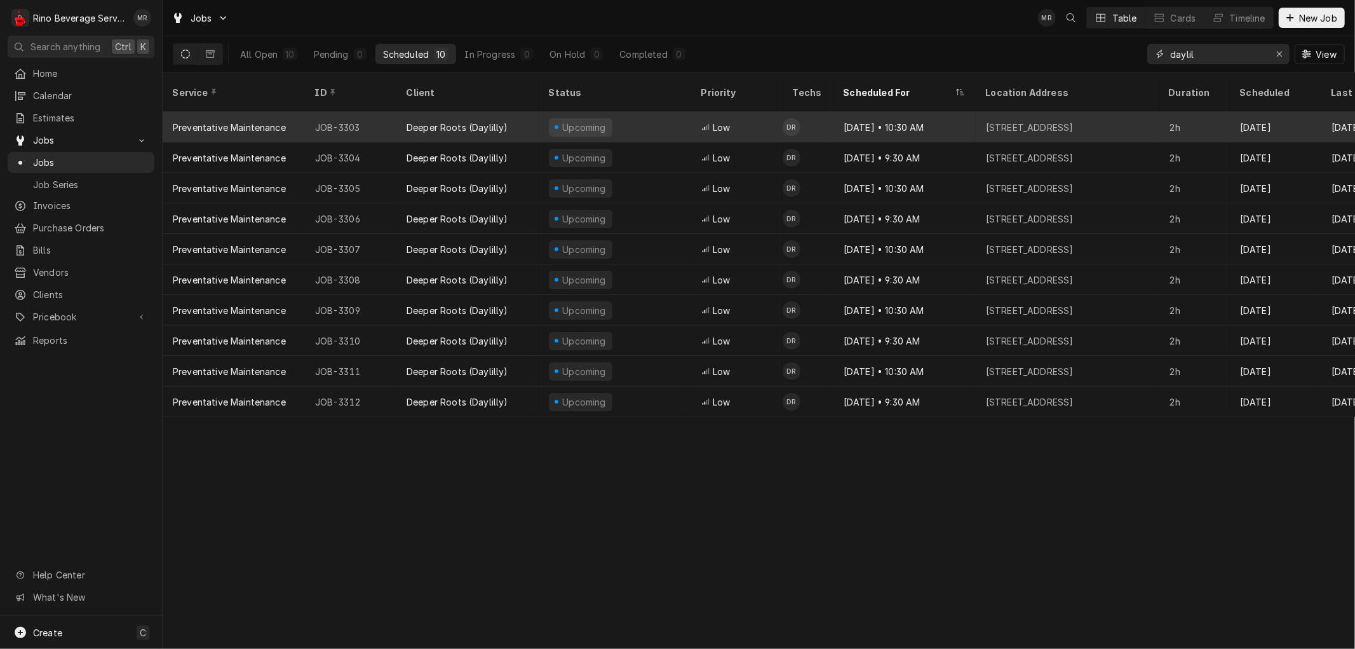
type input "daylil"
click at [515, 112] on div "Deeper Roots (Daylilly)" at bounding box center [467, 127] width 142 height 30
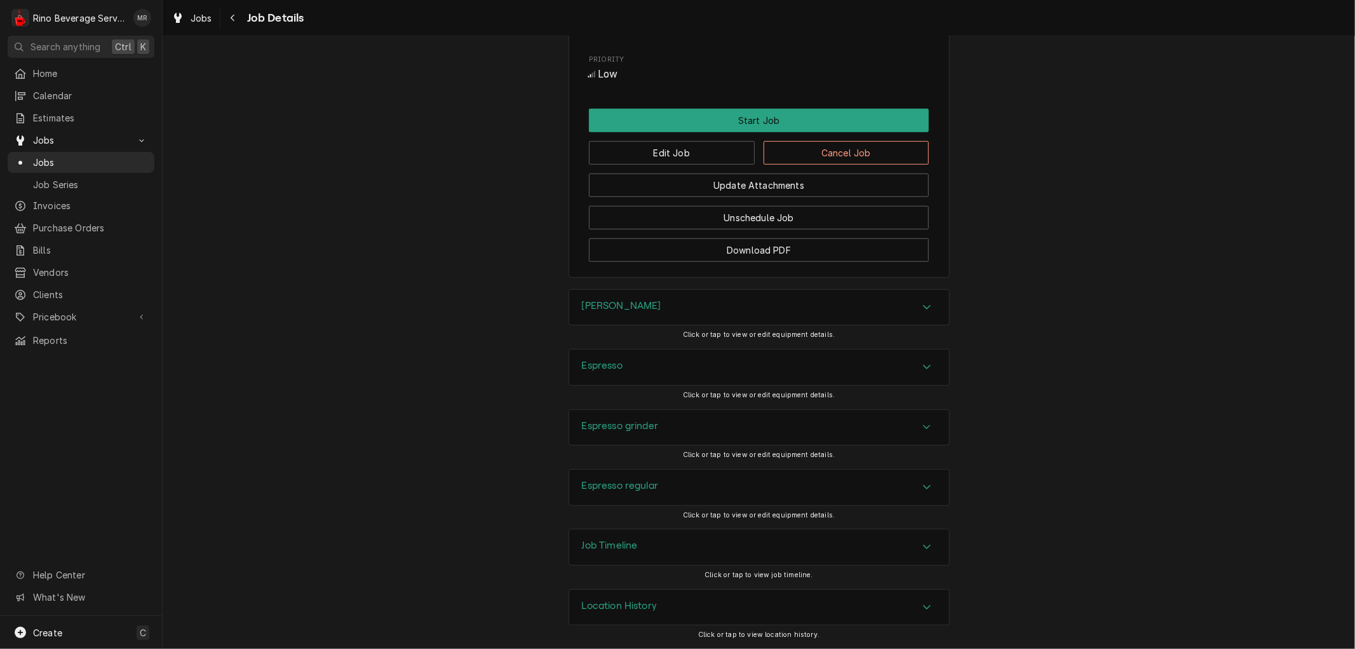
scroll to position [647, 0]
click at [671, 149] on button "Edit Job" at bounding box center [672, 153] width 166 height 24
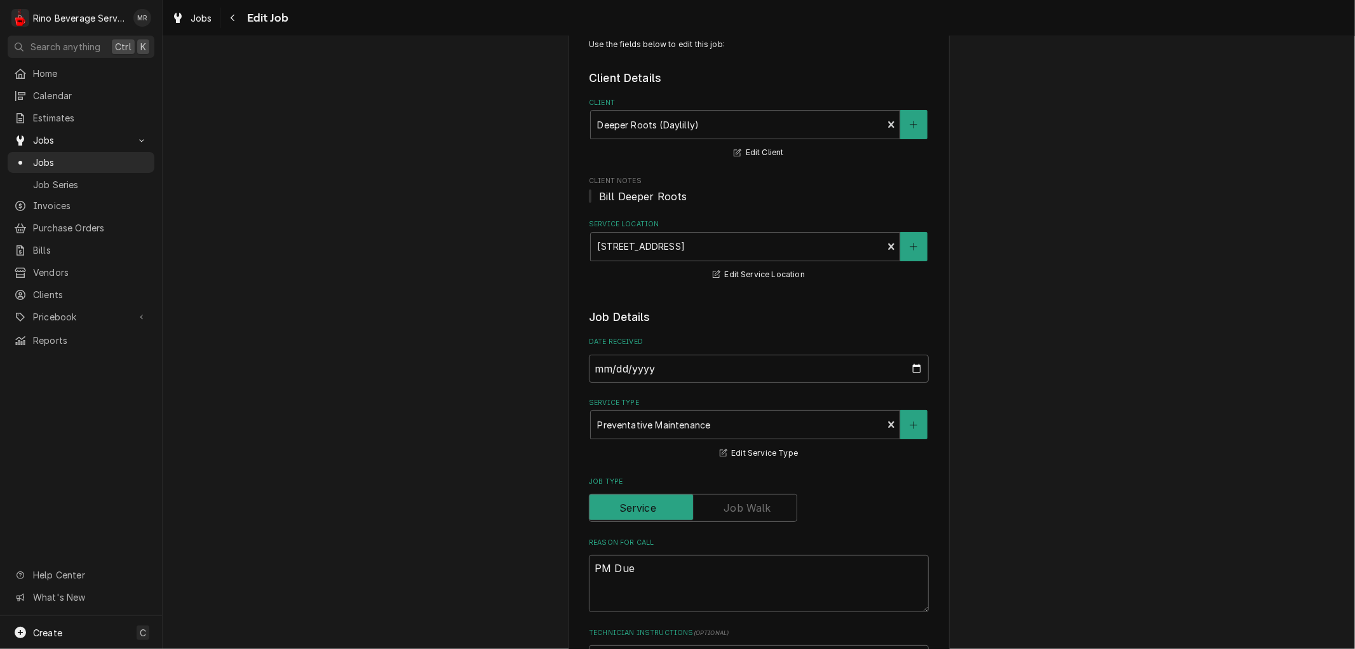
type textarea "x"
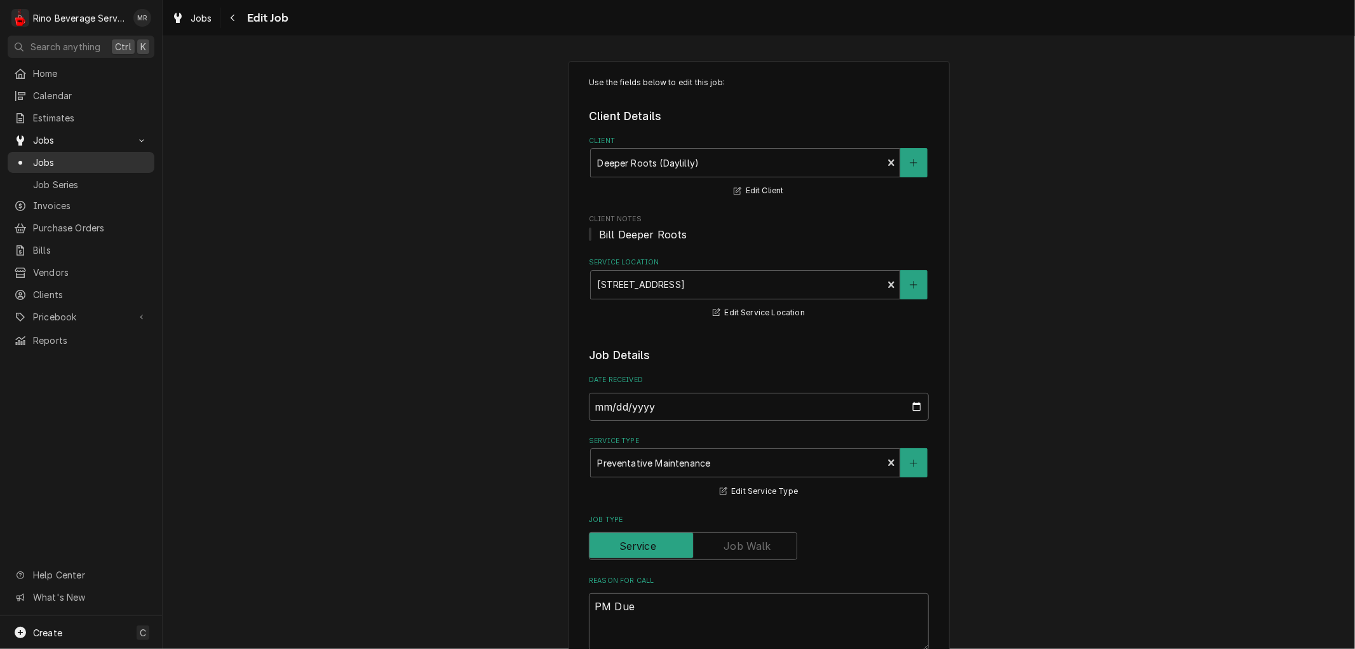
click at [91, 159] on span "Jobs" at bounding box center [90, 162] width 115 height 13
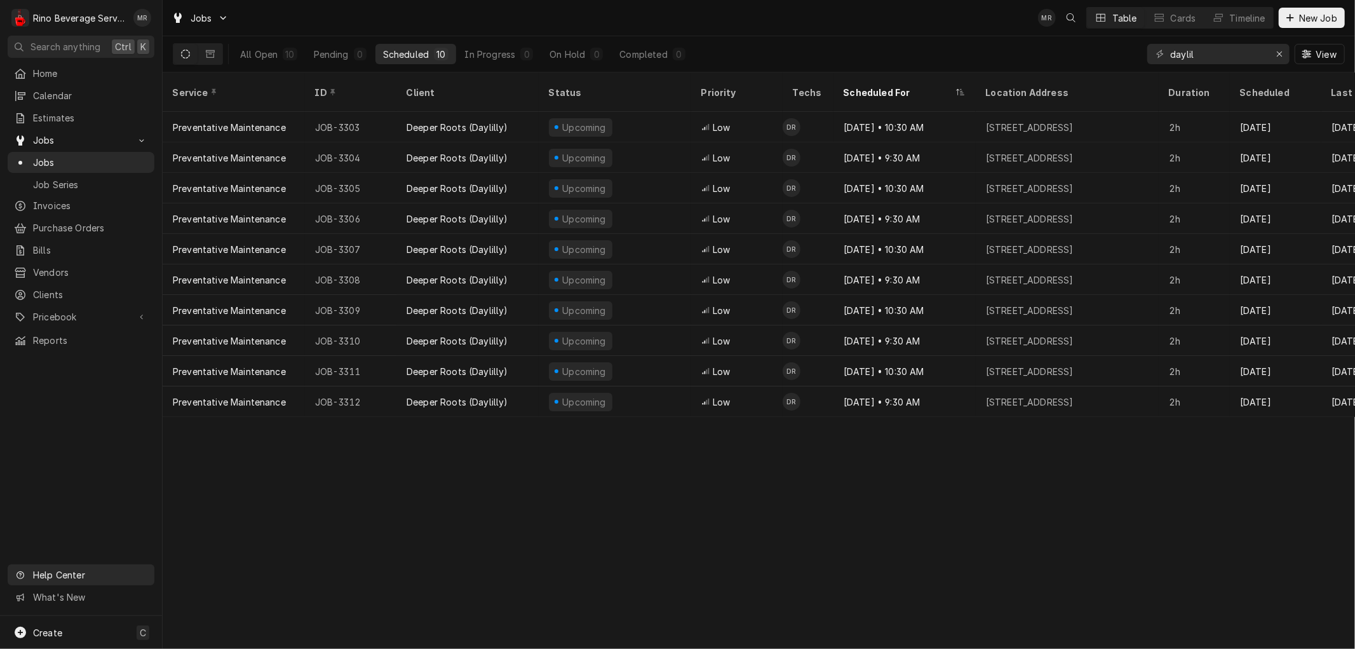
click at [83, 581] on span "Help Center" at bounding box center [90, 574] width 114 height 13
click at [398, 548] on div "Service ID Client Status Priority Techs Scheduled For Location Address Duration…" at bounding box center [759, 360] width 1192 height 576
click at [81, 595] on span "What's New" at bounding box center [90, 596] width 114 height 13
click at [490, 572] on div "Service ID Client Status Priority Techs Scheduled For Location Address Duration…" at bounding box center [759, 360] width 1192 height 576
click at [58, 310] on span "Pricebook" at bounding box center [81, 316] width 96 height 13
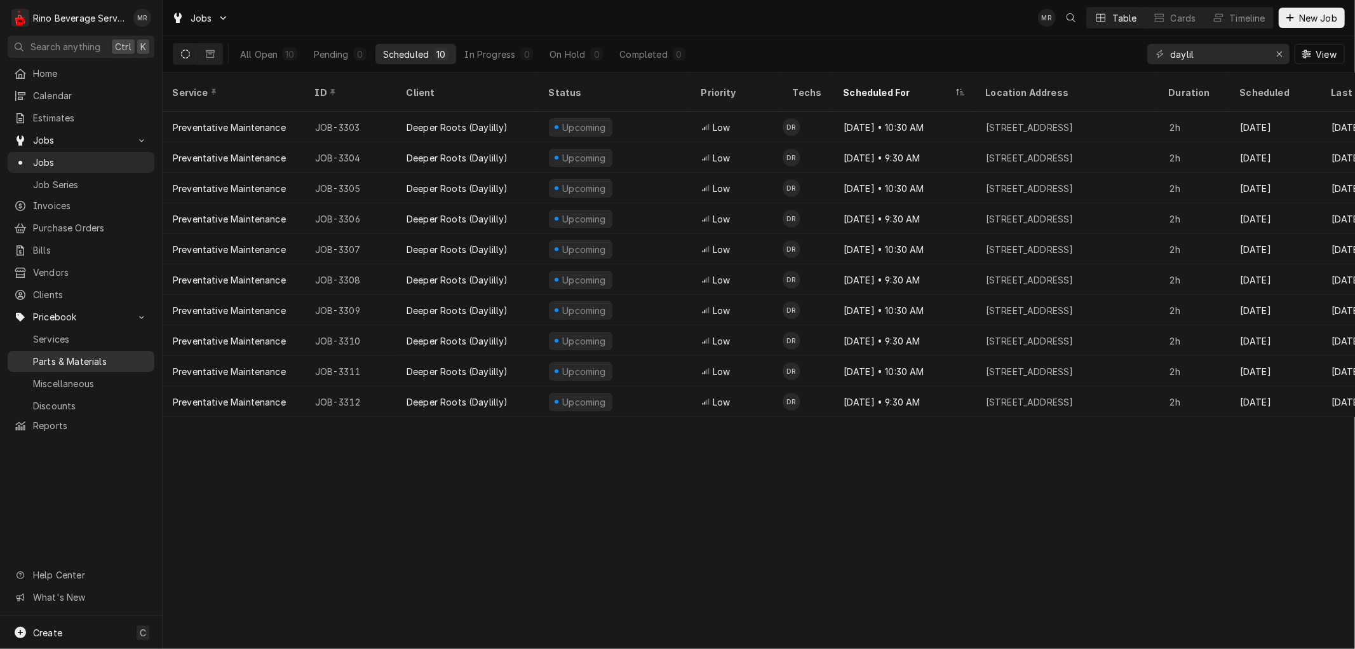
click at [74, 354] on span "Parts & Materials" at bounding box center [90, 360] width 115 height 13
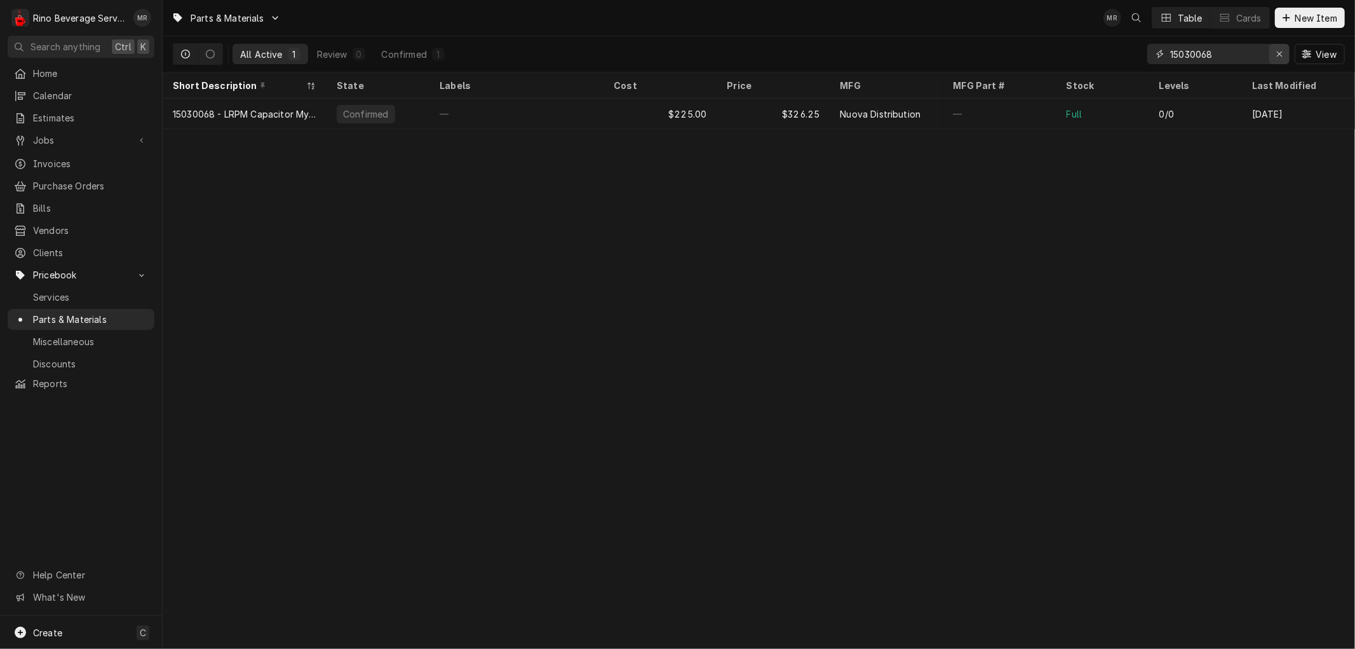
click at [1280, 53] on icon "Erase input" at bounding box center [1279, 54] width 7 height 9
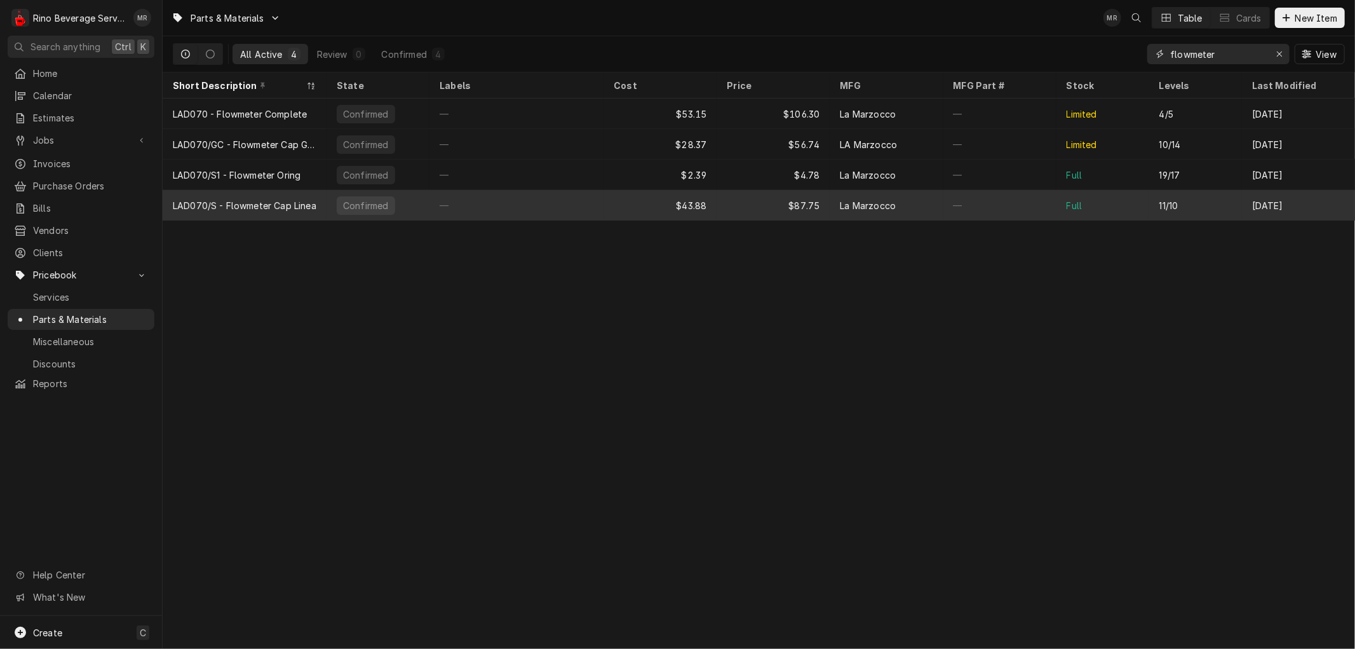
type input "flowmeter"
click at [586, 194] on div "—" at bounding box center [516, 205] width 174 height 30
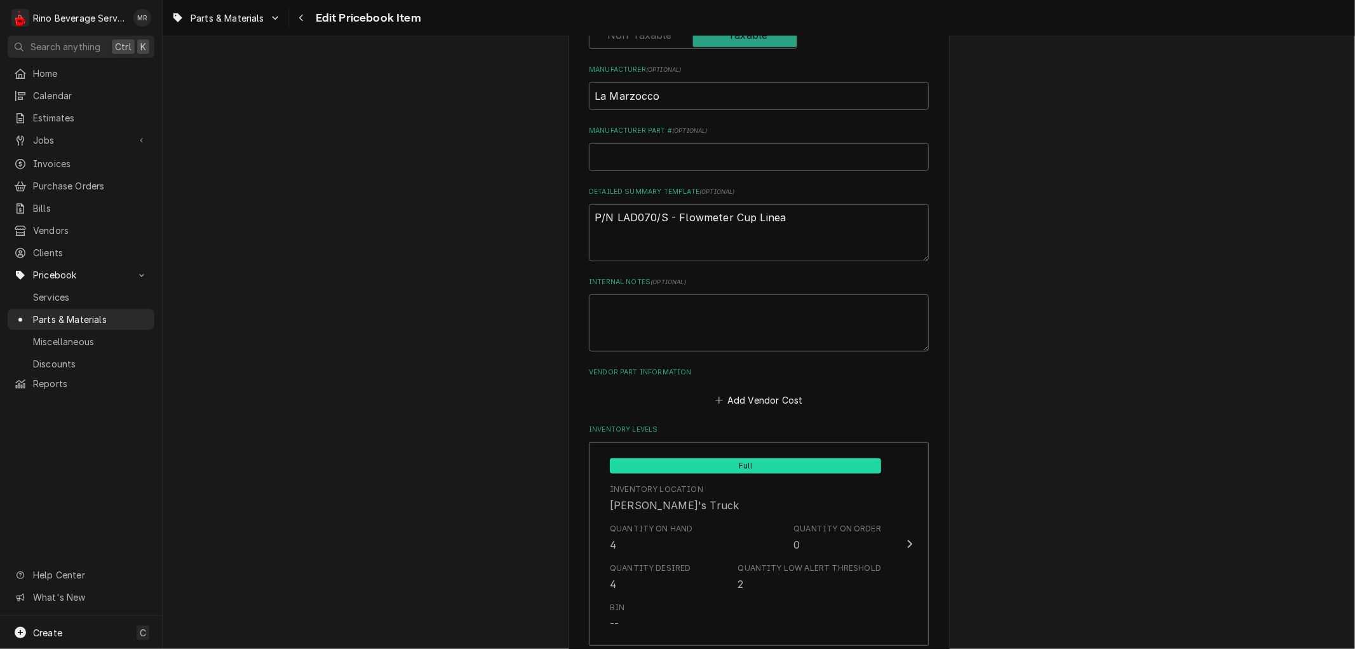
scroll to position [564, 0]
click at [739, 216] on textarea "P/N LAD070/S - Flowmeter Cup Linea" at bounding box center [759, 231] width 340 height 57
type textarea "x"
type textarea "P/N LAD070/S - Flowmeter Cp Linea"
type textarea "x"
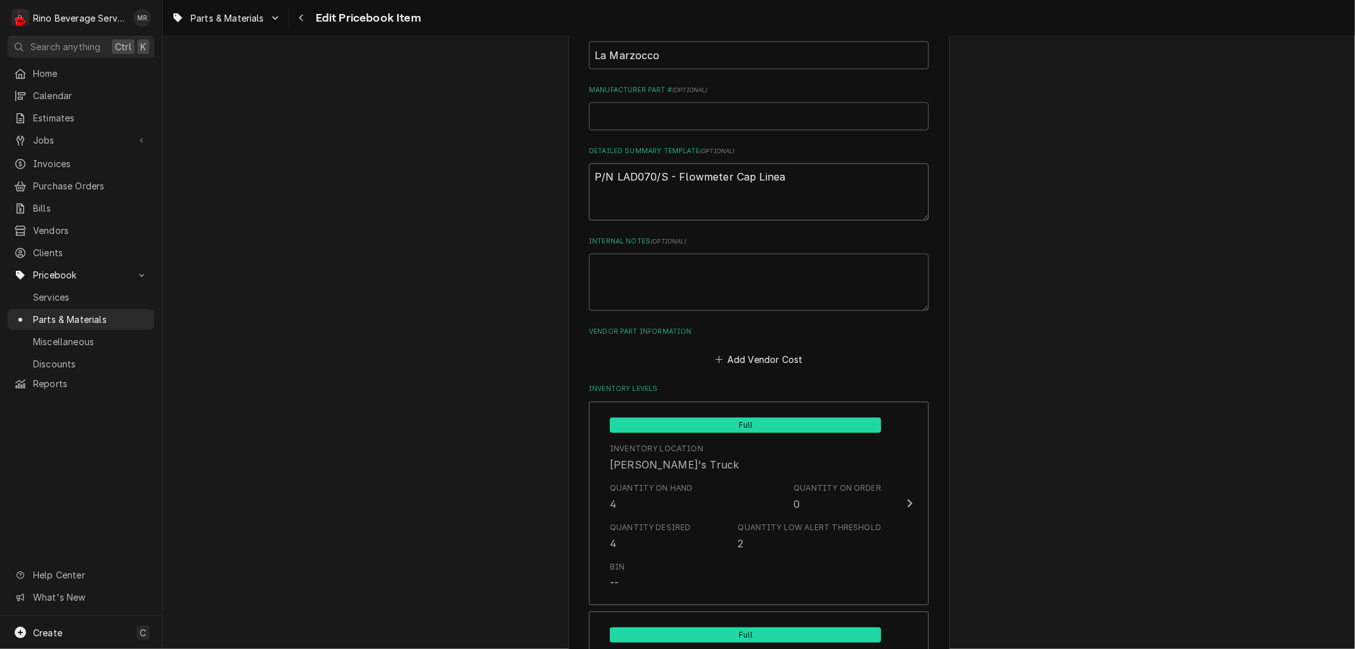
scroll to position [0, 0]
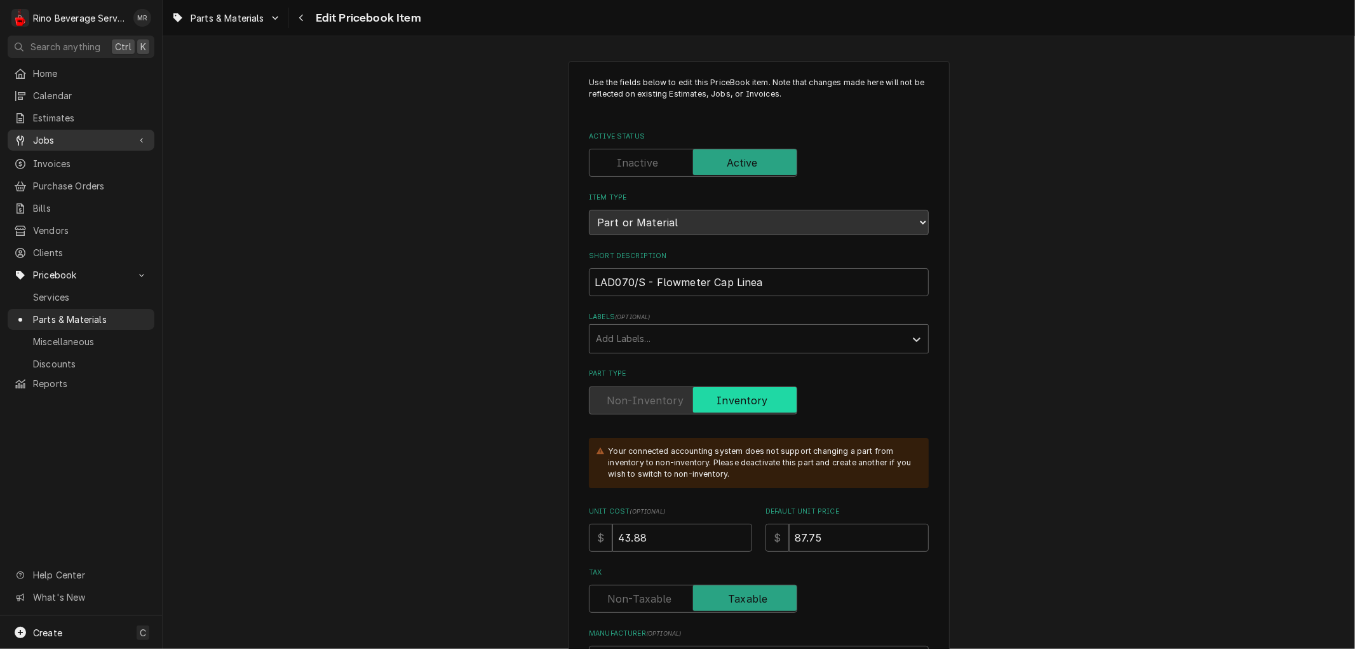
type textarea "P/N LAD070/S - Flowmeter Cap Linea"
click at [87, 140] on span "Jobs" at bounding box center [81, 139] width 96 height 13
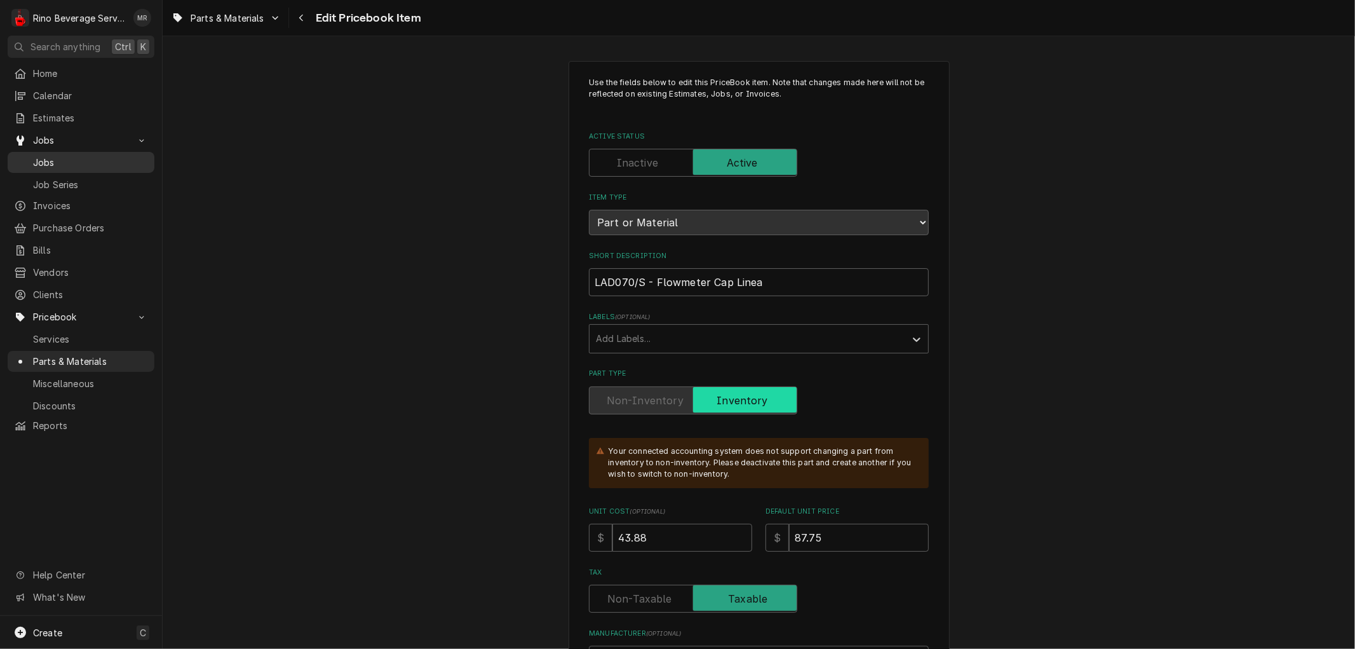
click at [81, 156] on span "Jobs" at bounding box center [90, 162] width 115 height 13
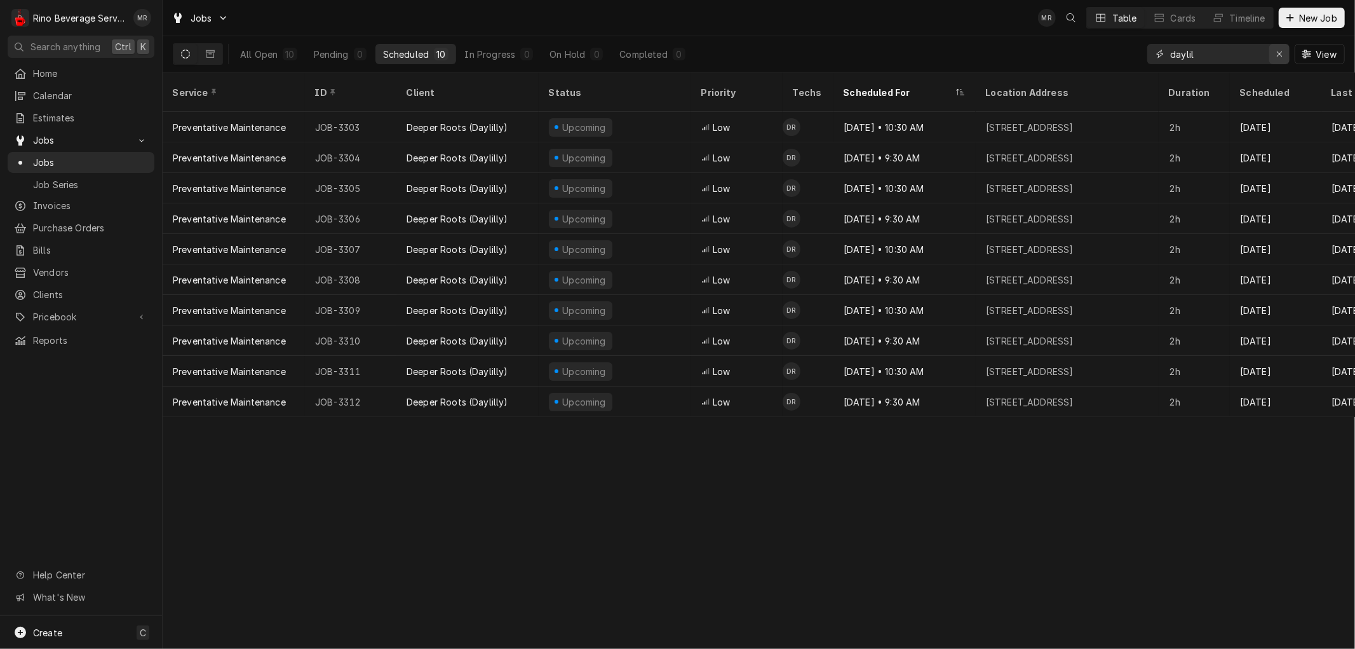
click at [1280, 53] on icon "Erase input" at bounding box center [1279, 54] width 7 height 9
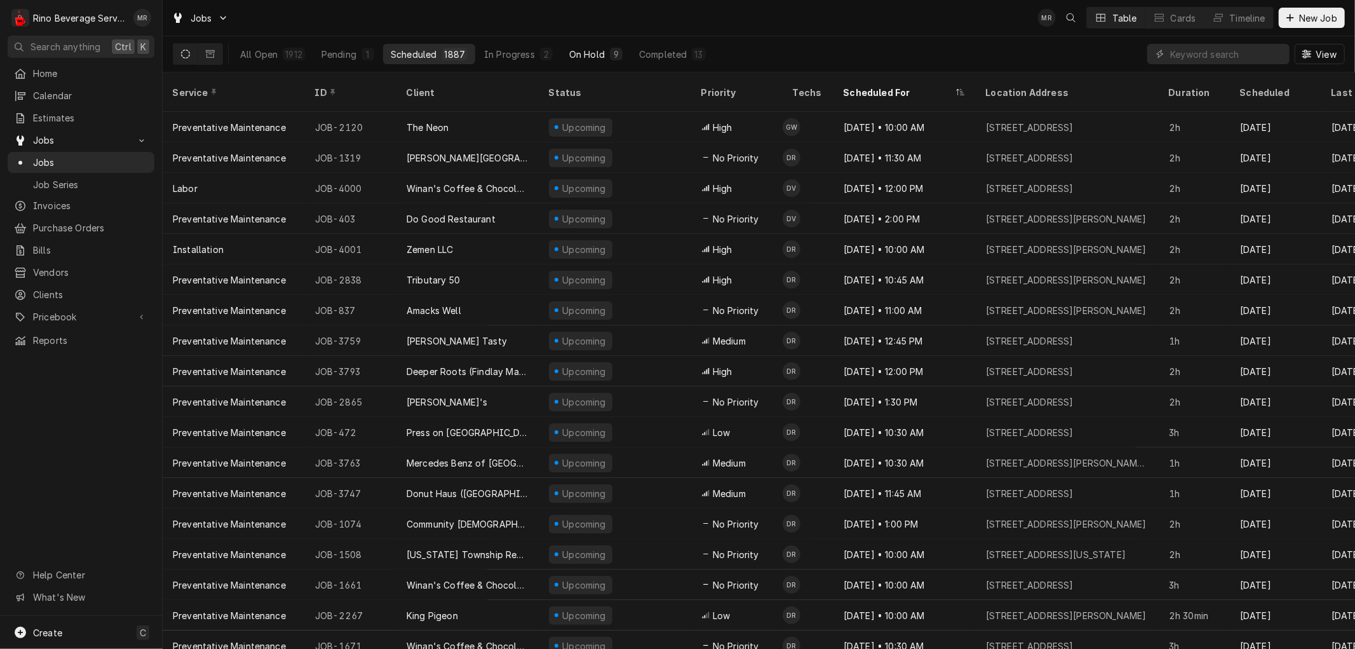
click at [582, 55] on div "On Hold" at bounding box center [587, 54] width 36 height 13
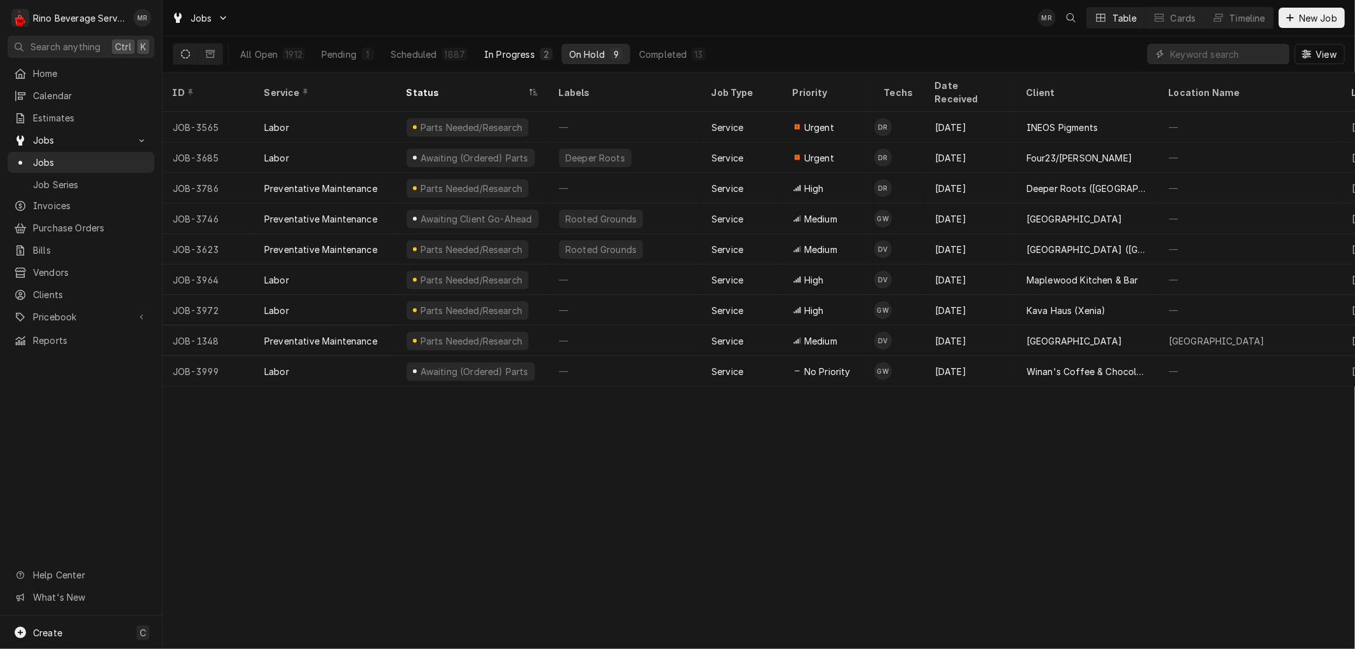
click at [524, 48] on div "In Progress" at bounding box center [509, 54] width 51 height 13
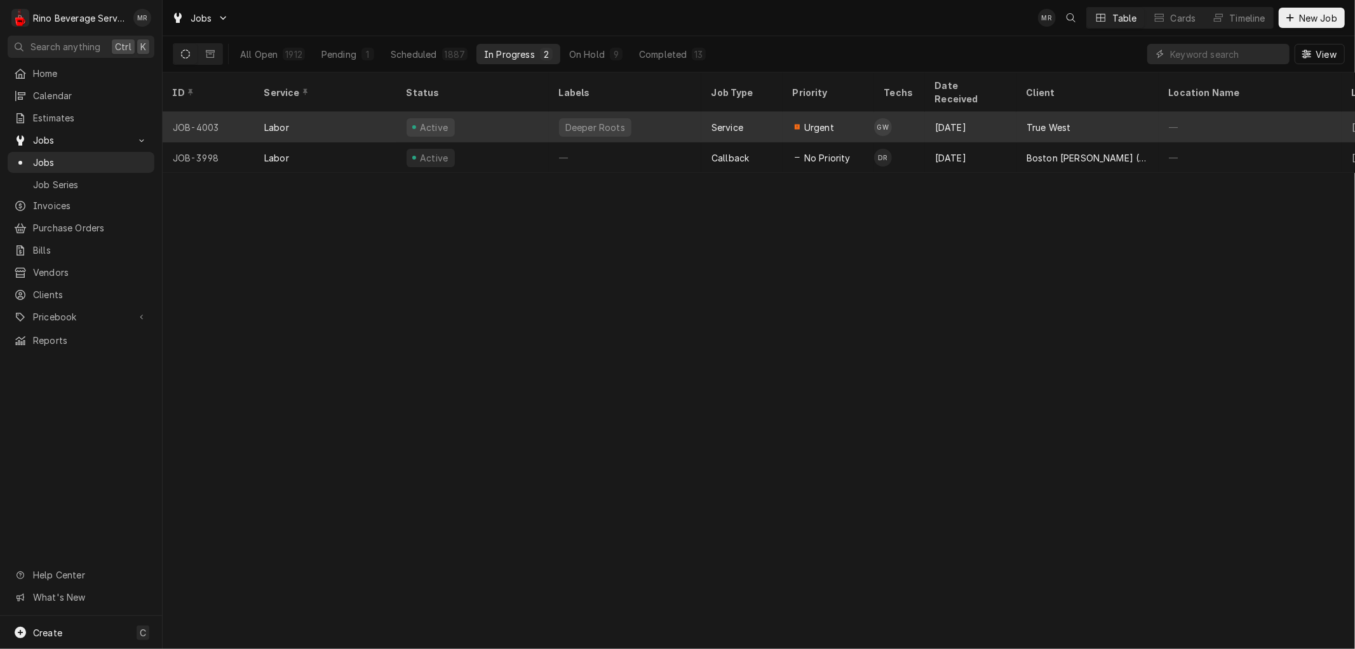
click at [536, 112] on div "Active" at bounding box center [472, 127] width 152 height 30
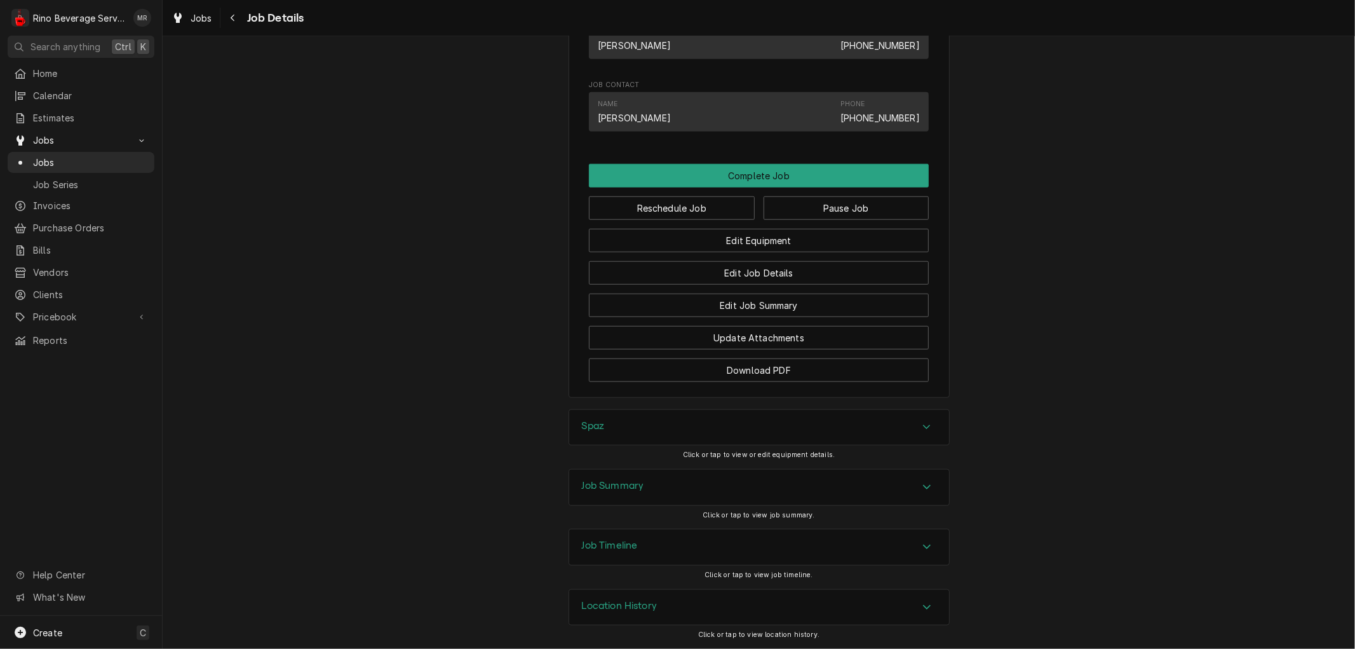
scroll to position [1023, 0]
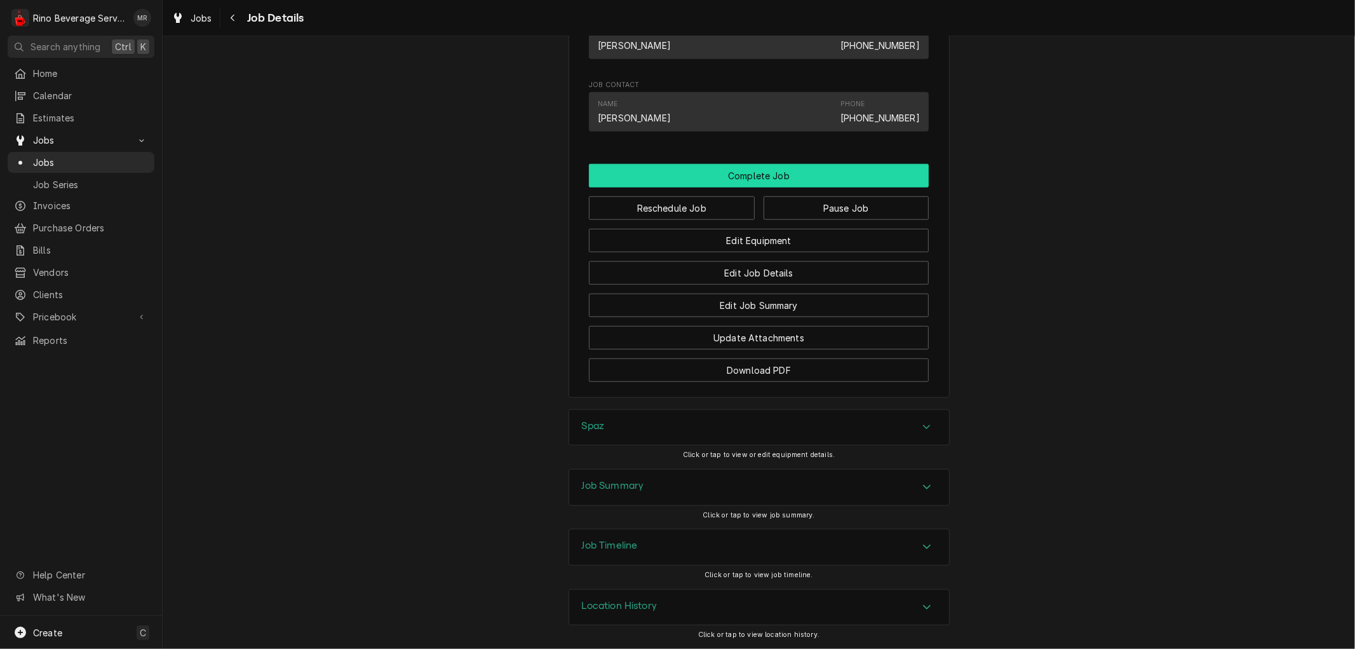
click at [723, 174] on button "Complete Job" at bounding box center [759, 176] width 340 height 24
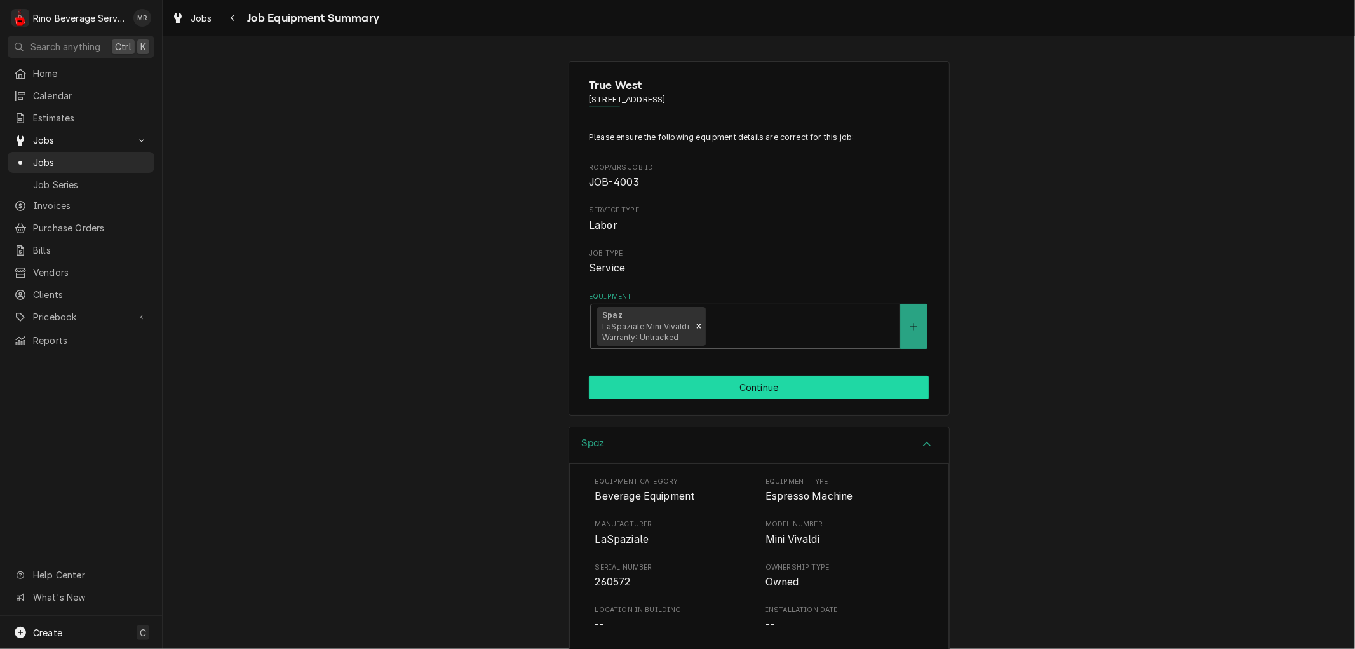
click at [760, 381] on button "Continue" at bounding box center [759, 387] width 340 height 24
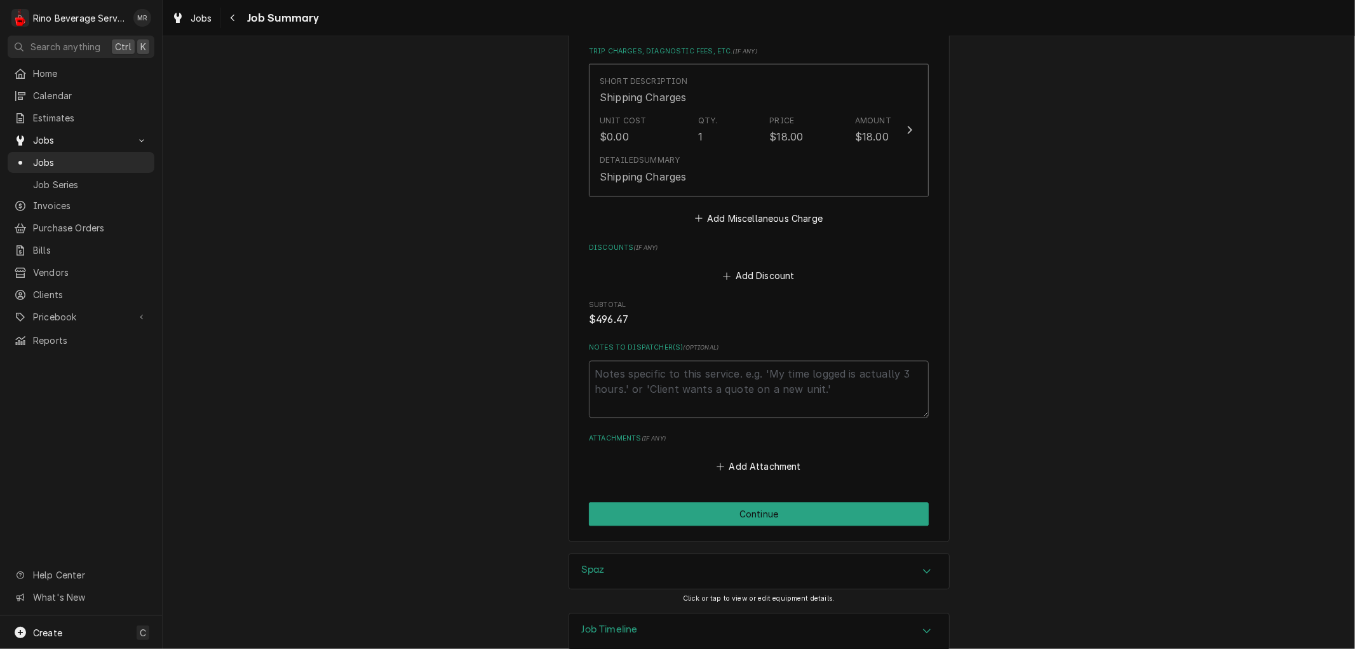
scroll to position [2435, 0]
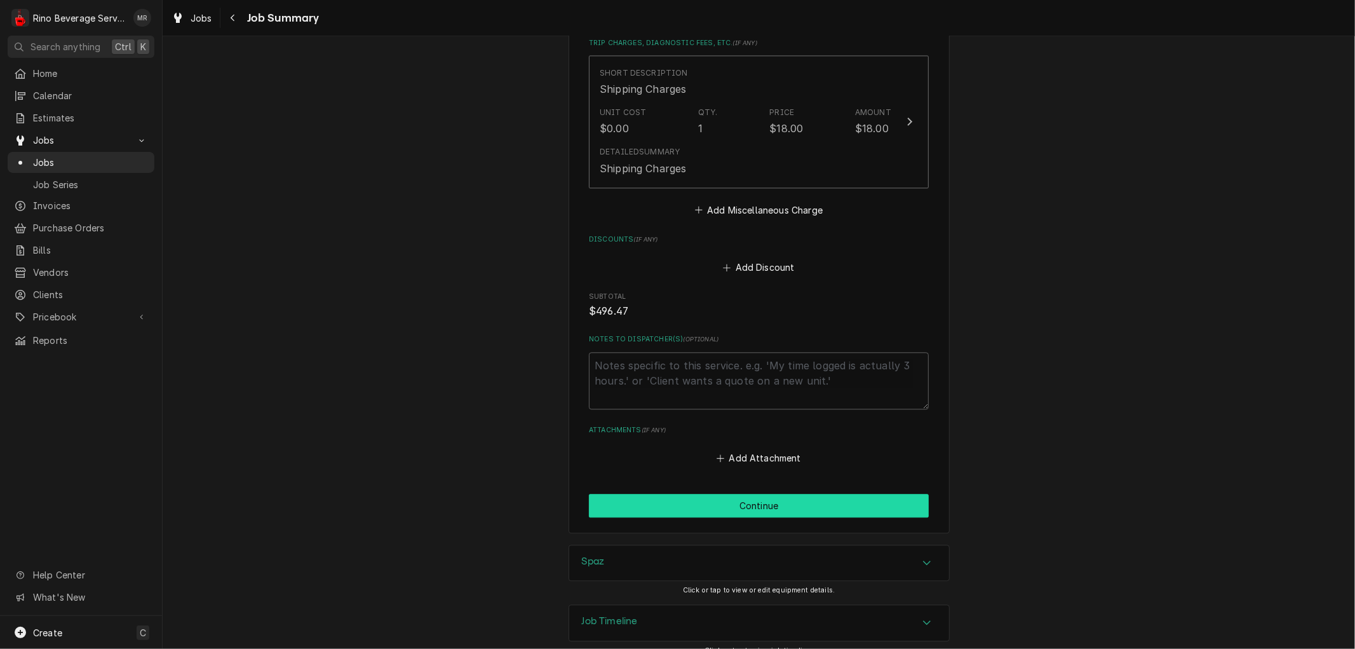
click at [723, 494] on button "Continue" at bounding box center [759, 506] width 340 height 24
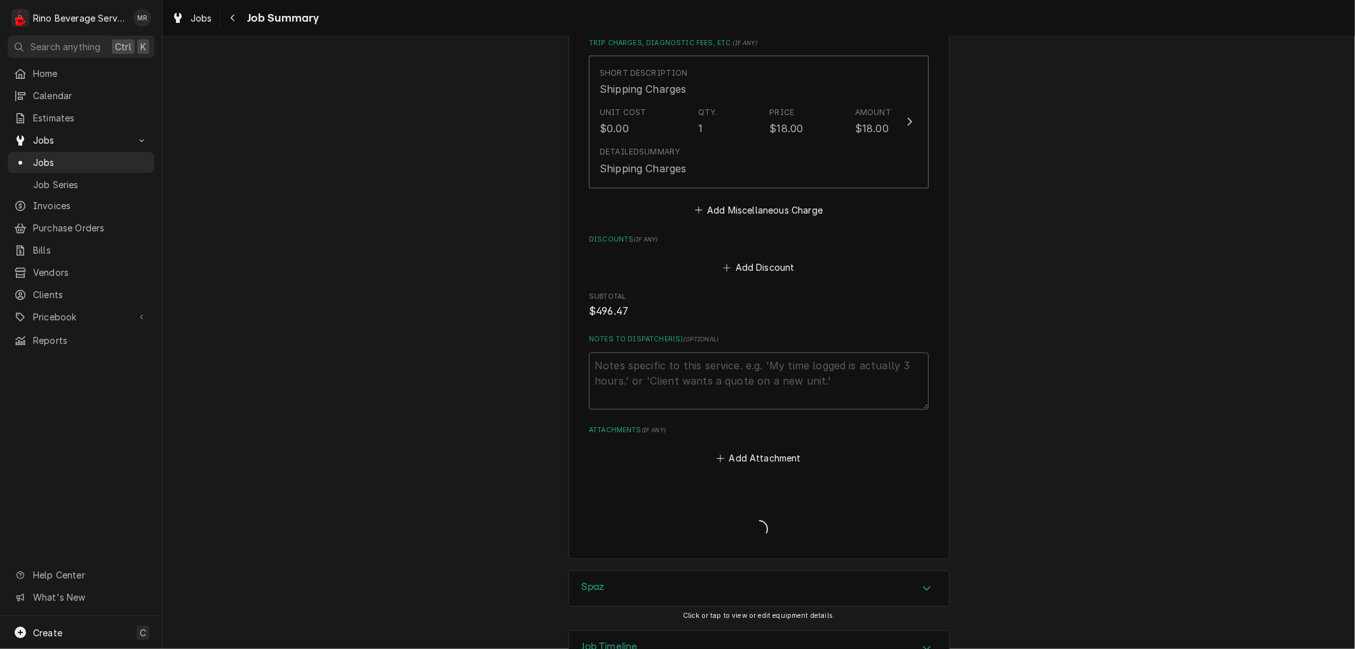
type textarea "x"
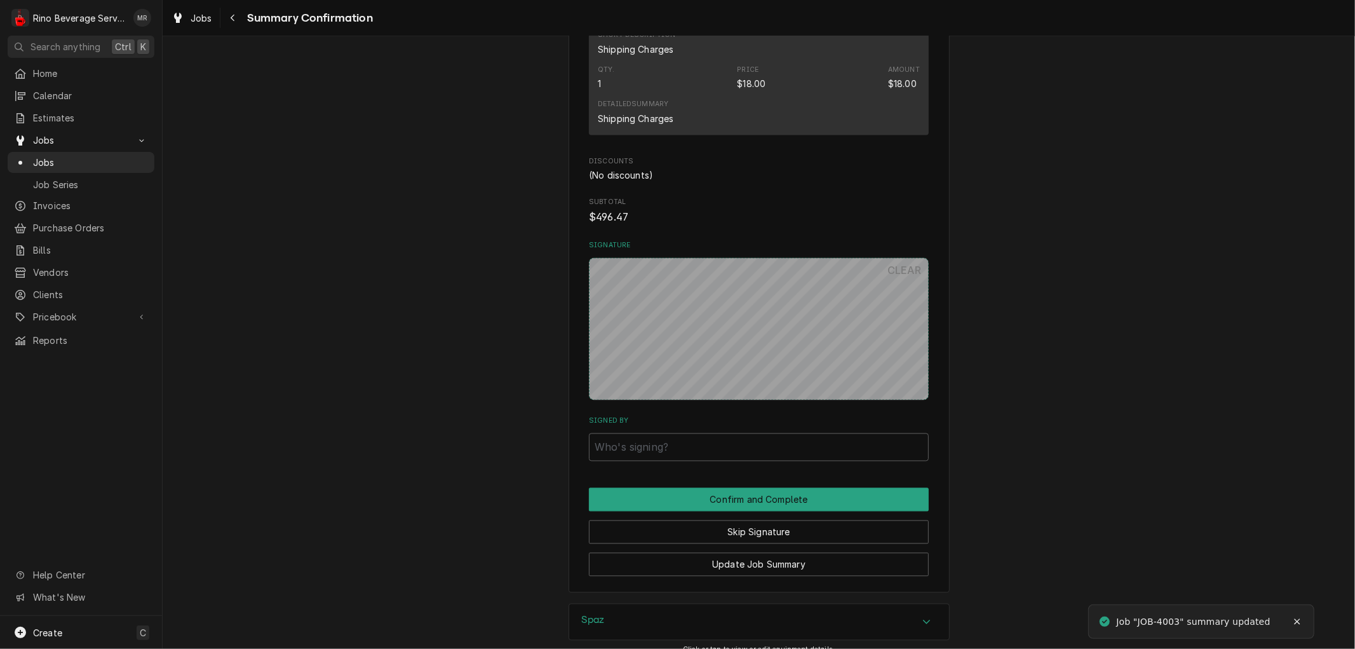
scroll to position [2191, 0]
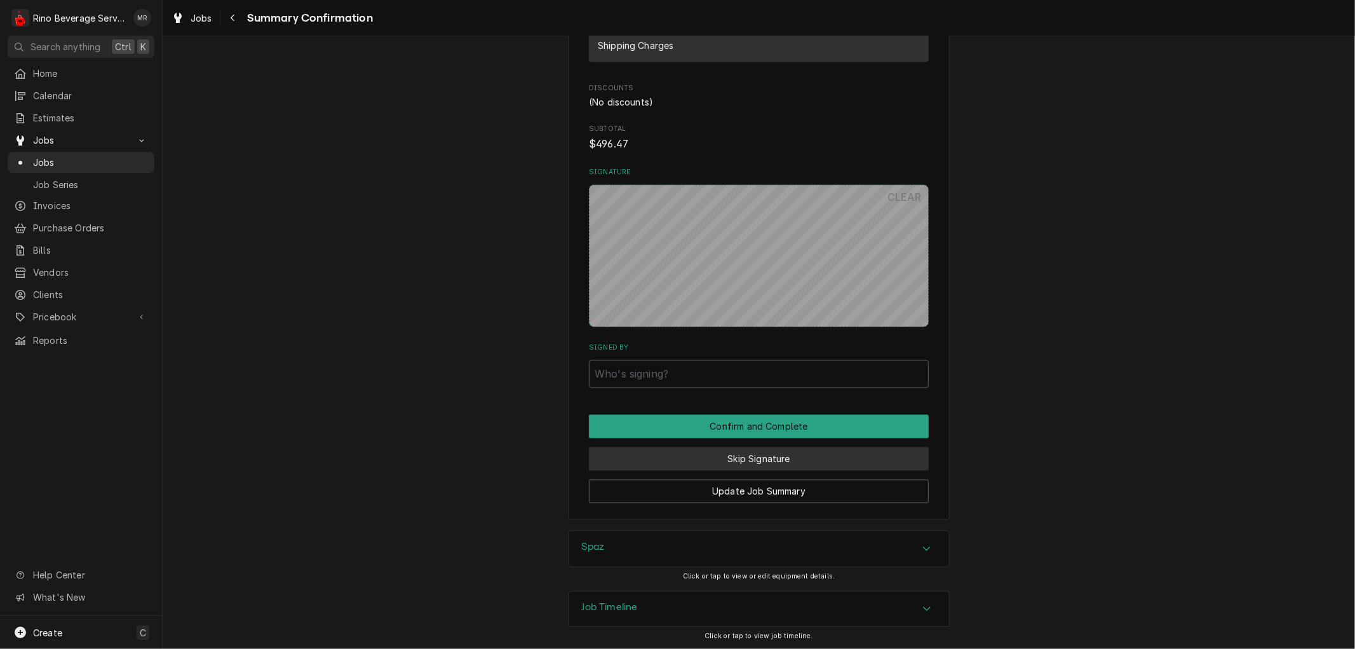
click at [736, 455] on button "Skip Signature" at bounding box center [759, 459] width 340 height 24
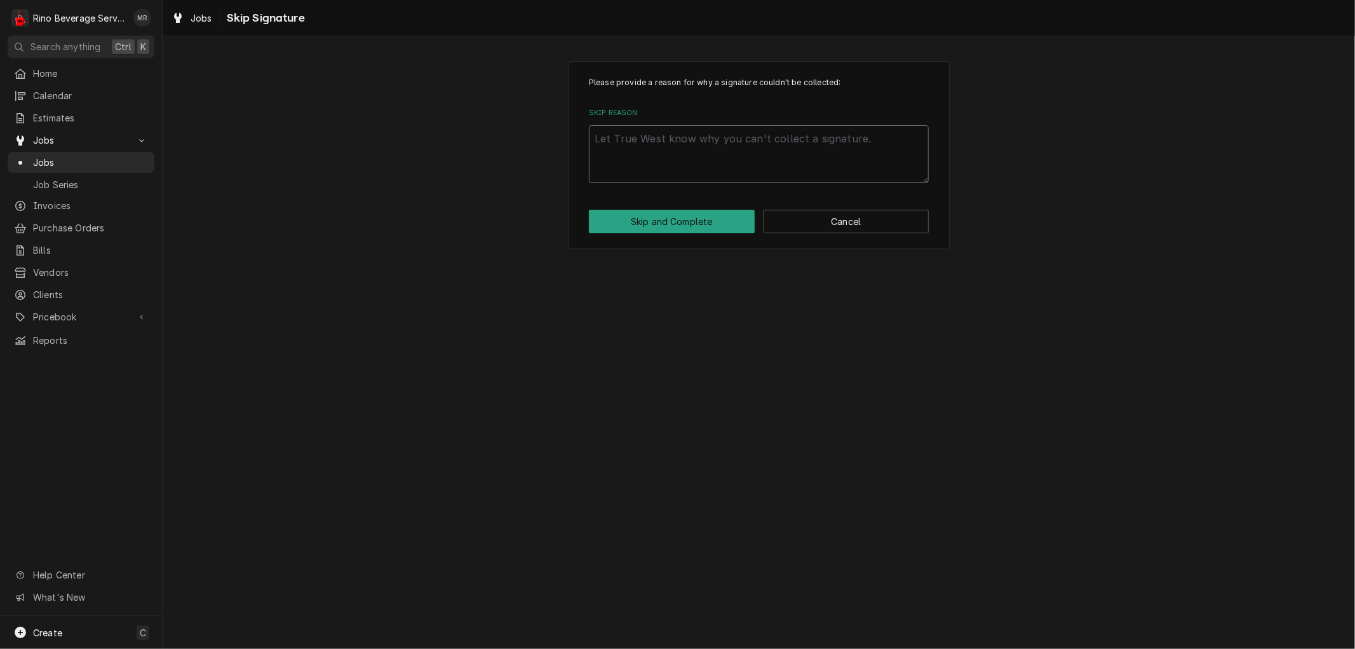
click at [704, 140] on textarea "Skip Reason" at bounding box center [759, 153] width 340 height 57
type textarea "x"
type textarea "n"
type textarea "x"
type textarea "no"
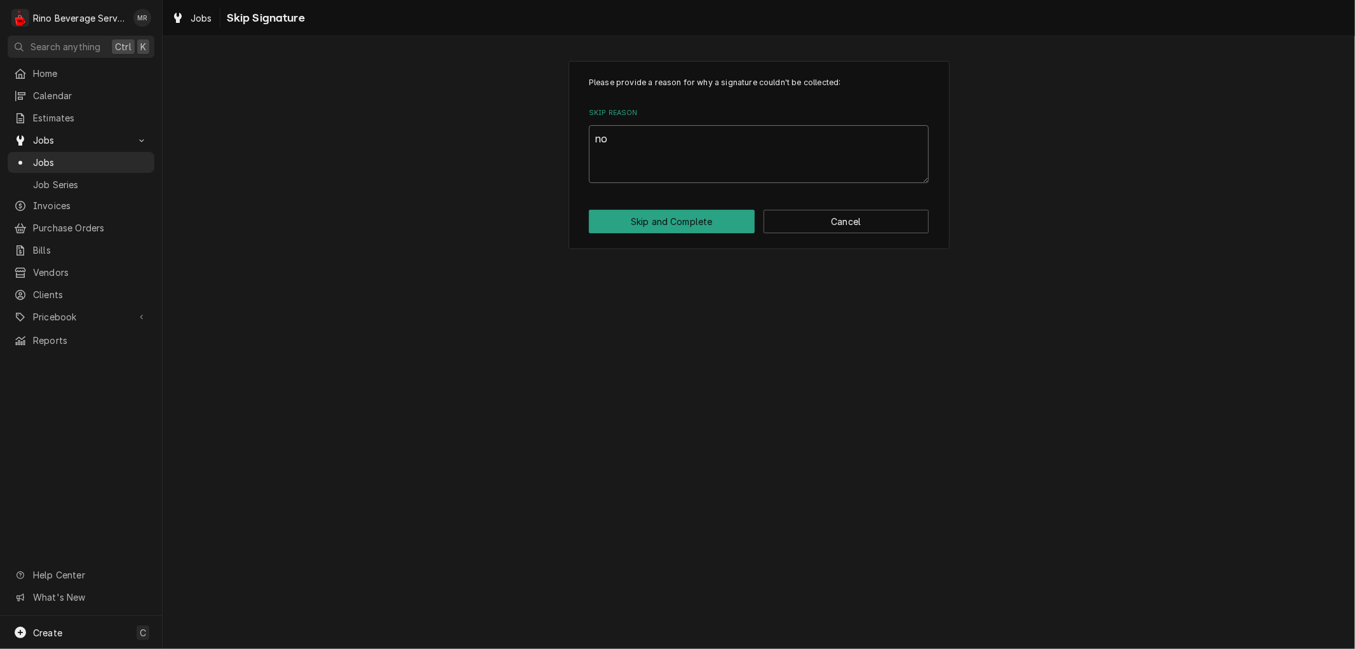
type textarea "x"
type textarea "non"
type textarea "x"
type textarea "none"
click at [699, 223] on button "Skip and Complete" at bounding box center [672, 222] width 166 height 24
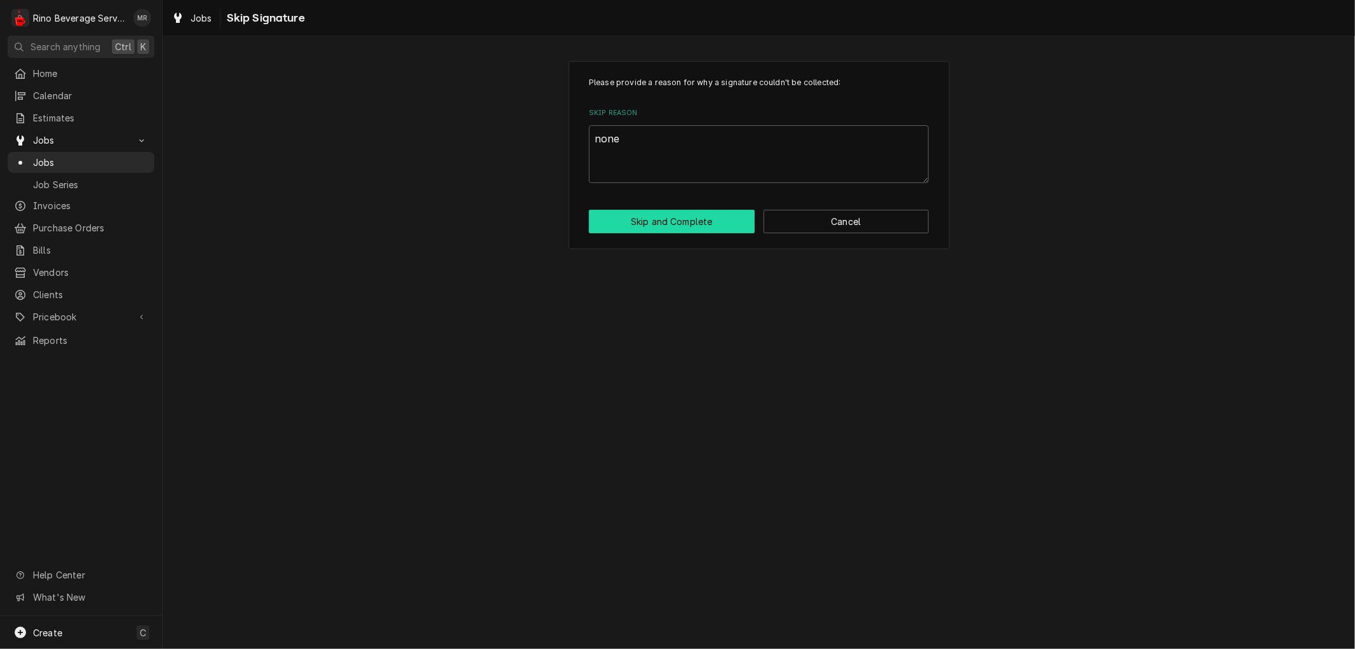
type textarea "x"
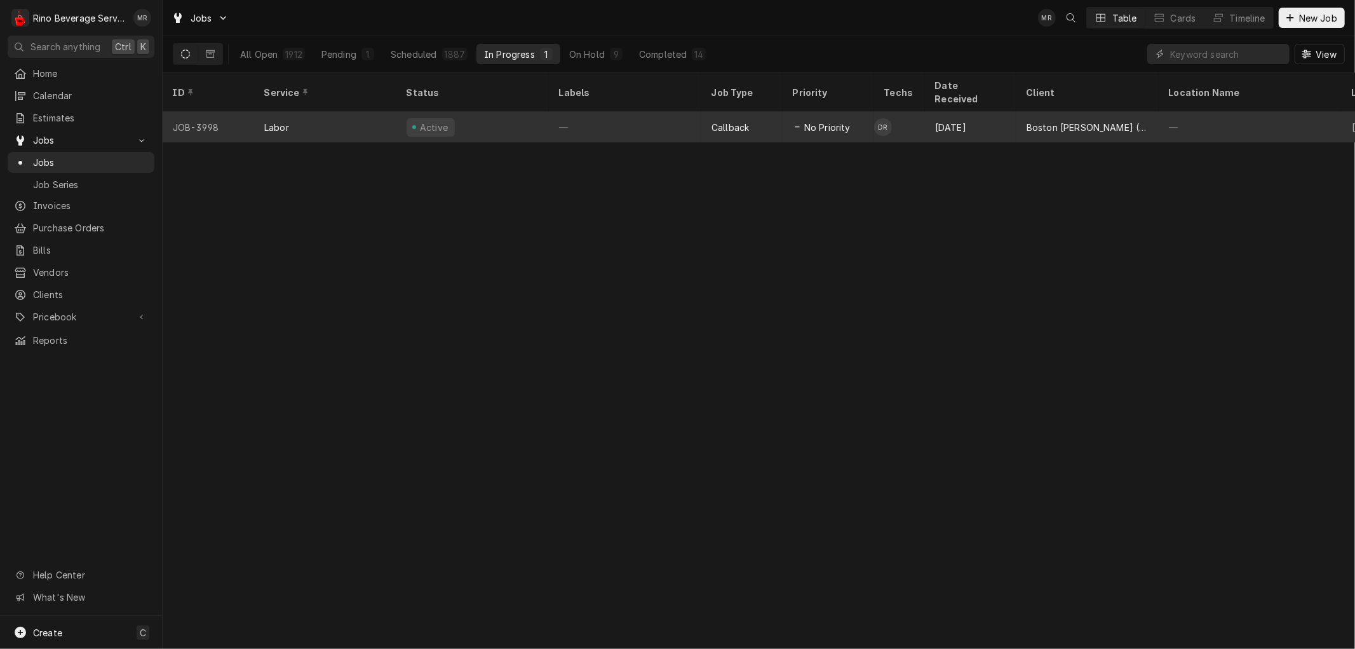
click at [634, 114] on div "—" at bounding box center [625, 127] width 152 height 30
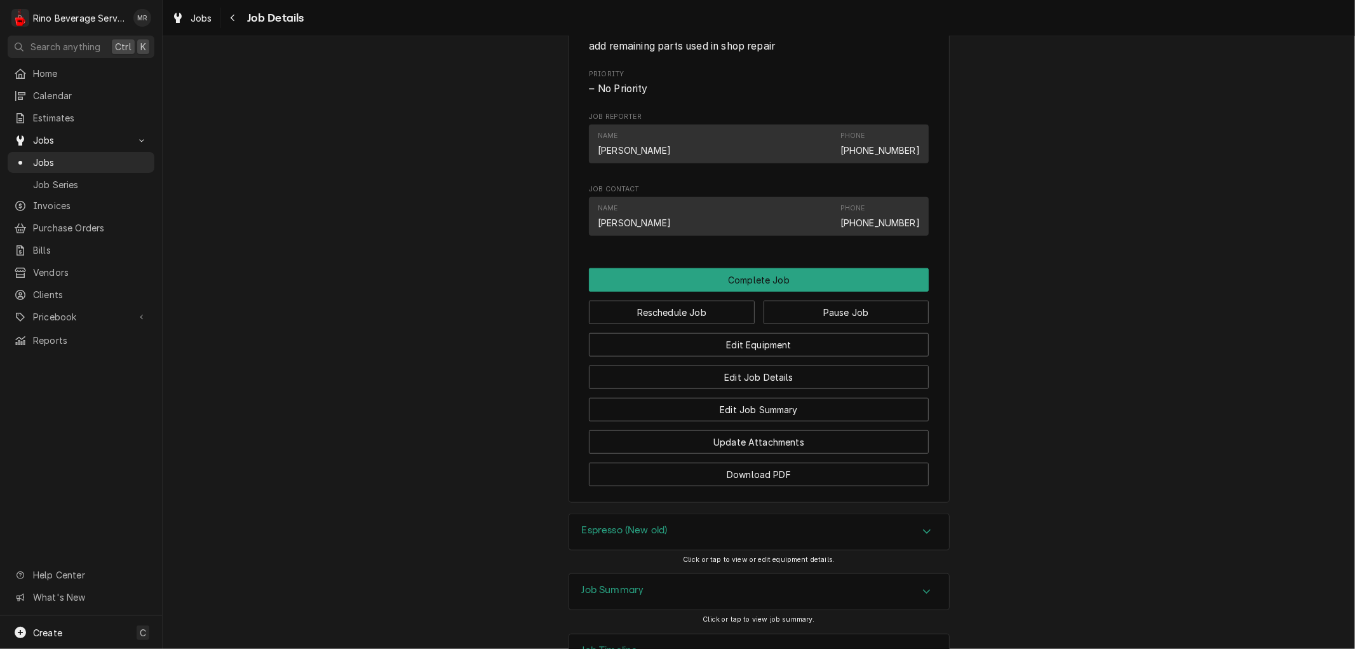
scroll to position [964, 0]
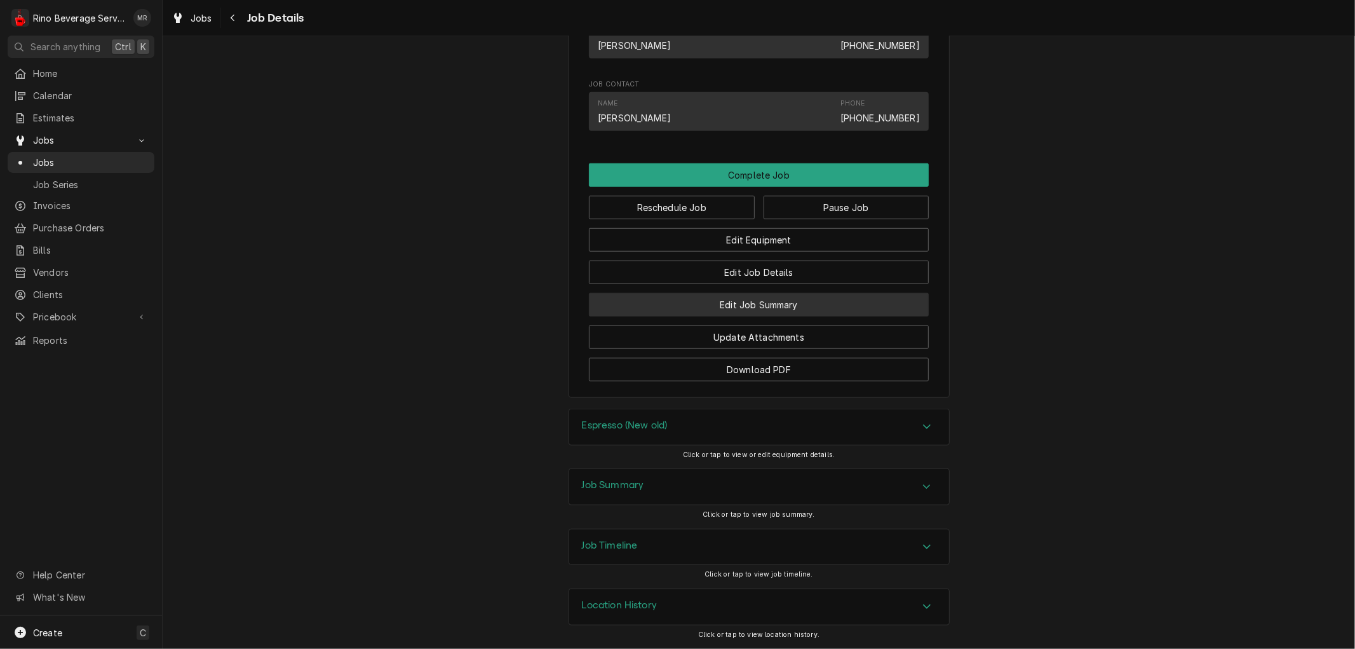
click at [805, 303] on button "Edit Job Summary" at bounding box center [759, 305] width 340 height 24
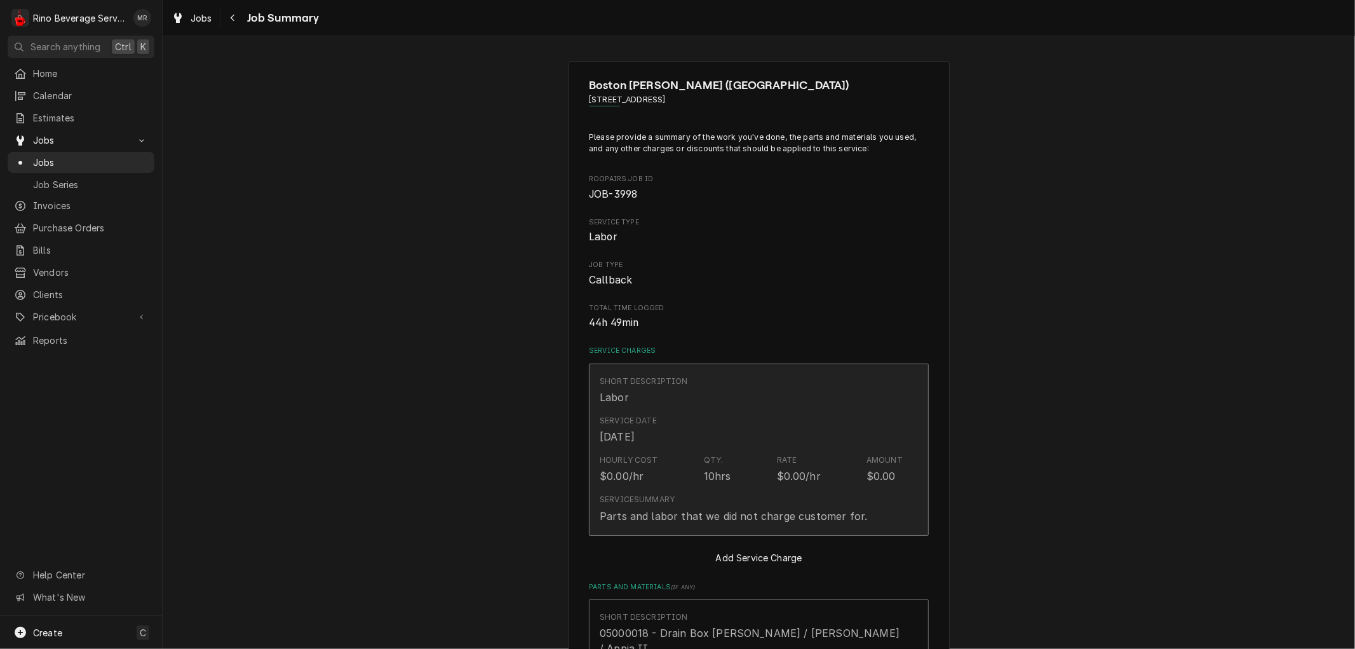
type textarea "x"
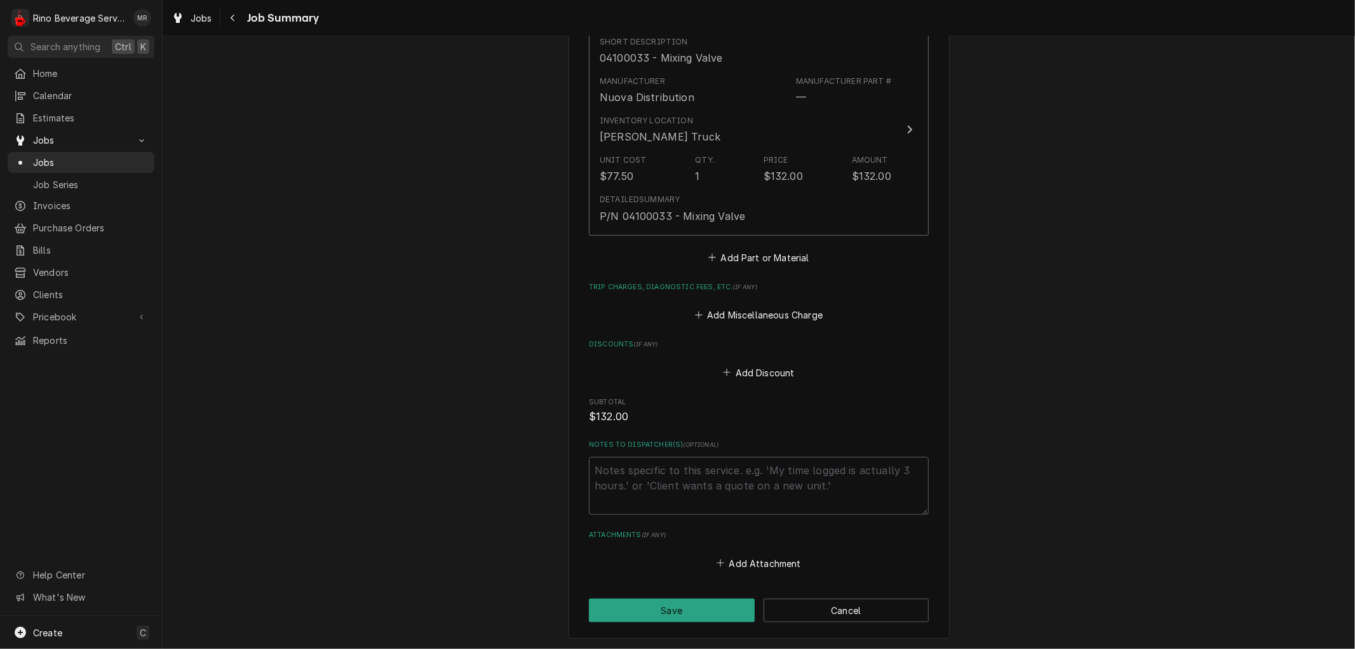
scroll to position [988, 0]
click at [741, 247] on button "Add Part or Material" at bounding box center [758, 256] width 105 height 18
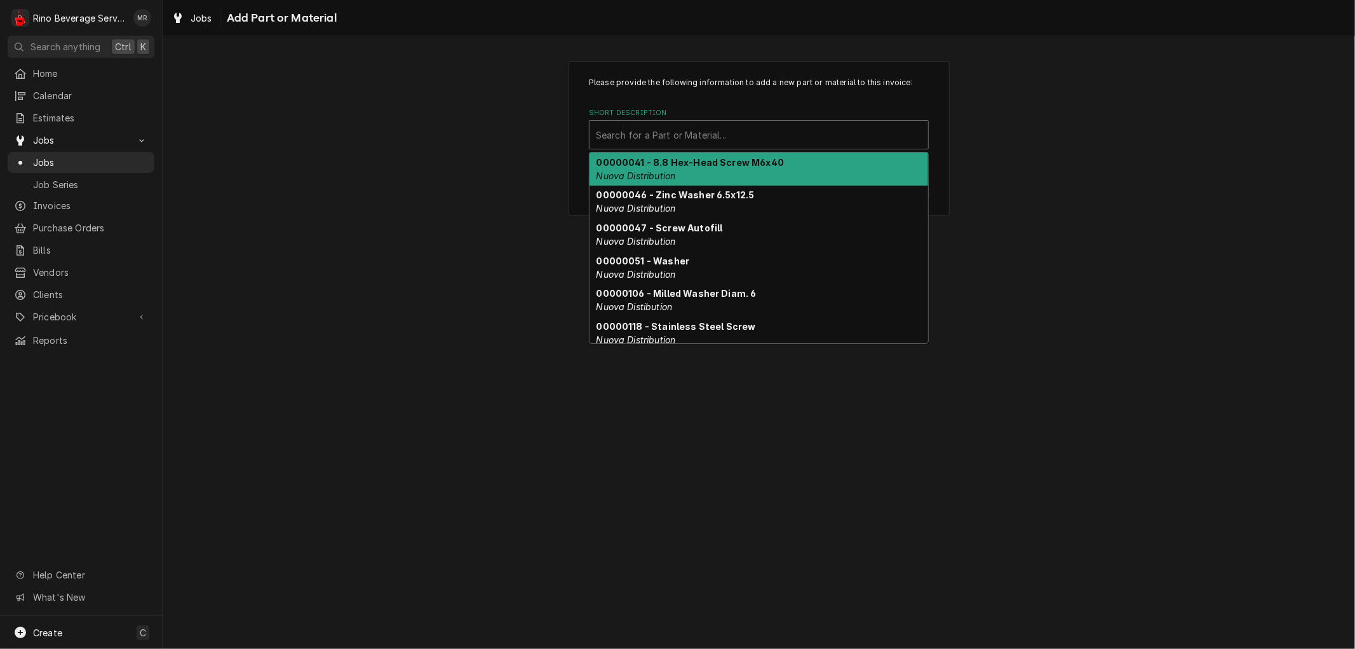
click at [758, 140] on div "Short Description" at bounding box center [759, 134] width 326 height 23
type input "0"
